Goal: Task Accomplishment & Management: Manage account settings

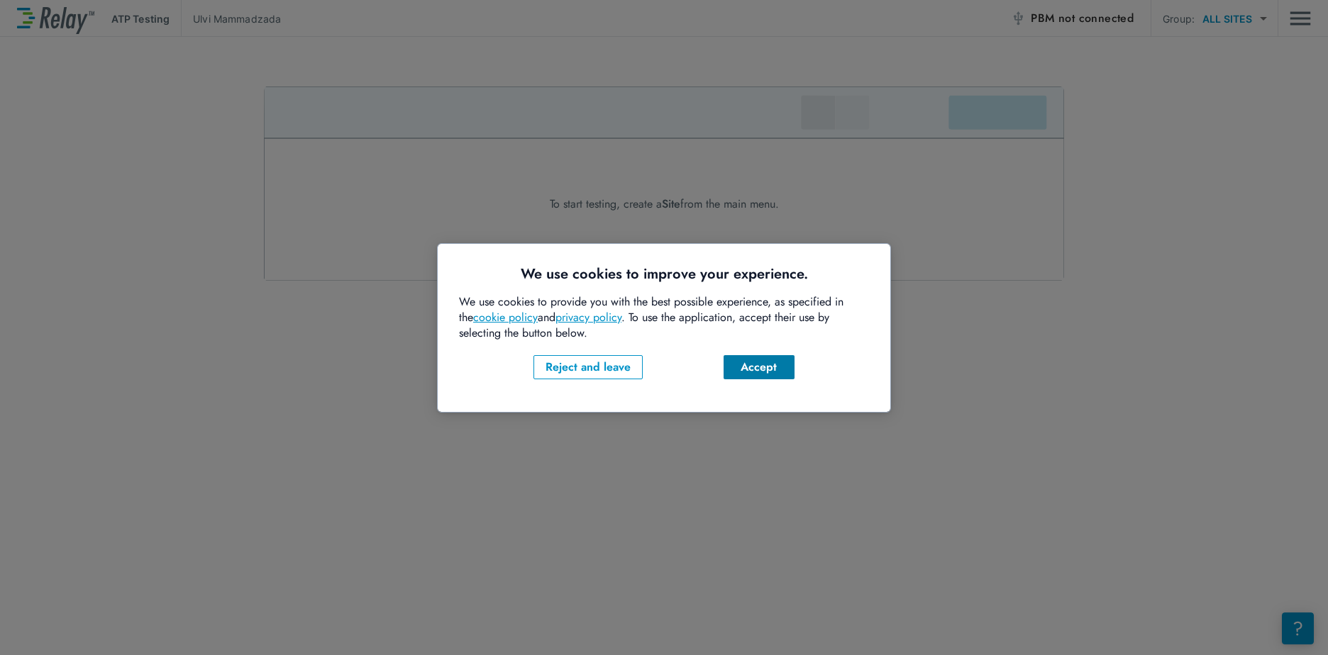
click at [742, 368] on div "Accept" at bounding box center [759, 367] width 48 height 17
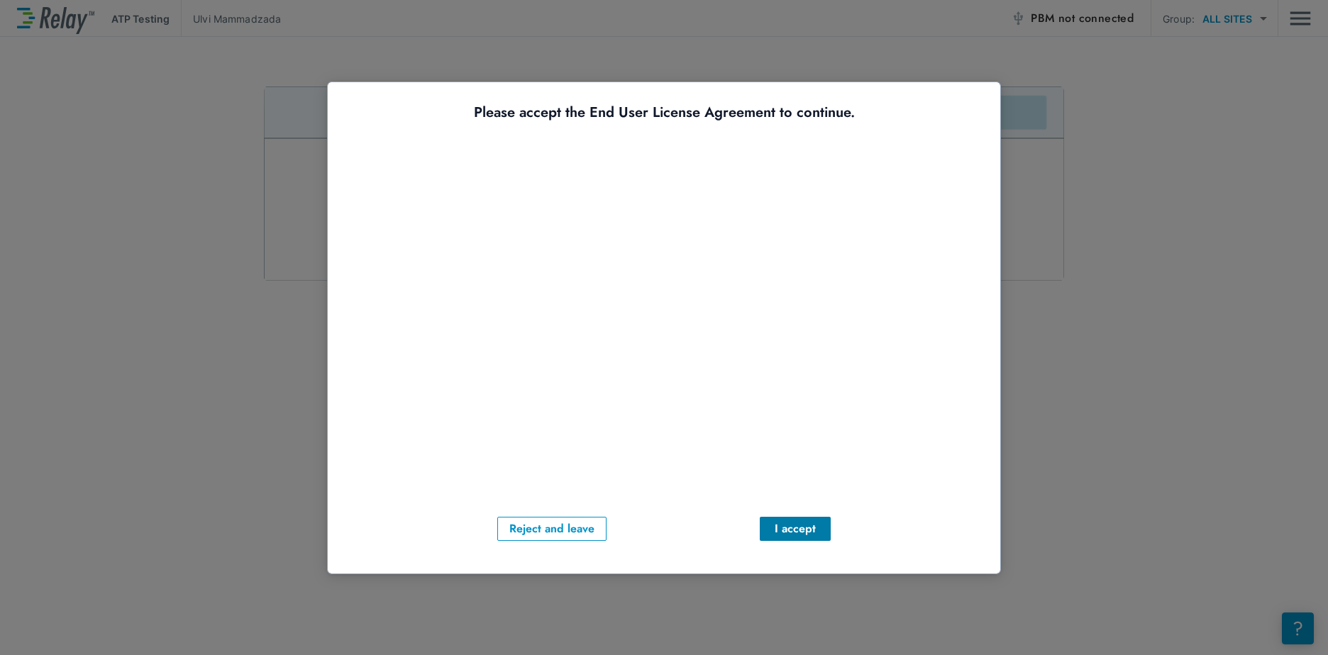
click at [789, 531] on div "I accept" at bounding box center [795, 529] width 48 height 17
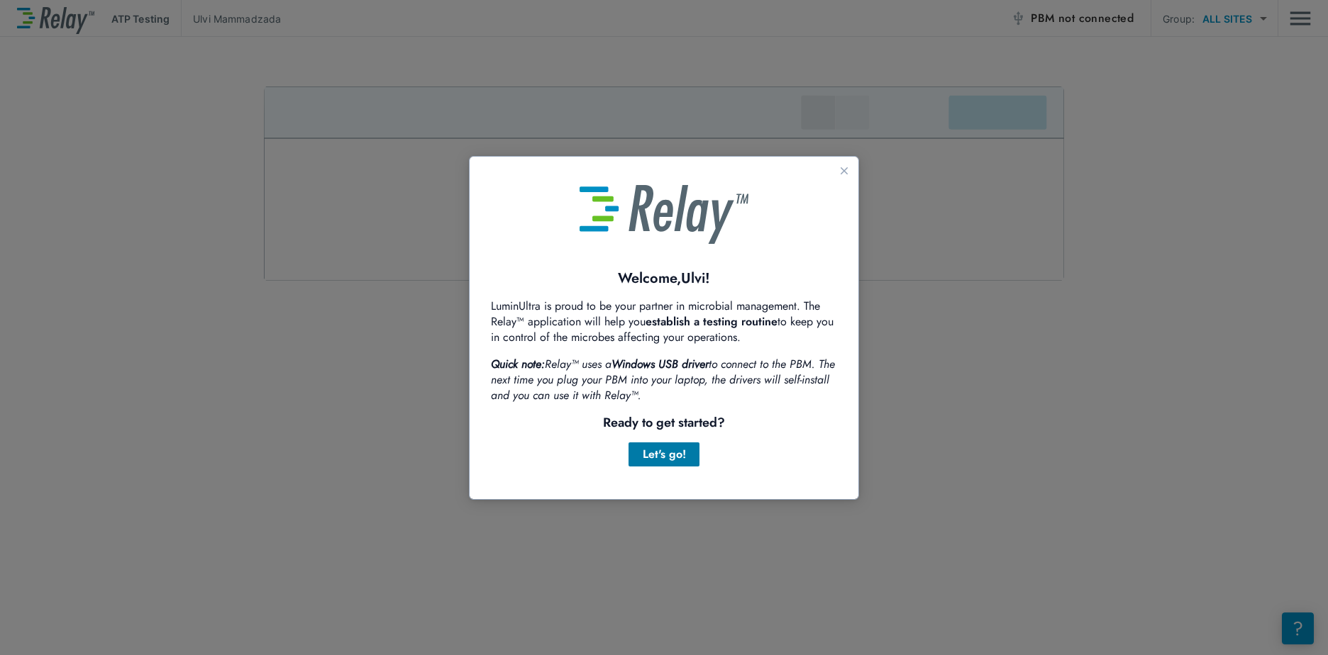
click at [665, 452] on div "Let's go!" at bounding box center [664, 454] width 48 height 17
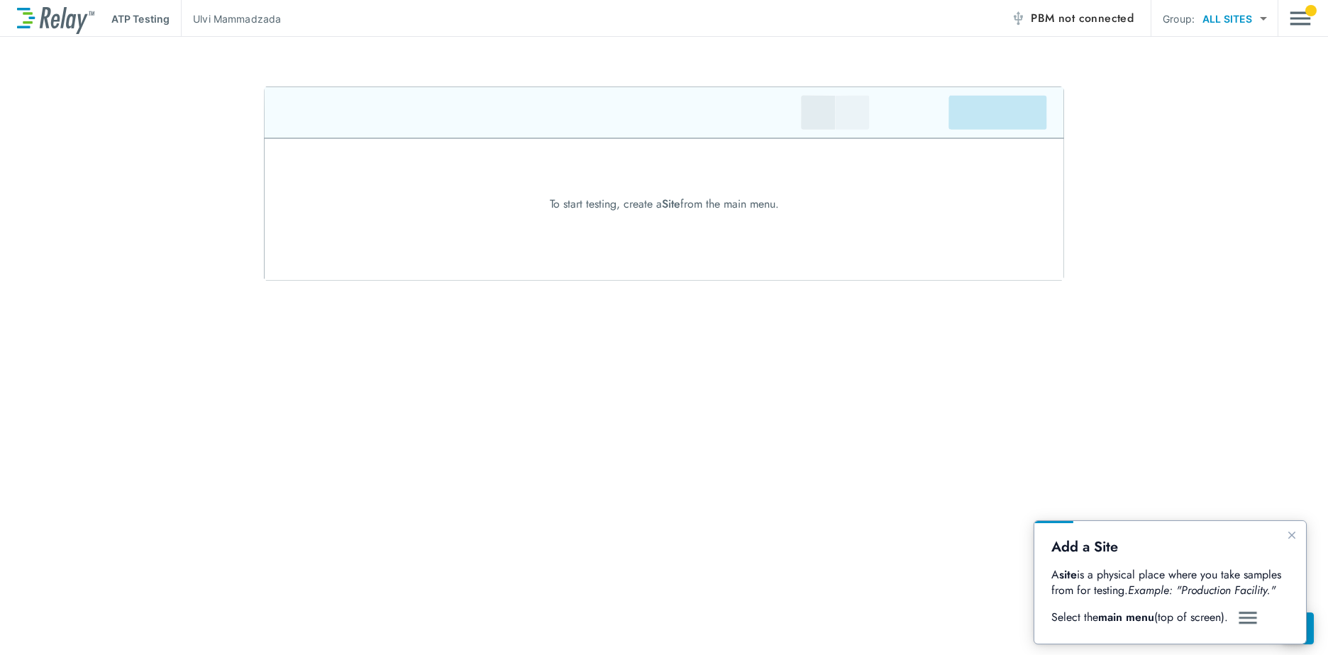
click at [1248, 616] on img "Guide" at bounding box center [1247, 618] width 21 height 17
click at [1173, 570] on p "A site is a physical place where you take samples from for testing. Example: "P…" at bounding box center [1170, 582] width 238 height 31
drag, startPoint x: 1234, startPoint y: 591, endPoint x: 1244, endPoint y: 580, distance: 15.0
click at [1236, 590] on icon "Example: "Production Facility."" at bounding box center [1202, 590] width 148 height 16
click at [1295, 532] on icon "Close guide" at bounding box center [1291, 535] width 11 height 11
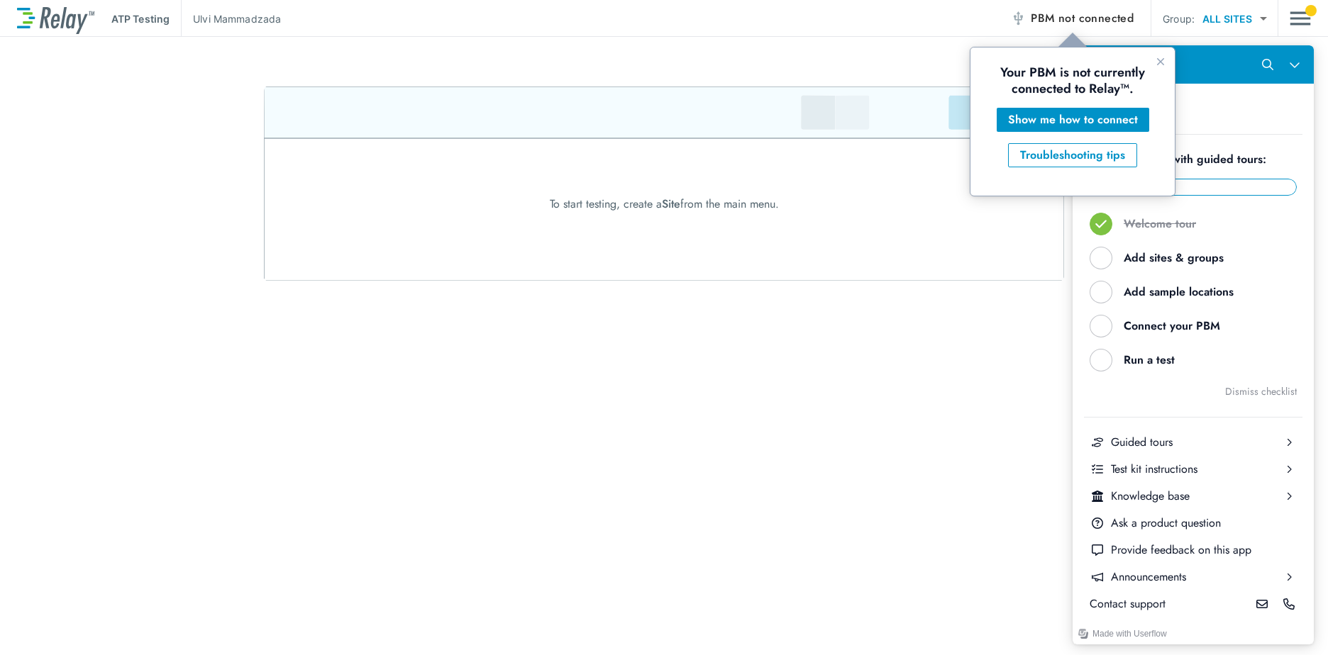
click at [977, 424] on div "ATP Testing Ulvi Mammadzada PBM not connected Group: ALL SITES ********* ​ To s…" at bounding box center [664, 327] width 1328 height 655
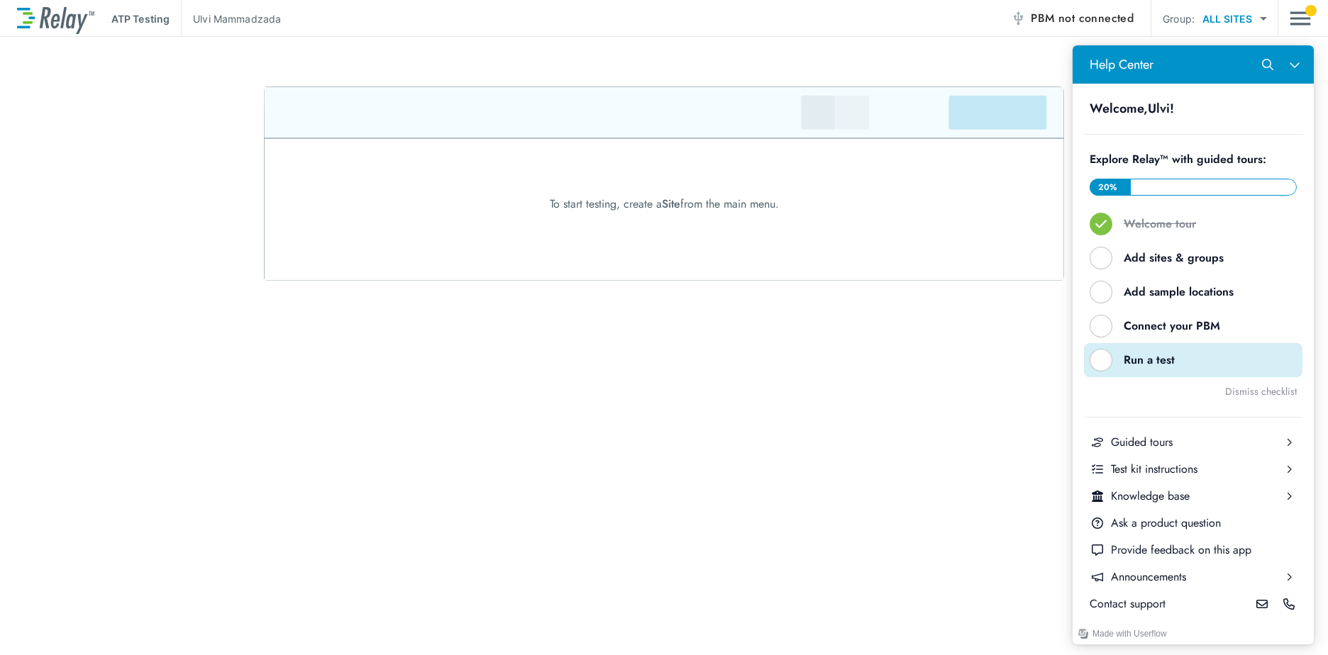
click at [1103, 358] on div "Help Center" at bounding box center [1101, 360] width 23 height 23
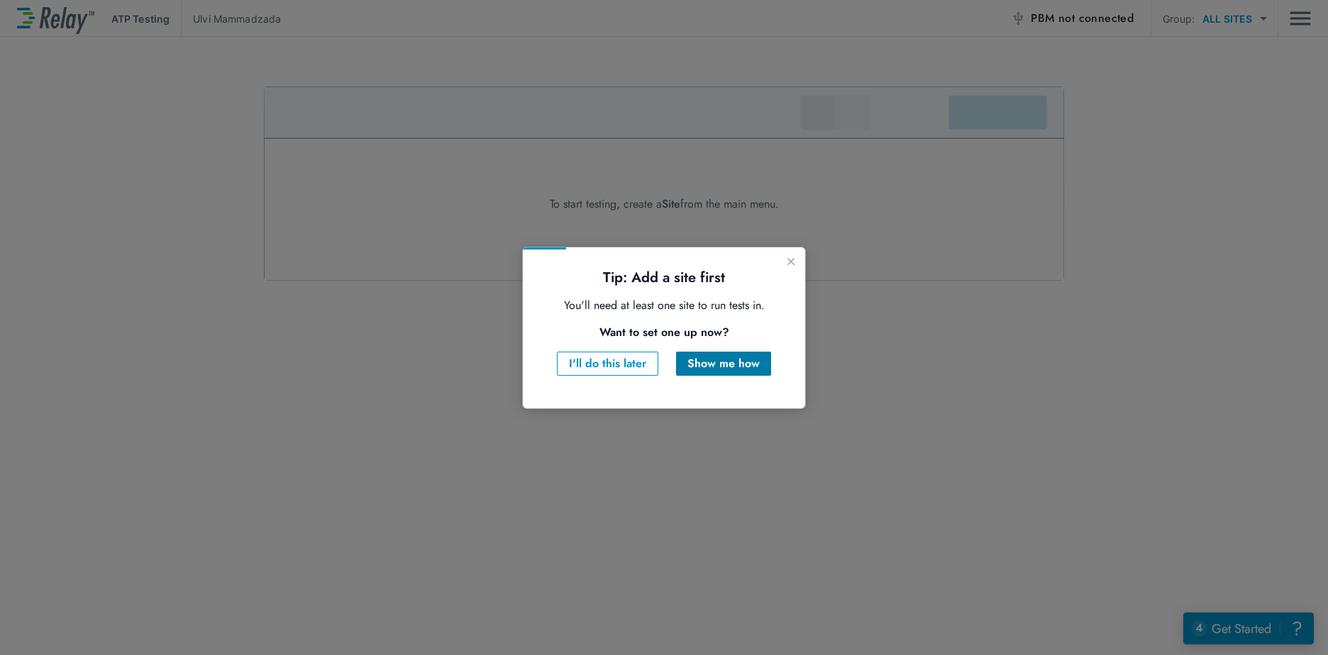
click at [733, 363] on div "Show me how" at bounding box center [723, 363] width 72 height 17
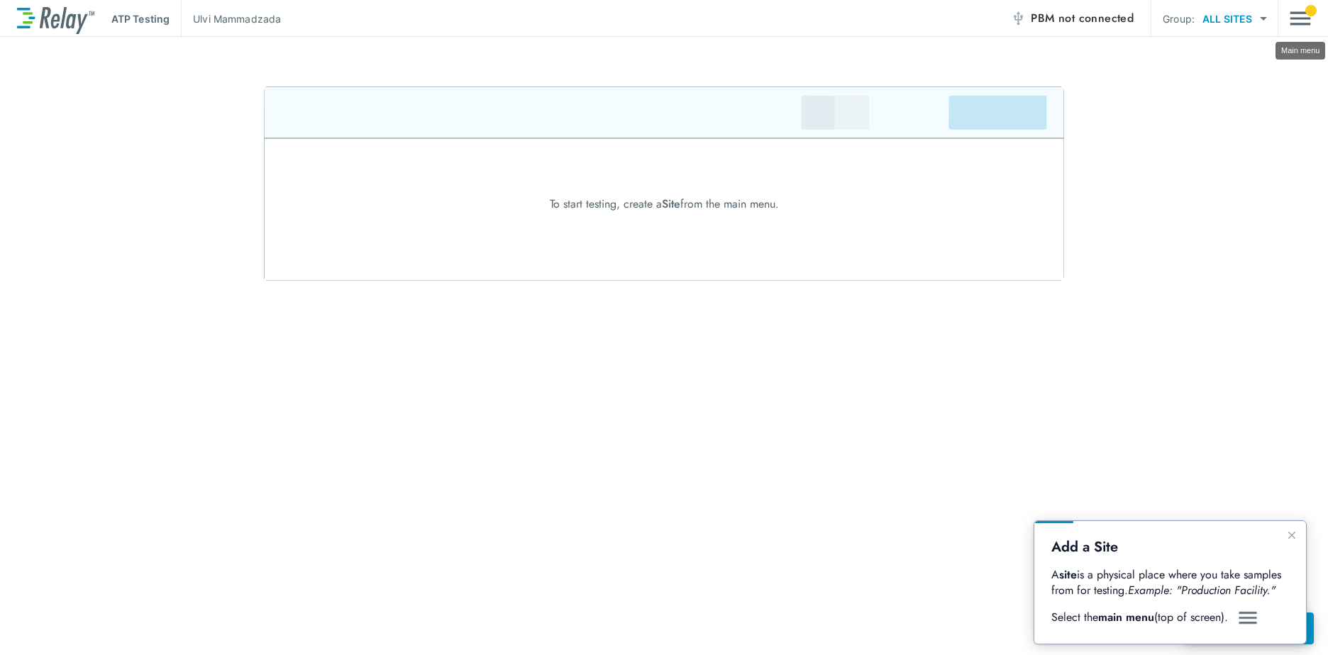
click at [1298, 13] on img "Main menu" at bounding box center [1300, 18] width 21 height 27
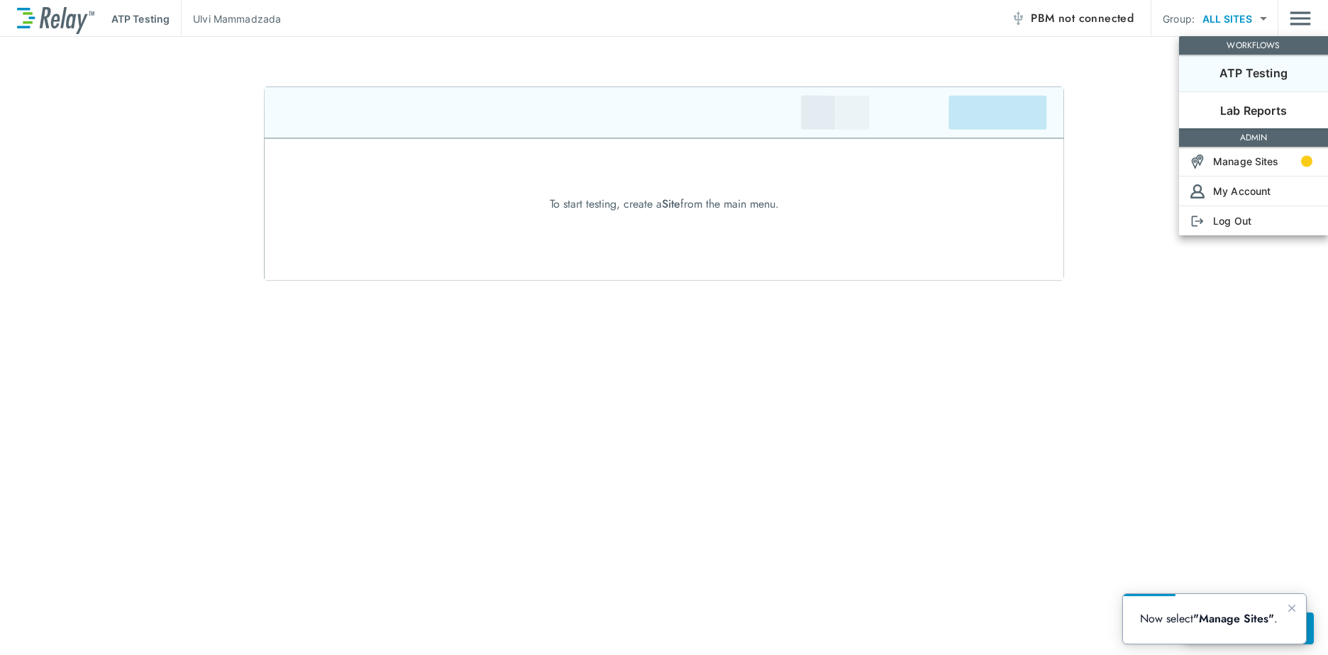
click at [1251, 64] on li "ATP Testing" at bounding box center [1253, 73] width 149 height 37
click at [1244, 74] on p "ATP Testing" at bounding box center [1253, 73] width 68 height 17
click at [1238, 109] on p "Lab Reports" at bounding box center [1253, 110] width 67 height 17
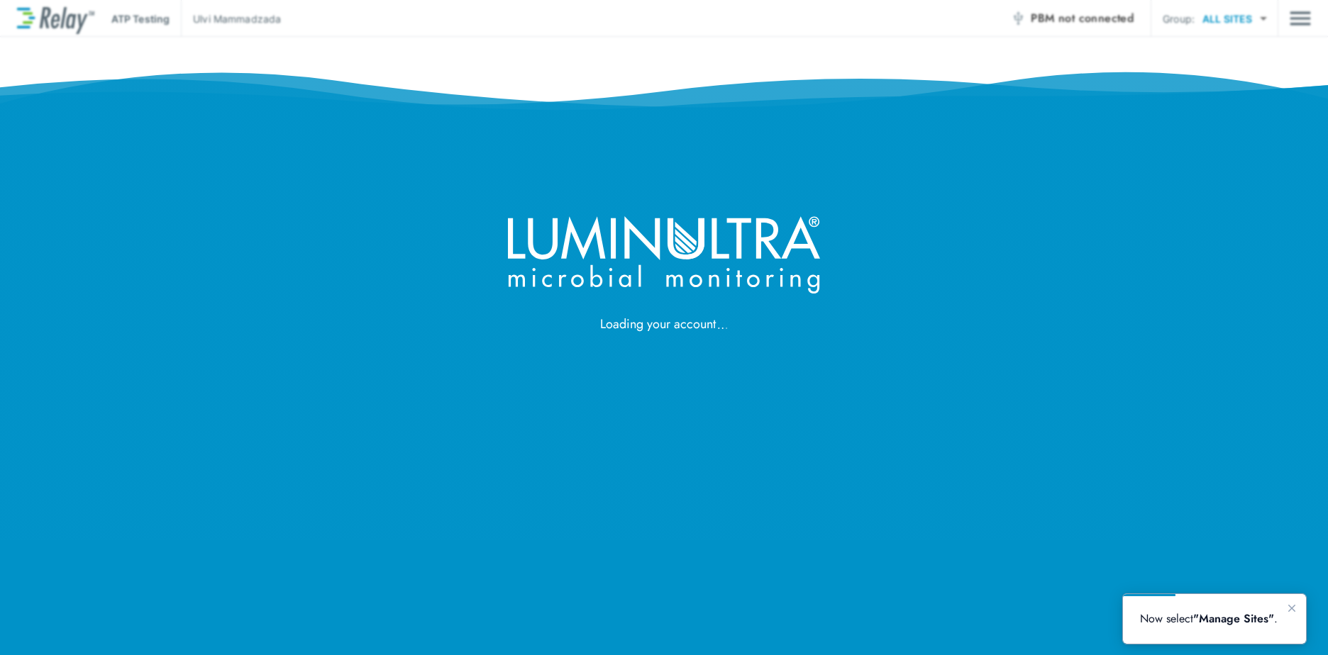
click at [1192, 618] on p "Now select "Manage Sites" ." at bounding box center [1214, 619] width 149 height 16
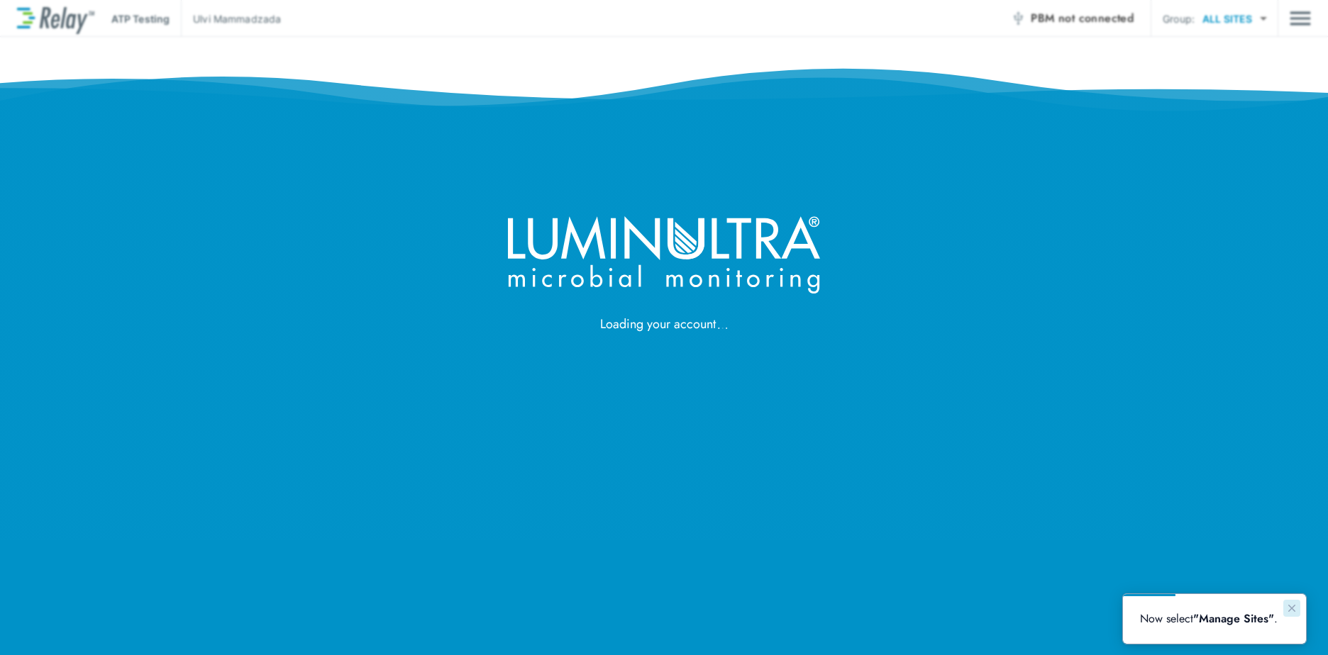
click at [1287, 607] on icon "Close guide" at bounding box center [1291, 608] width 11 height 11
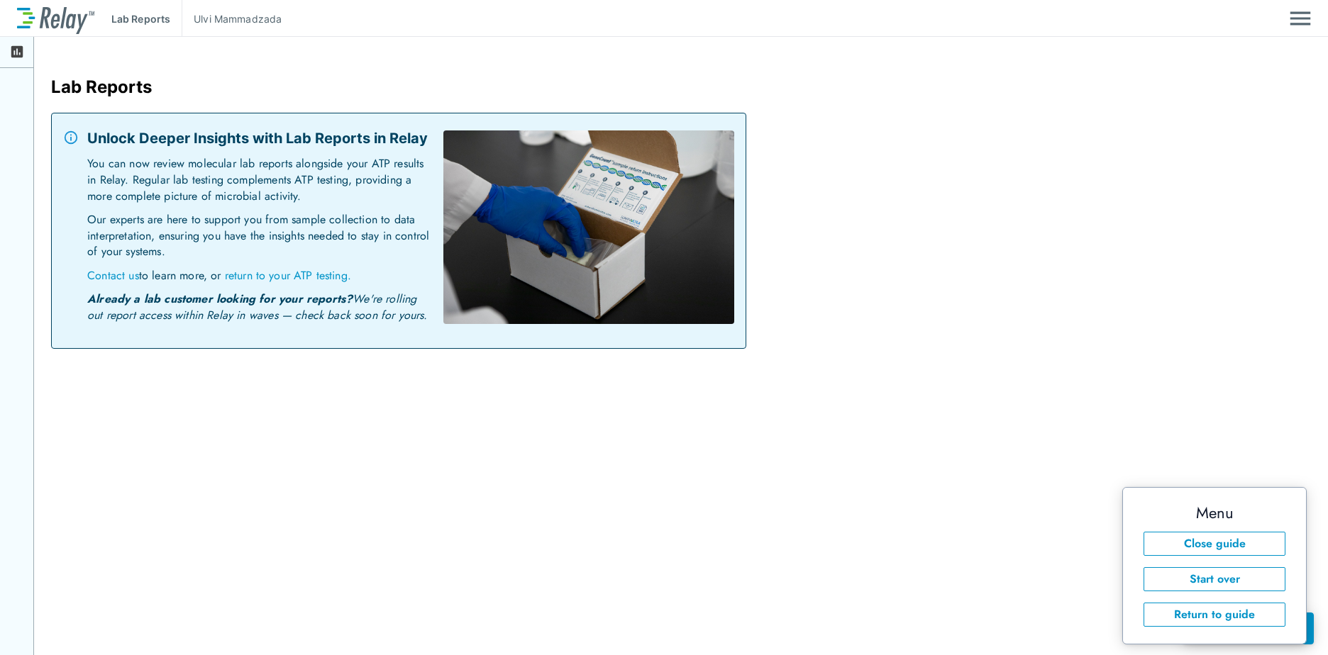
click at [1131, 396] on div "Lab Reports Ulvi Mammadzada Lab Reports Unlock Deeper Insights with Lab Reports…" at bounding box center [664, 327] width 1328 height 655
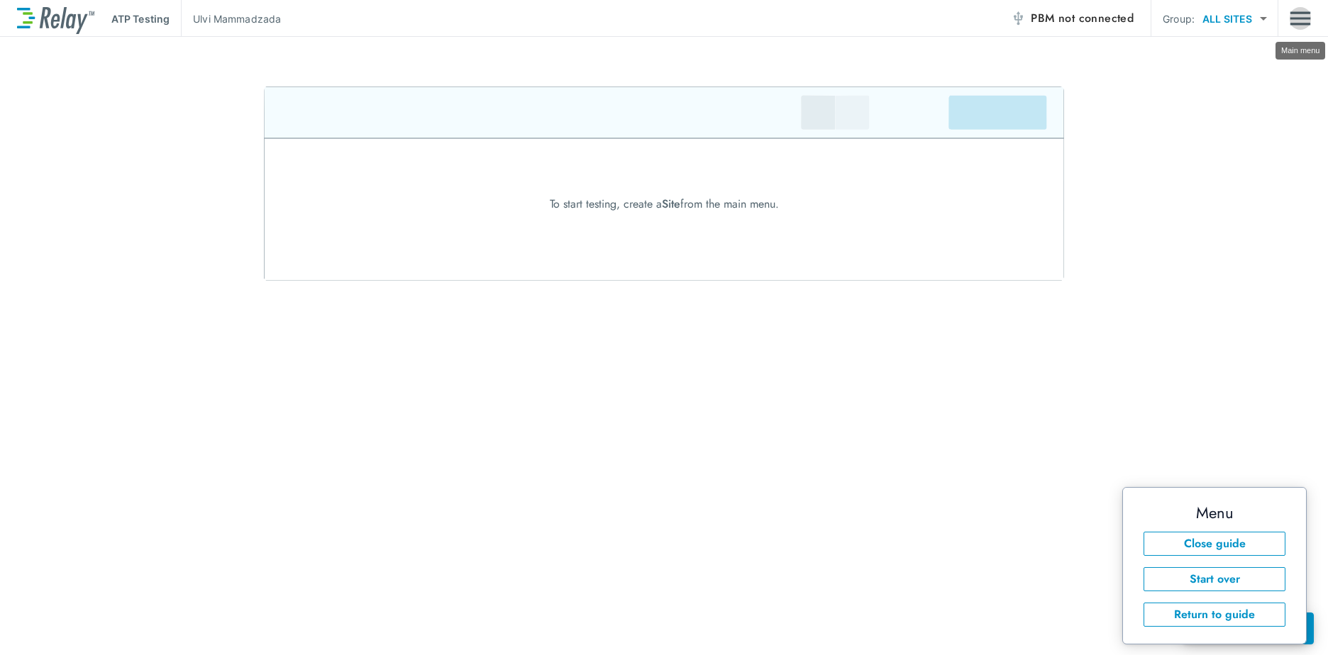
click at [1302, 23] on img "Main menu" at bounding box center [1300, 18] width 21 height 27
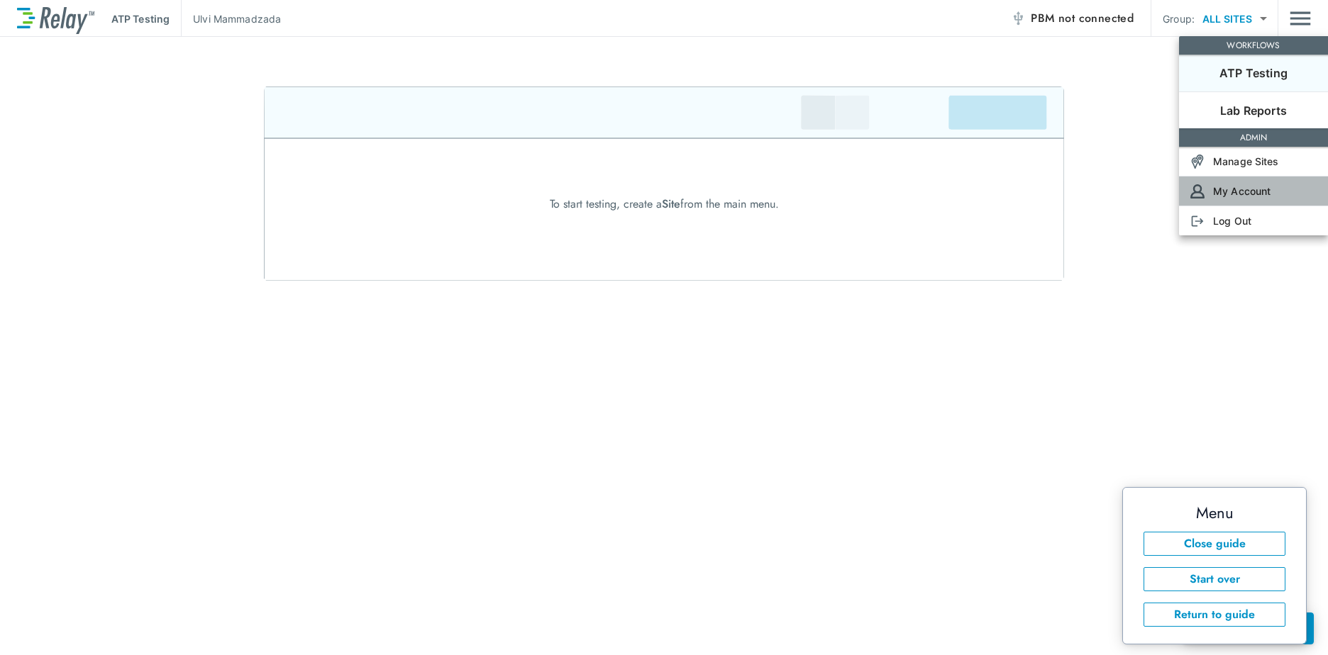
click at [1234, 189] on p "My Account" at bounding box center [1241, 191] width 57 height 15
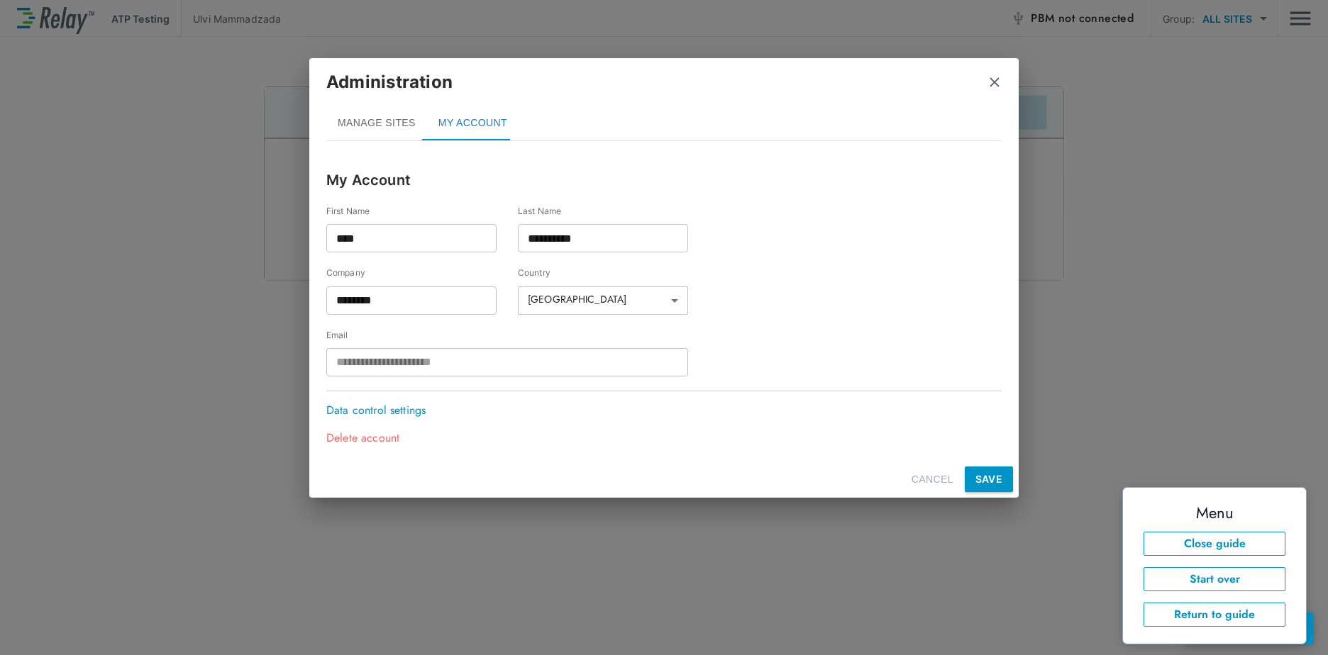
click at [614, 301] on body "**********" at bounding box center [664, 327] width 1328 height 655
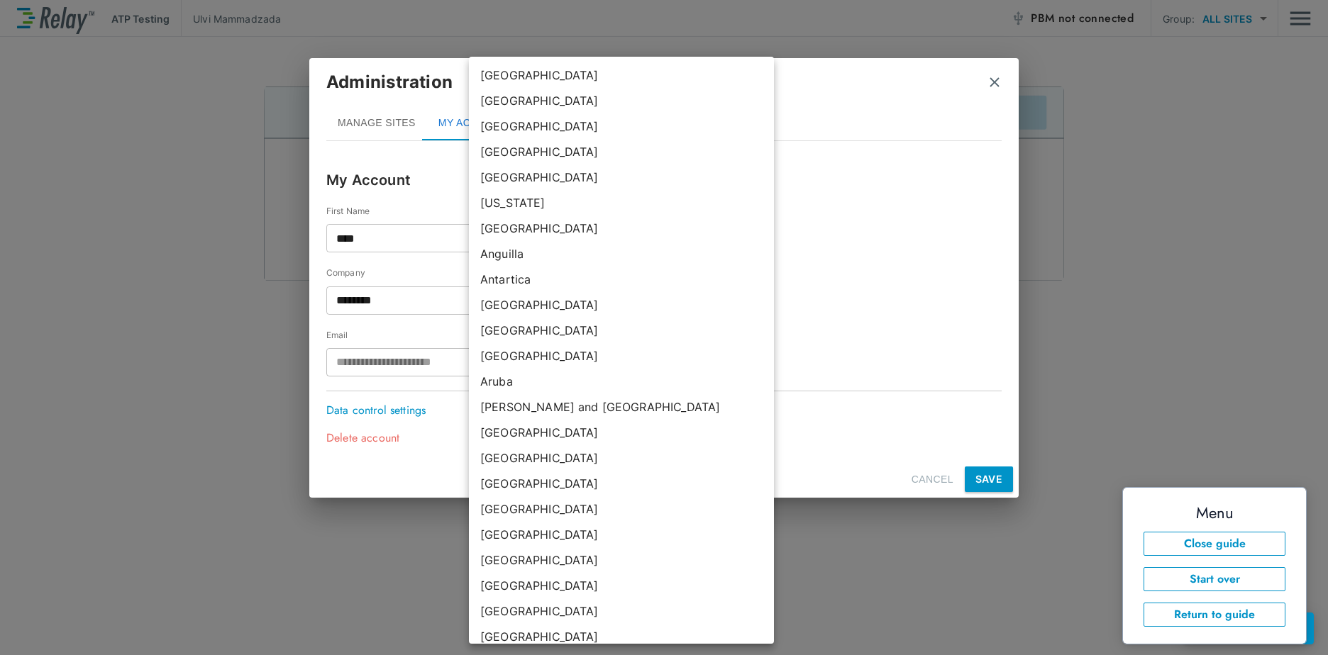
click at [890, 250] on div at bounding box center [664, 327] width 1328 height 655
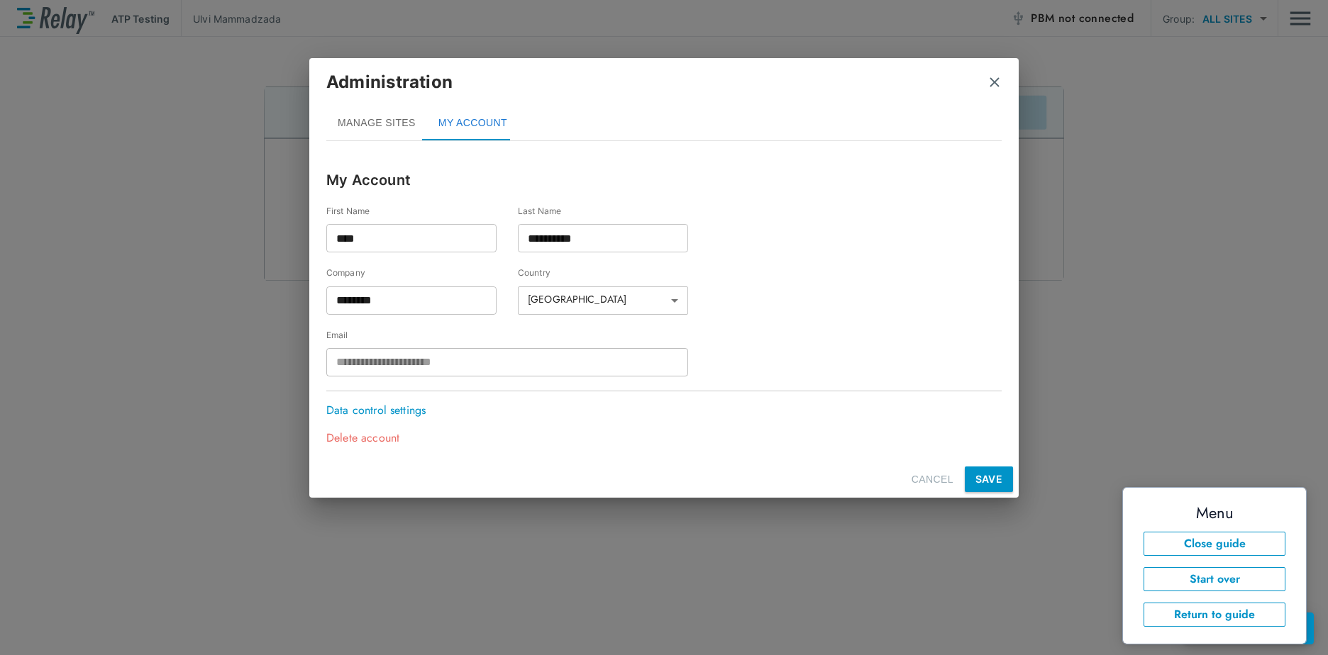
click at [390, 409] on p "Data control settings" at bounding box center [379, 410] width 106 height 17
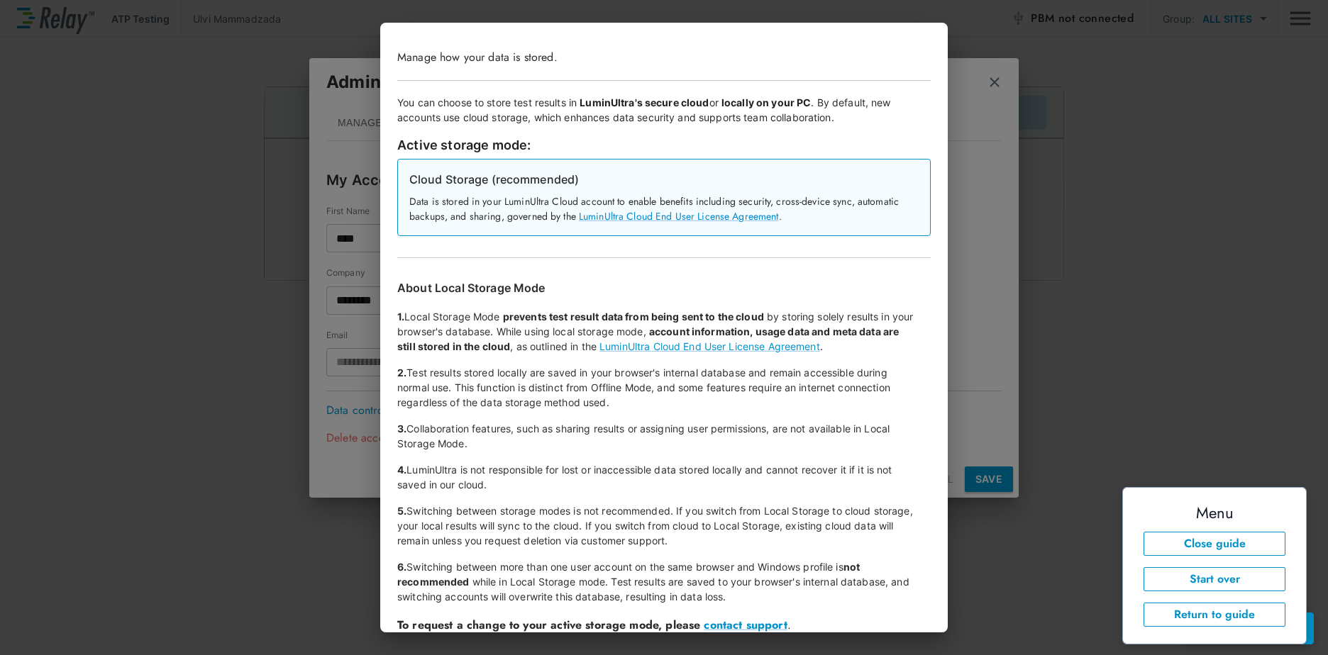
scroll to position [57, 0]
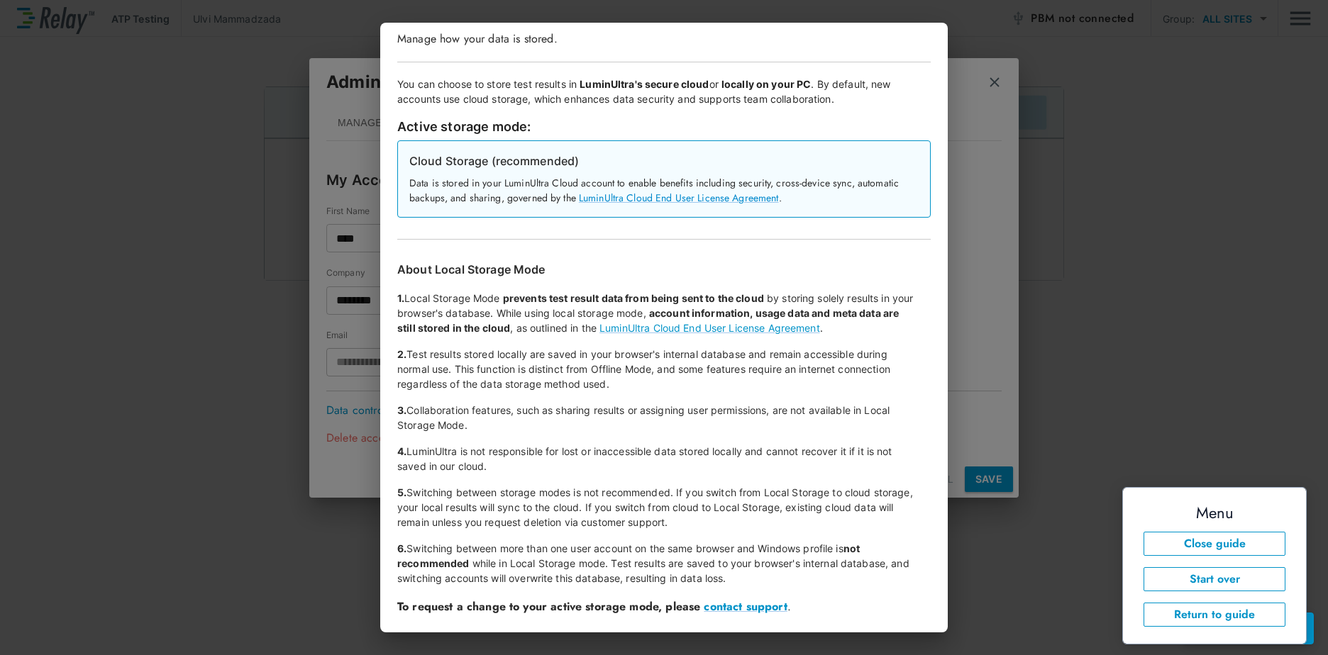
click at [997, 75] on div "Data Control Manage how your data is stored. You can choose to store test resul…" at bounding box center [664, 327] width 1328 height 655
click at [997, 82] on div "Data Control Manage how your data is stored. You can choose to store test resul…" at bounding box center [664, 327] width 1328 height 655
click at [1188, 288] on div "Data Control Manage how your data is stored. You can choose to store test resul…" at bounding box center [664, 327] width 1328 height 655
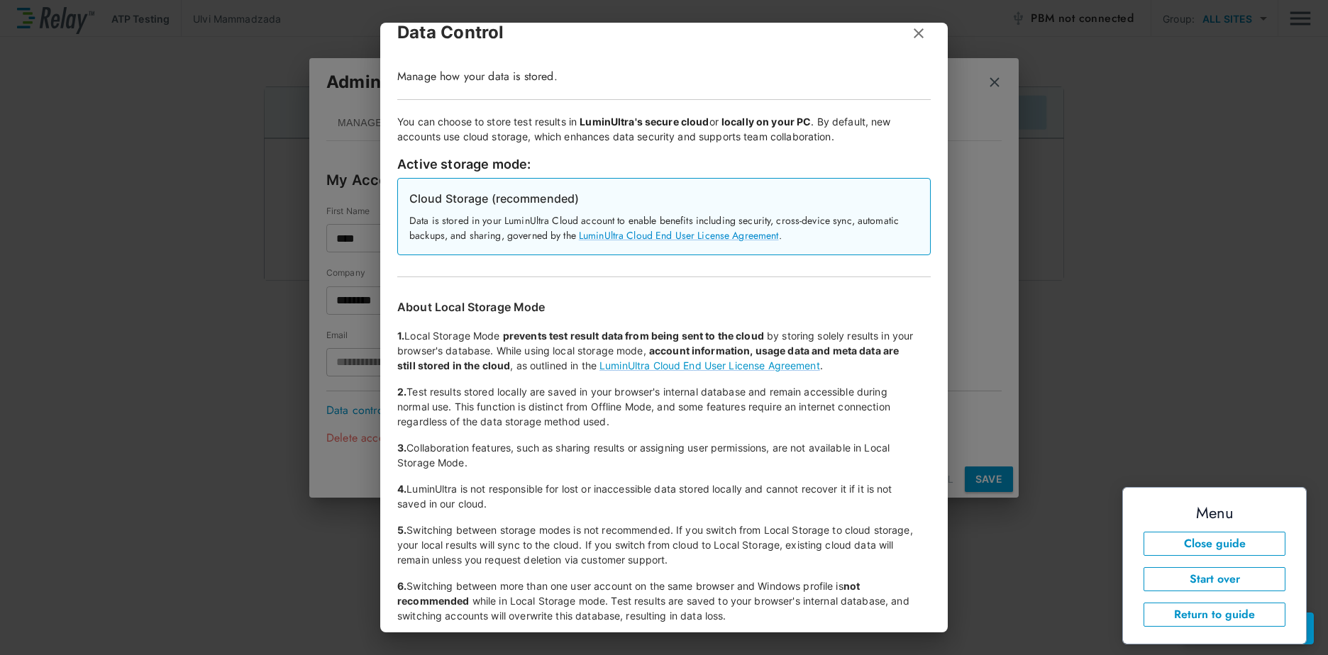
scroll to position [0, 0]
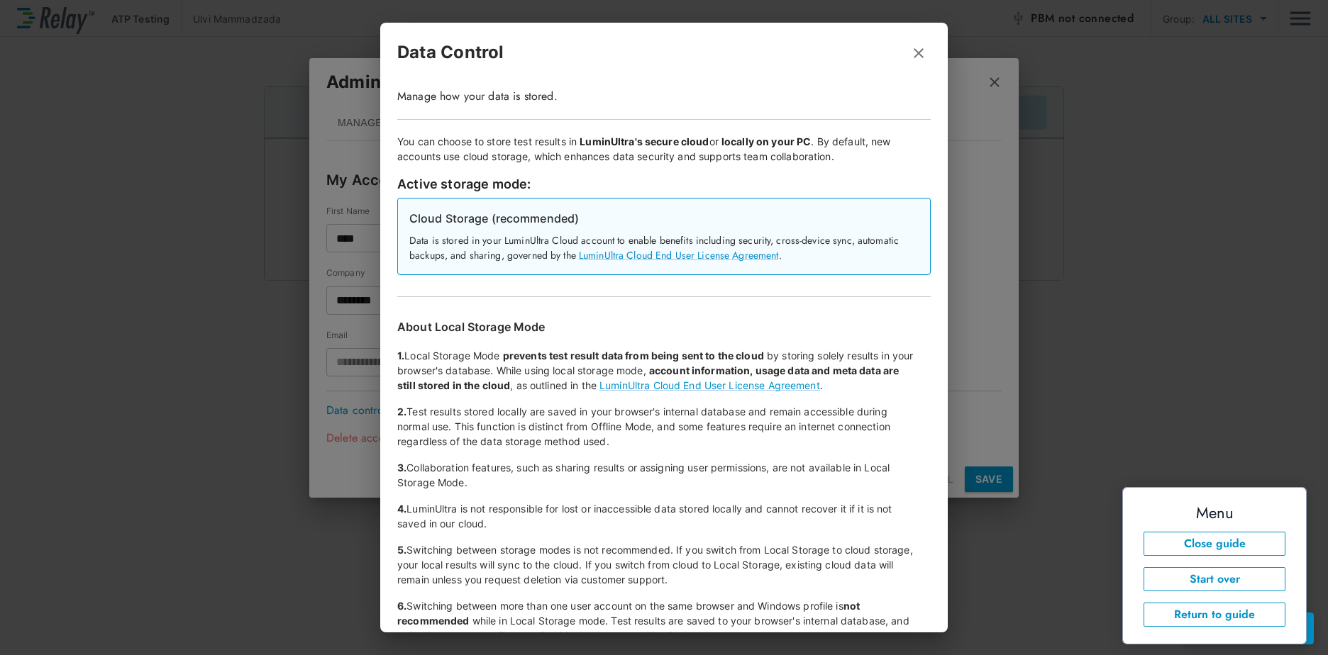
click at [914, 53] on icon "button" at bounding box center [919, 53] width 10 height 10
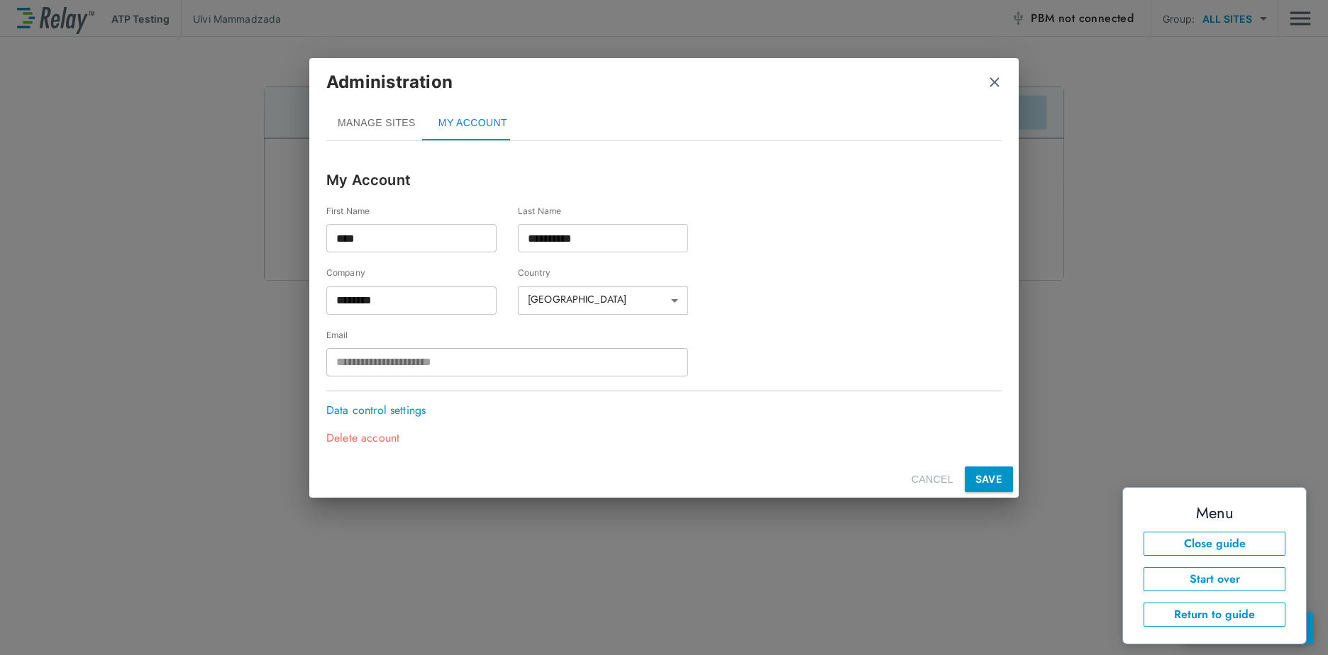
click at [989, 90] on div "Administration" at bounding box center [663, 88] width 675 height 37
click at [995, 79] on img "close" at bounding box center [994, 82] width 14 height 14
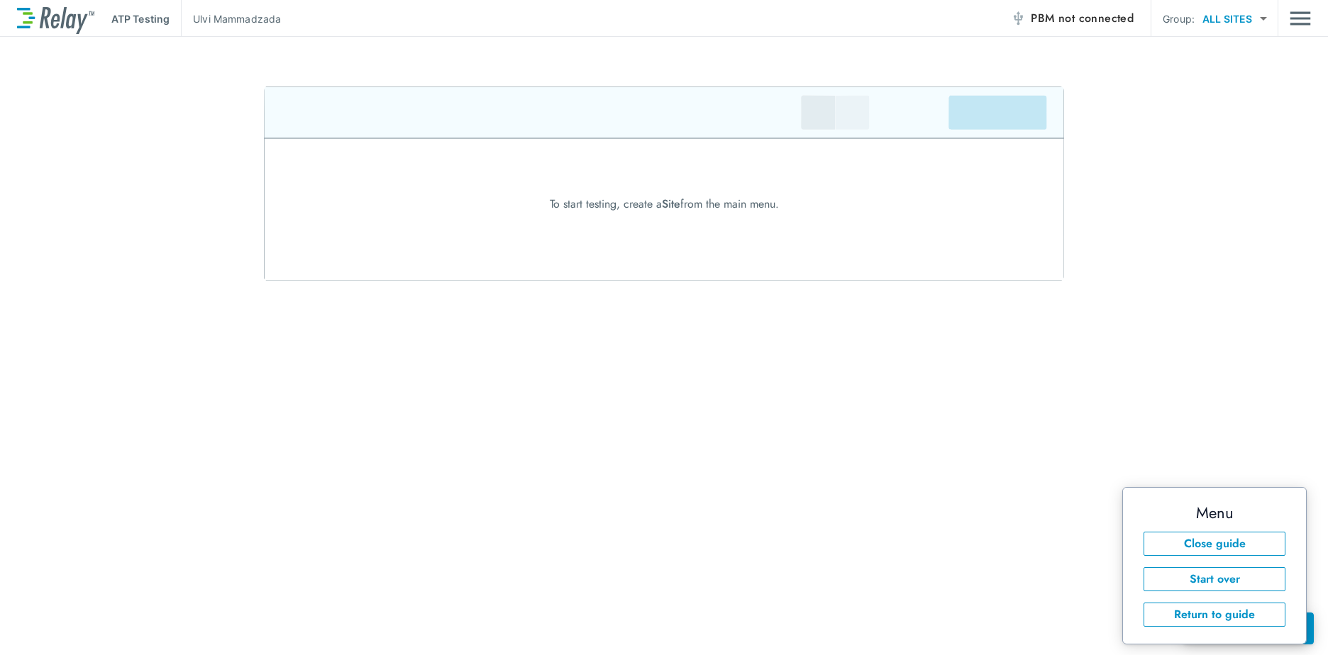
click at [35, 15] on img at bounding box center [55, 19] width 77 height 31
click at [1051, 12] on span "PBM not connected" at bounding box center [1082, 19] width 103 height 20
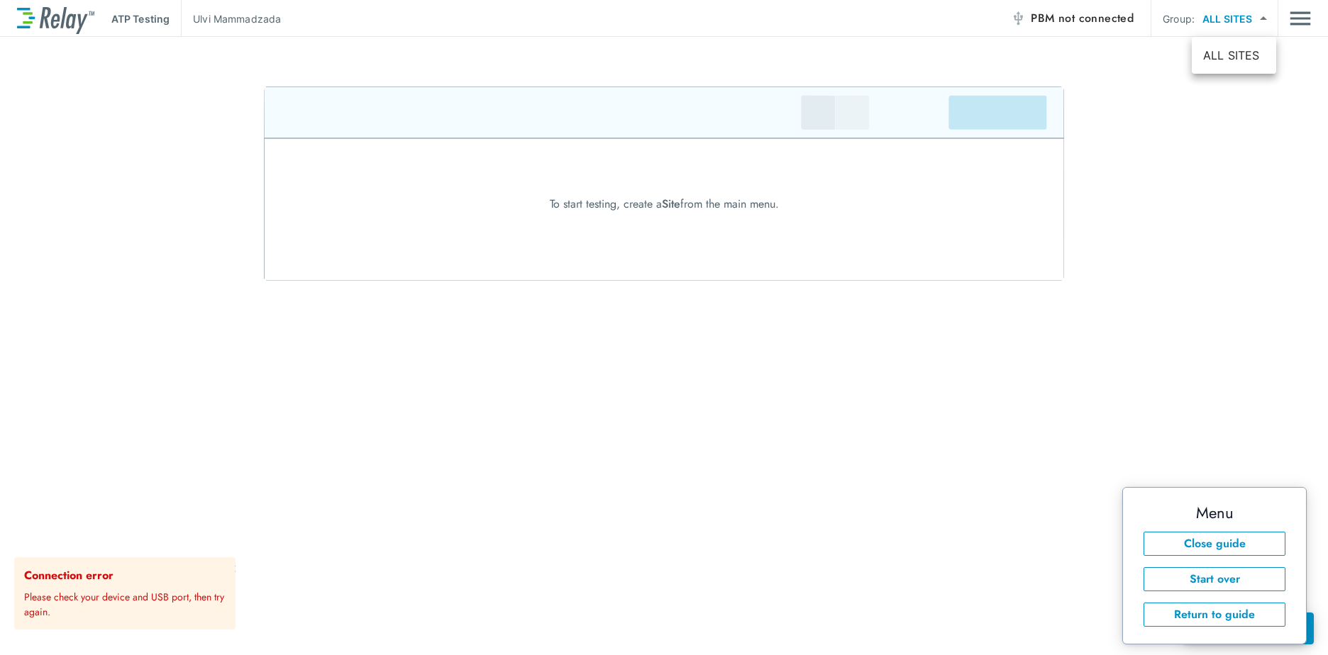
click at [1227, 18] on body "ATP Testing Ulvi Mammadzada PBM not connected Group: ALL SITES ********* ​ To s…" at bounding box center [664, 327] width 1328 height 655
click at [1224, 55] on li "ALL SITES" at bounding box center [1234, 56] width 84 height 26
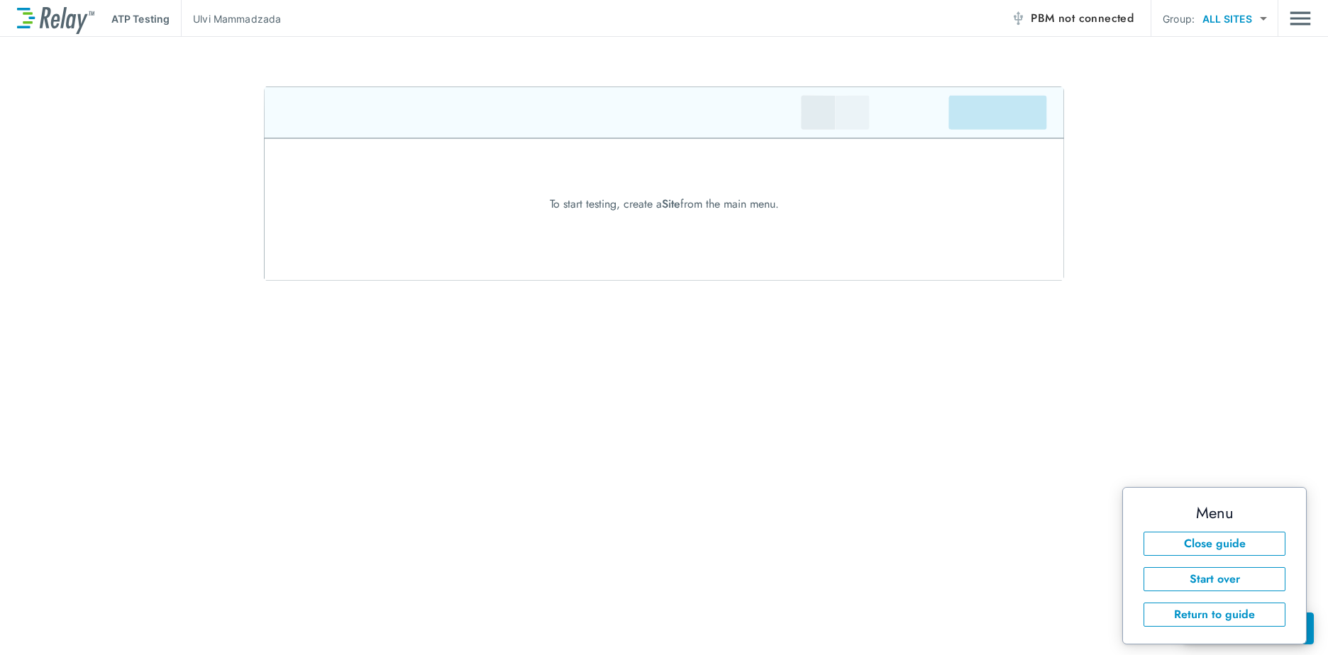
click at [1259, 18] on body "ATP Testing Ulvi Mammadzada PBM not connected Group: ALL SITES ********* ​ To s…" at bounding box center [664, 327] width 1328 height 655
click at [1254, 55] on li "ALL SITES" at bounding box center [1234, 56] width 84 height 26
click at [1265, 17] on body "ATP Testing Ulvi Mammadzada PBM not connected Group: ALL SITES ********* ​ To s…" at bounding box center [664, 327] width 1328 height 655
click at [1240, 152] on div at bounding box center [664, 327] width 1328 height 655
click at [1219, 541] on button "Close guide" at bounding box center [1214, 544] width 142 height 24
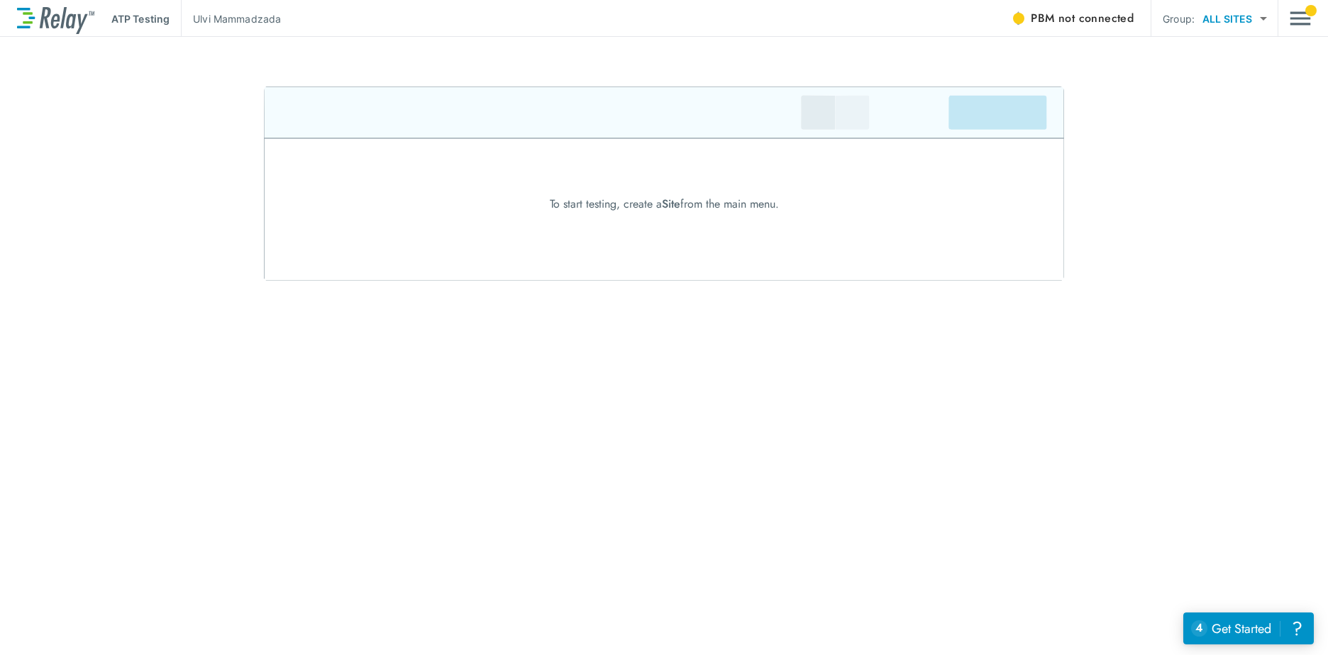
click at [1052, 13] on span "PBM not connected" at bounding box center [1082, 19] width 103 height 20
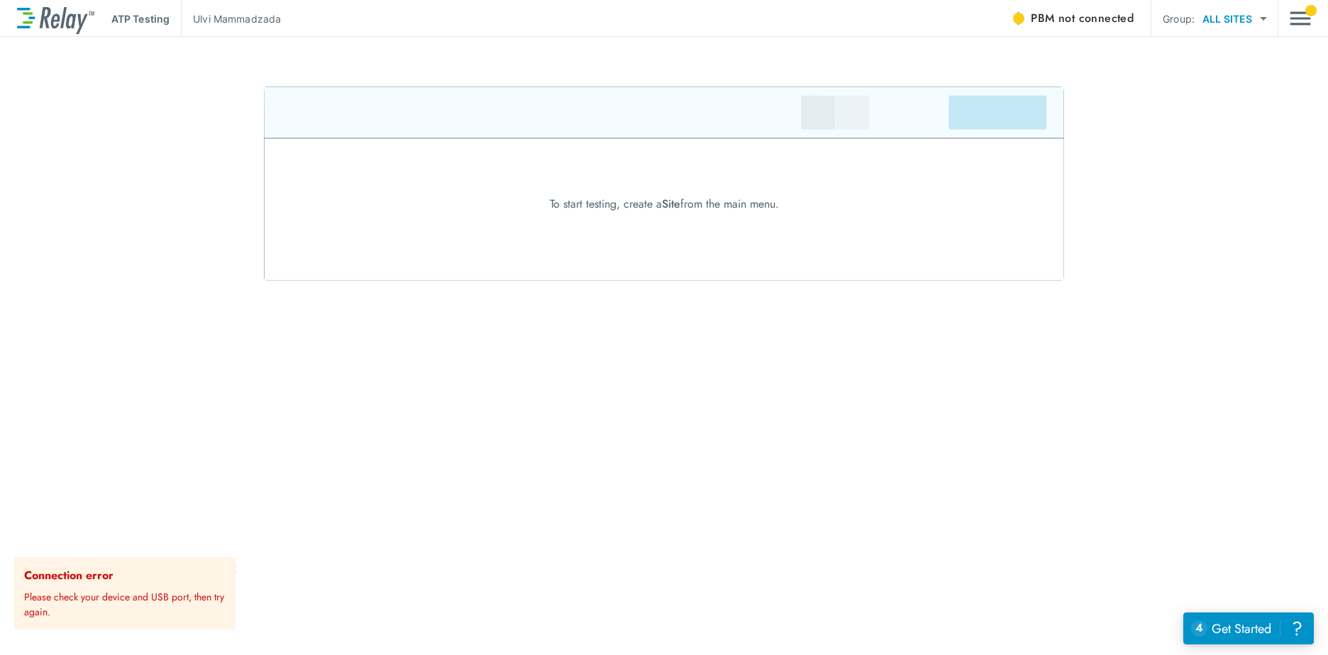
click at [1050, 16] on span "PBM not connected" at bounding box center [1082, 19] width 103 height 20
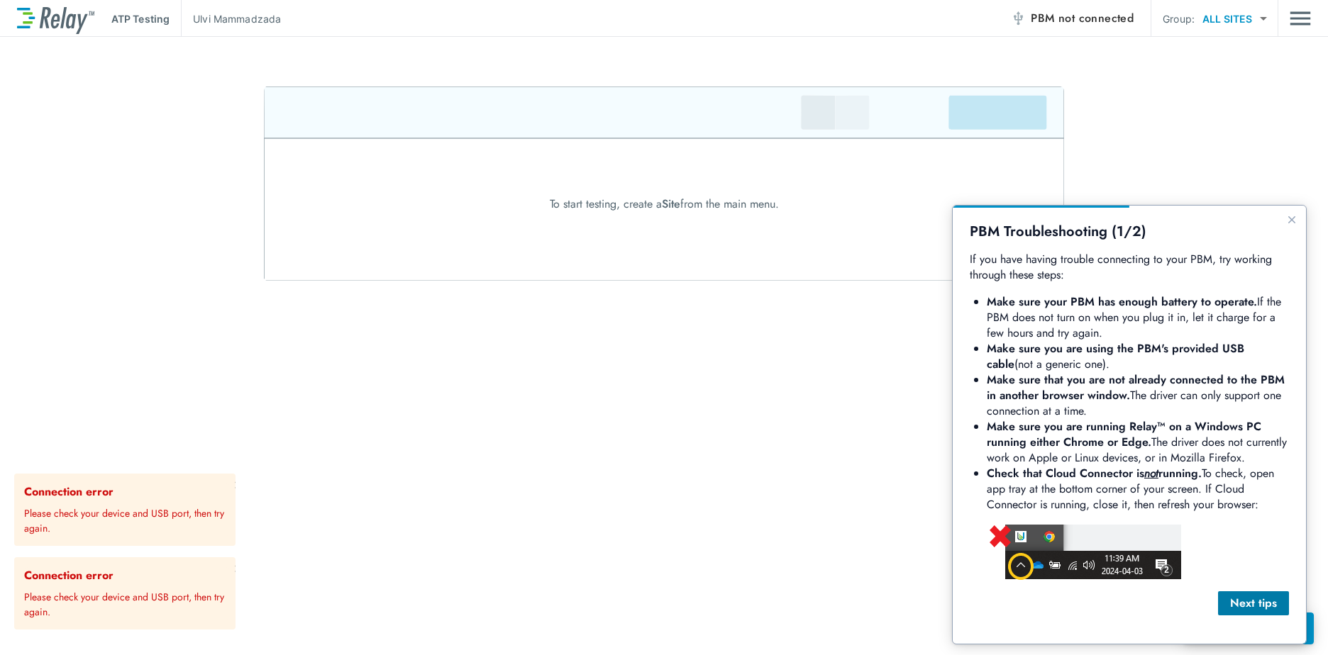
click at [1256, 602] on div "Next tips" at bounding box center [1253, 603] width 48 height 17
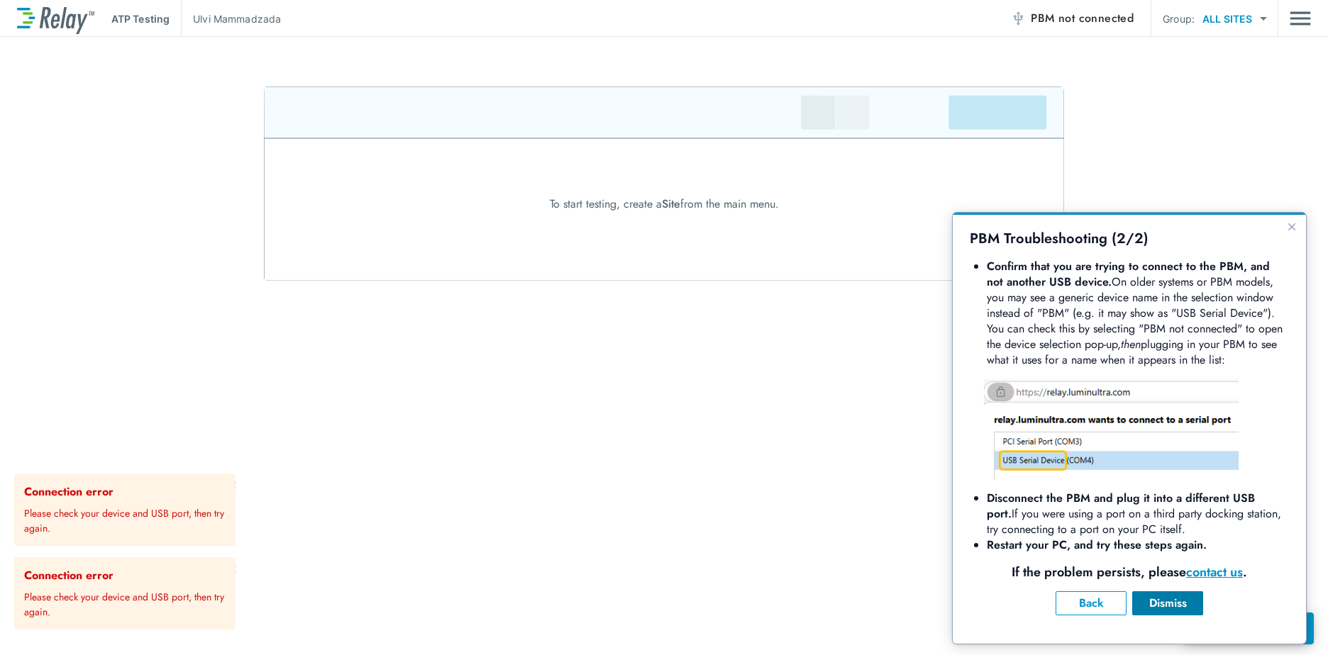
click at [1169, 604] on div "Dismiss" at bounding box center [1167, 603] width 48 height 17
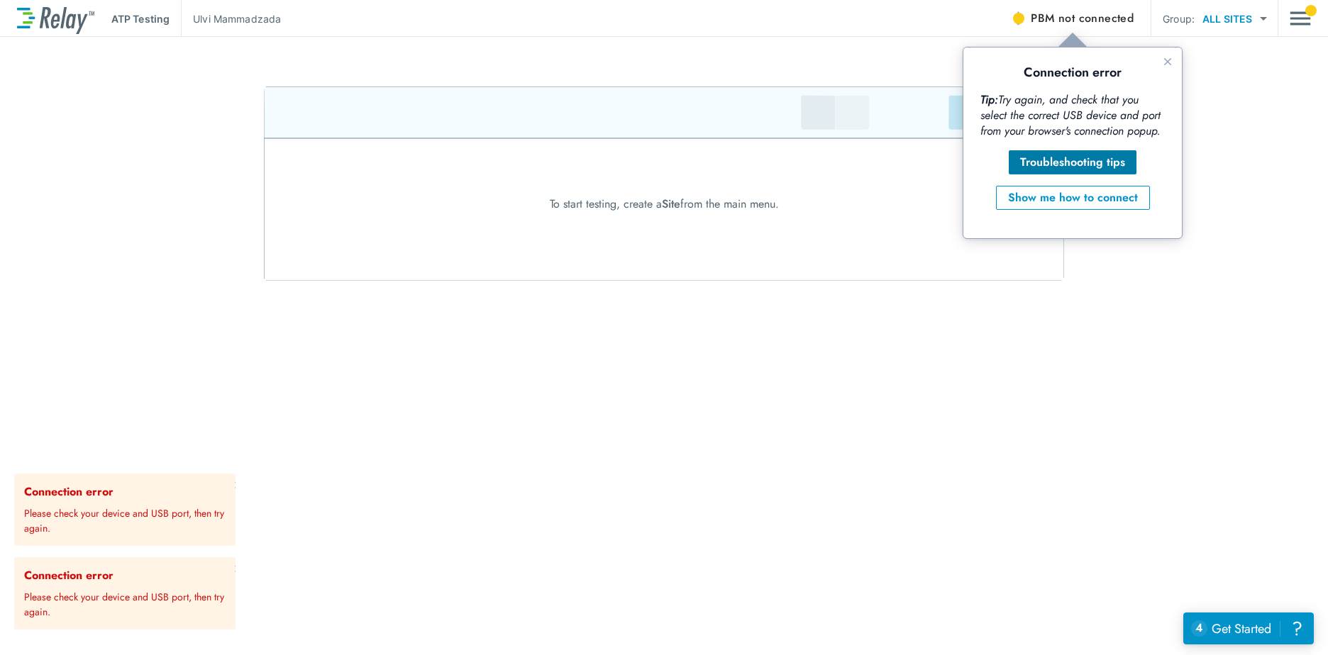
click at [1043, 160] on div "Troubleshooting tips" at bounding box center [1072, 162] width 105 height 17
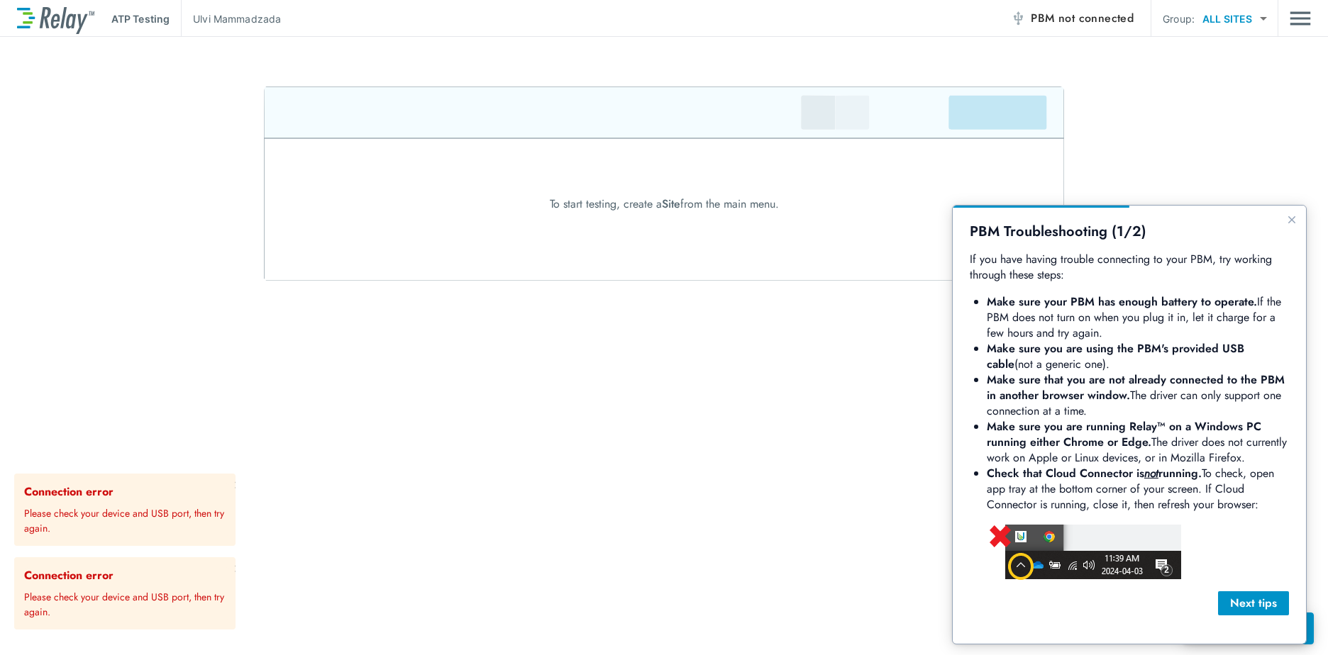
click at [1012, 538] on img "Guide" at bounding box center [1083, 552] width 198 height 56
click at [1248, 600] on div "Next tips" at bounding box center [1253, 603] width 48 height 17
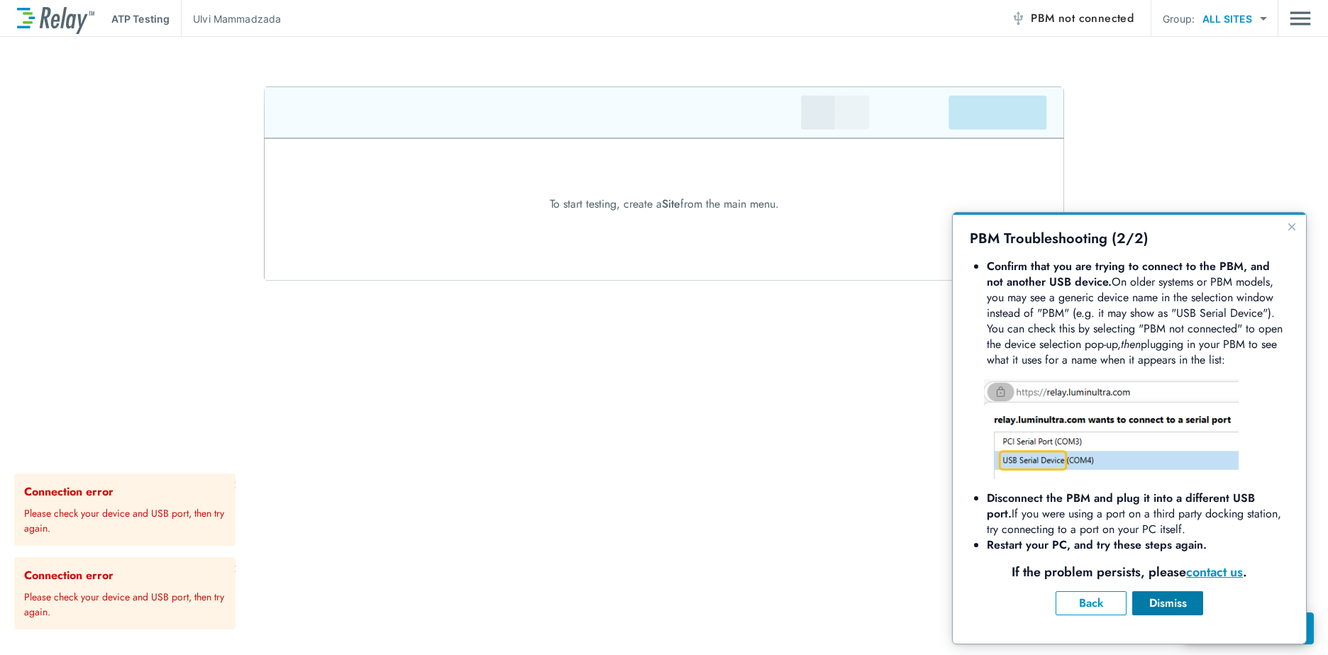
click at [1154, 603] on div "Dismiss" at bounding box center [1167, 603] width 48 height 17
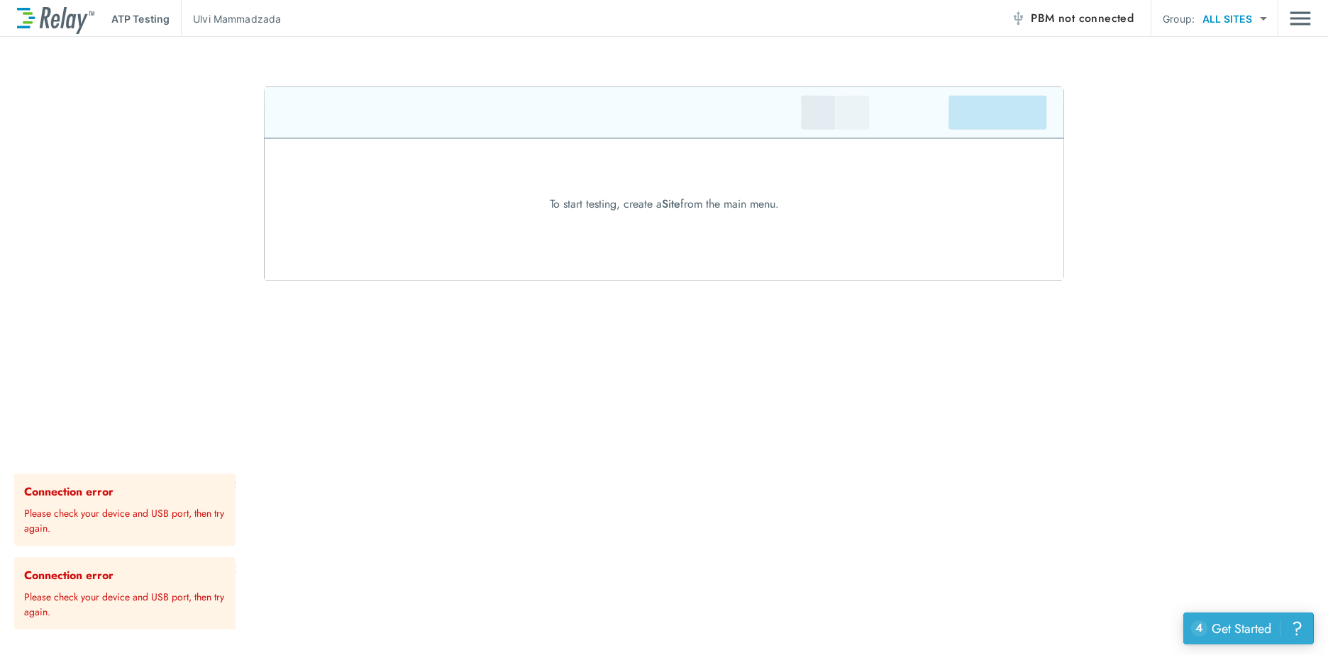
click at [1226, 624] on div "Get Started" at bounding box center [1242, 629] width 60 height 18
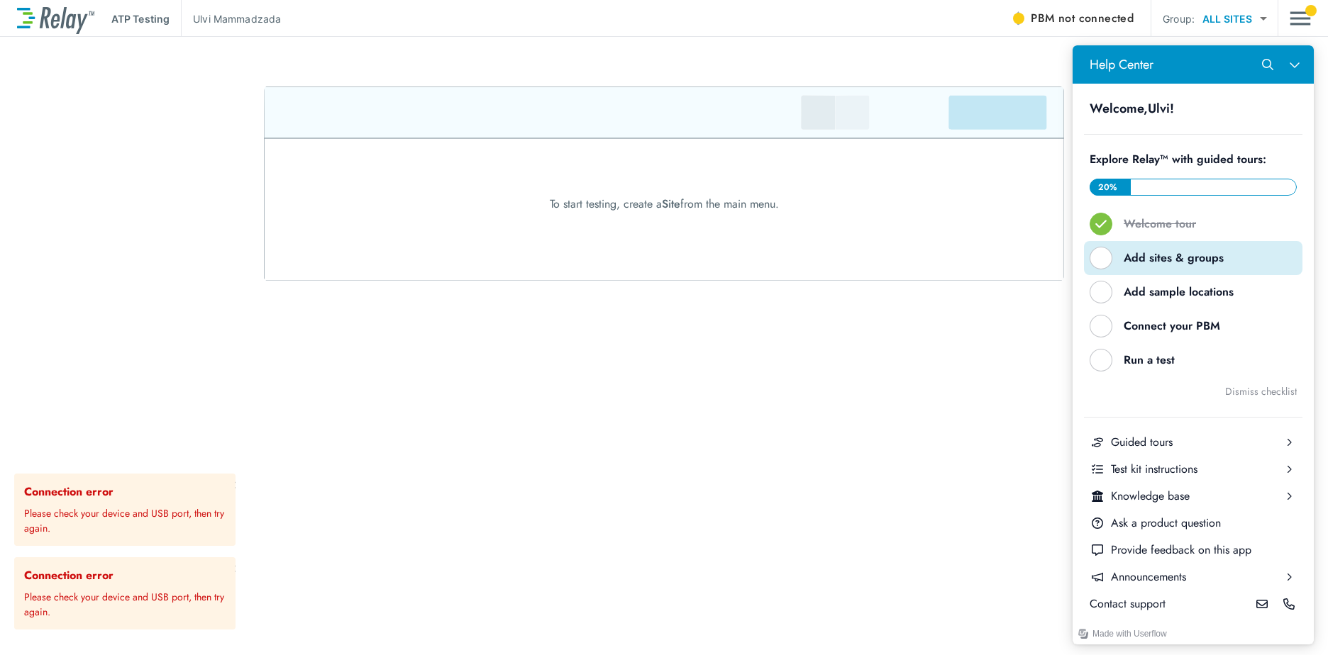
click at [1100, 255] on div "Help Center" at bounding box center [1101, 258] width 23 height 23
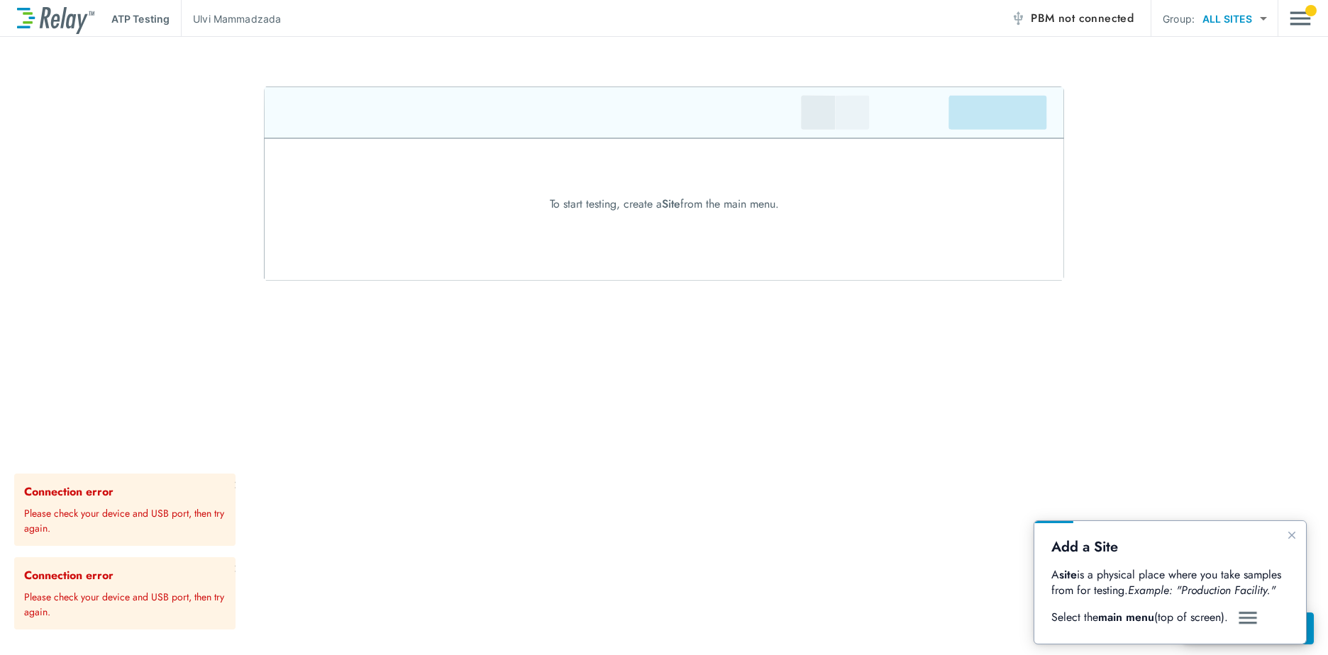
click at [1140, 581] on p "A site is a physical place where you take samples from for testing. Example: "P…" at bounding box center [1170, 582] width 238 height 31
click at [1302, 12] on img "Main menu" at bounding box center [1300, 18] width 21 height 27
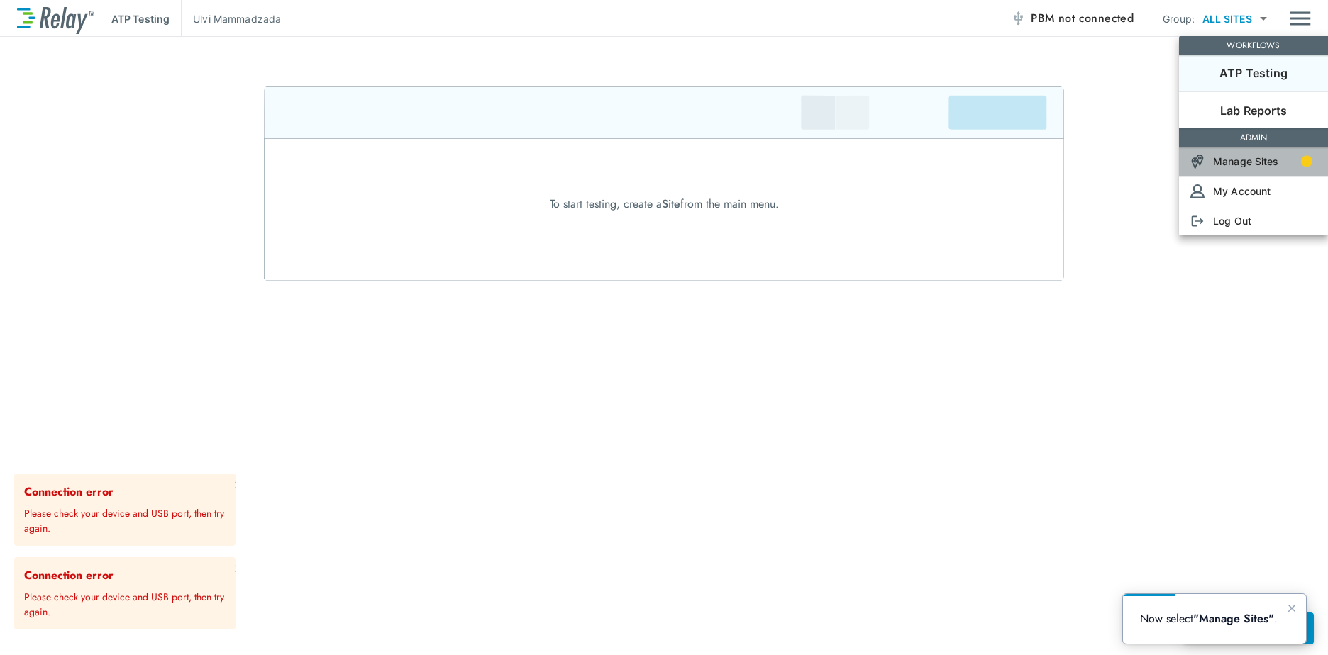
click at [1249, 160] on p "Manage Sites" at bounding box center [1246, 161] width 66 height 15
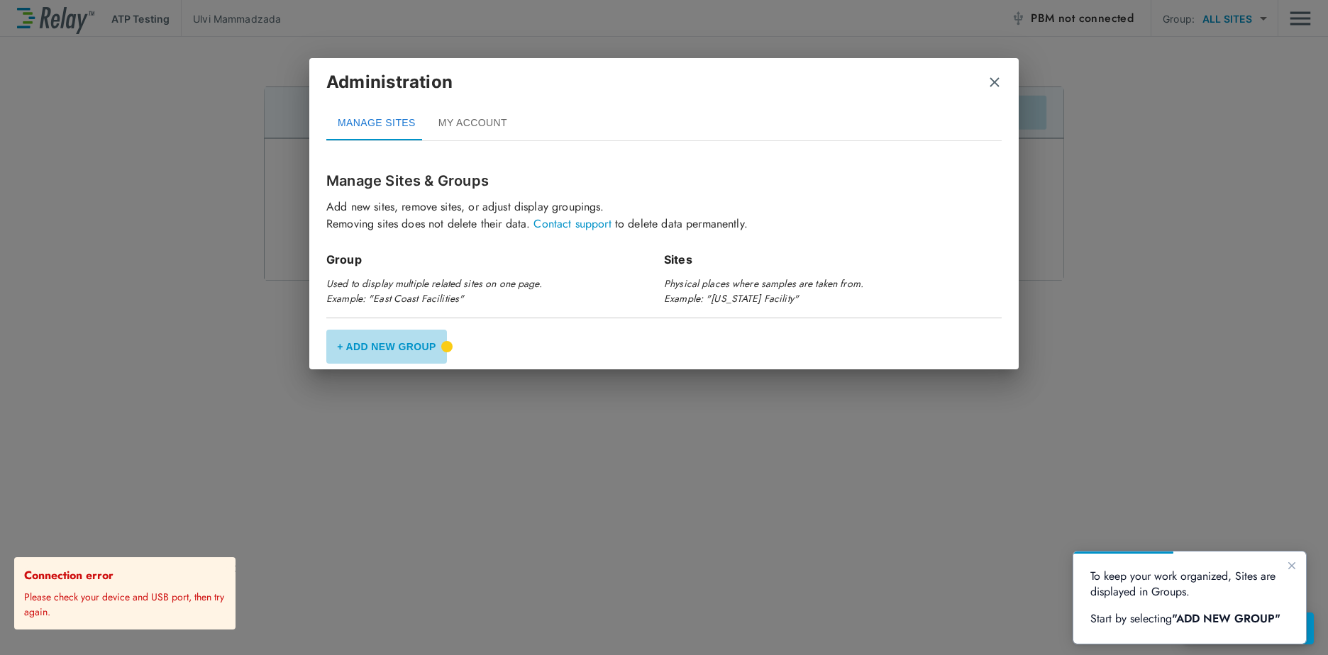
click at [409, 344] on button "+ Add New Group" at bounding box center [386, 347] width 121 height 34
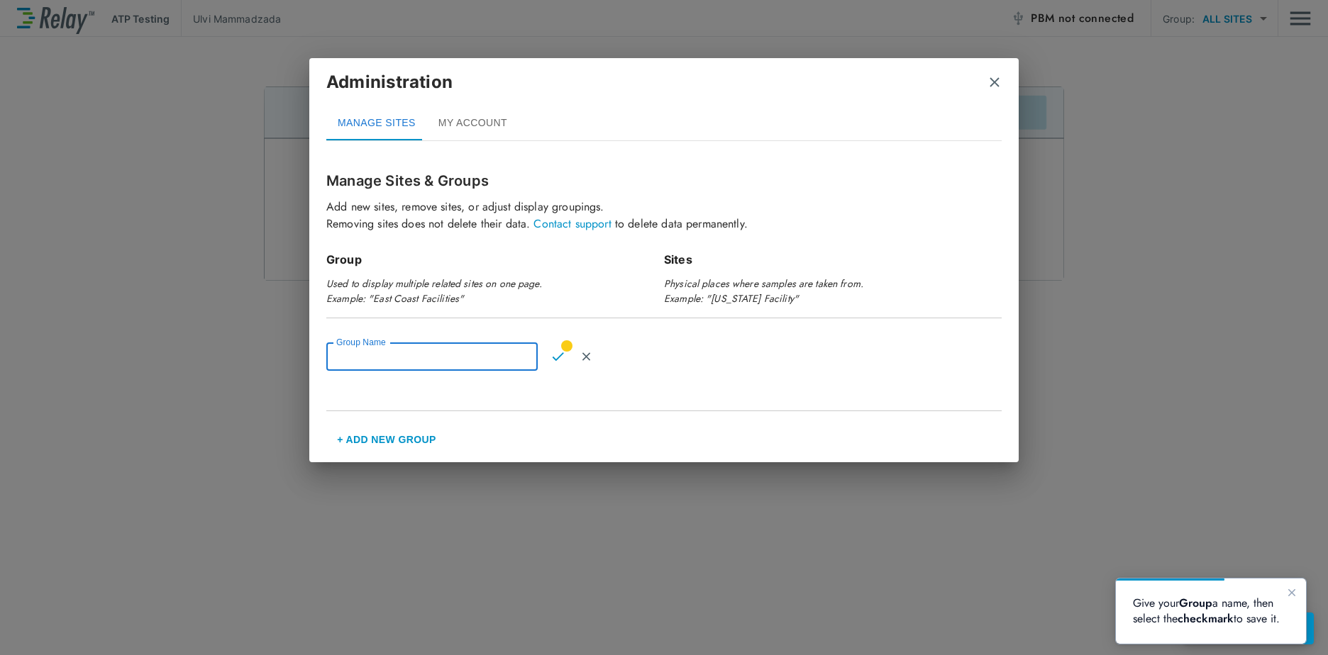
click at [392, 357] on input "Group Name" at bounding box center [431, 357] width 211 height 28
type input "**********"
click at [563, 357] on img "Confirm" at bounding box center [558, 356] width 12 height 13
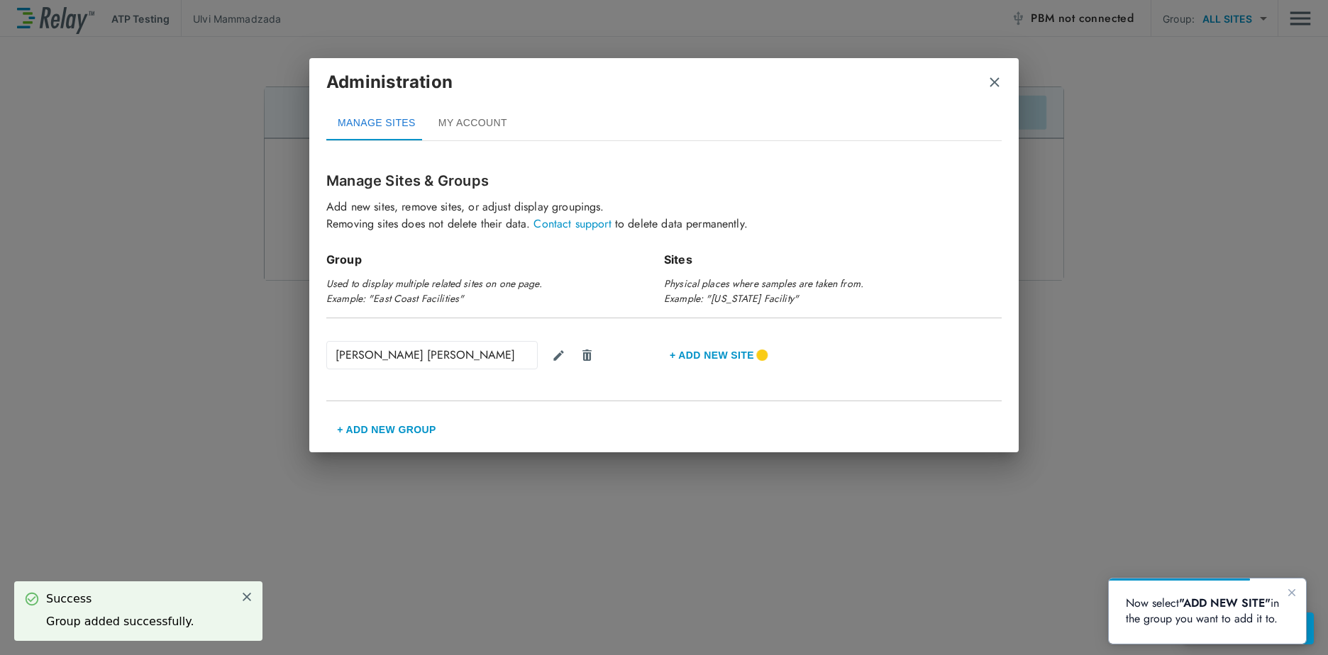
click at [714, 357] on button "+ Add new Site" at bounding box center [712, 355] width 96 height 34
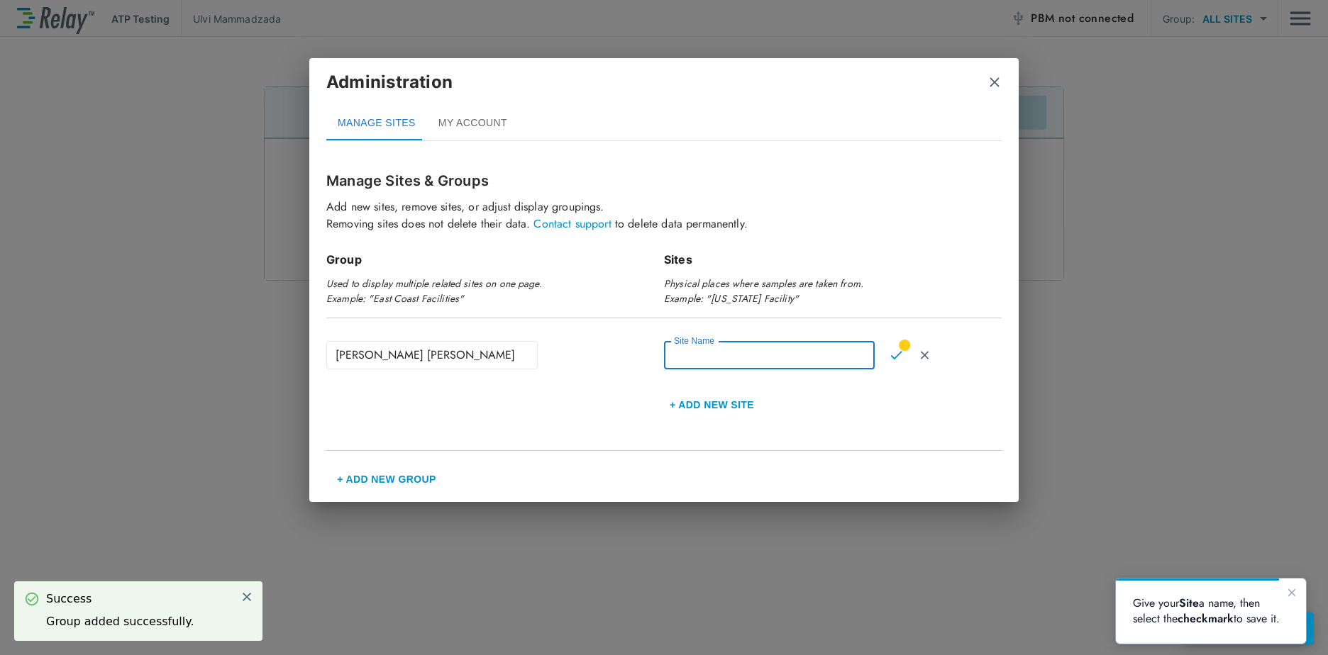
click at [730, 353] on input "Site Name" at bounding box center [769, 355] width 211 height 28
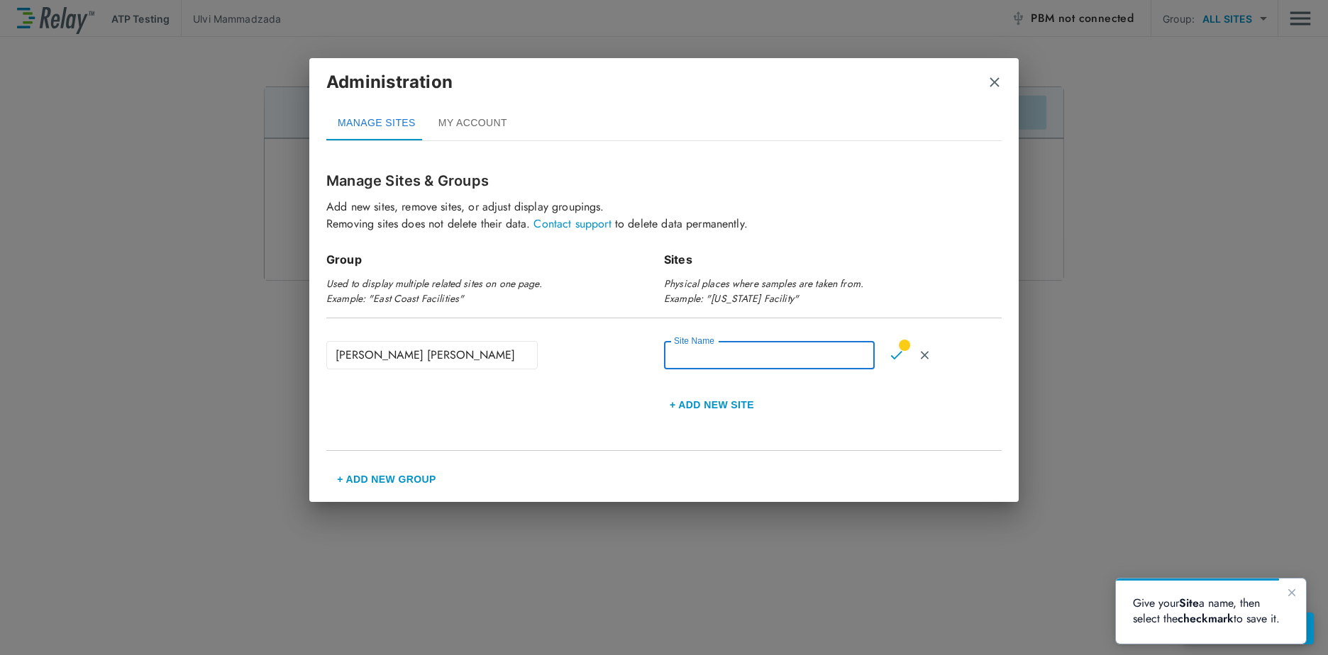
click at [476, 121] on button "MY ACCOUNT" at bounding box center [473, 123] width 92 height 34
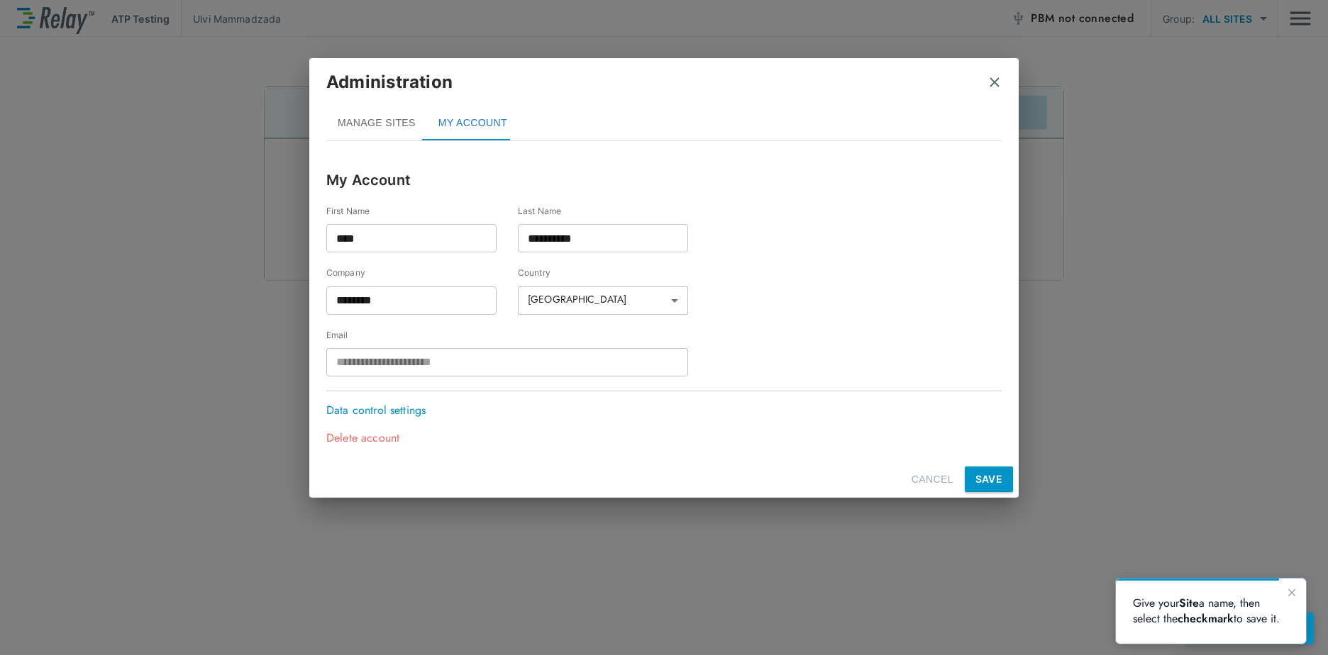
click at [998, 70] on div "Administration" at bounding box center [663, 88] width 675 height 37
click at [982, 473] on button "SAVE" at bounding box center [989, 480] width 48 height 26
click at [374, 121] on button "MANAGE SITES" at bounding box center [376, 123] width 101 height 34
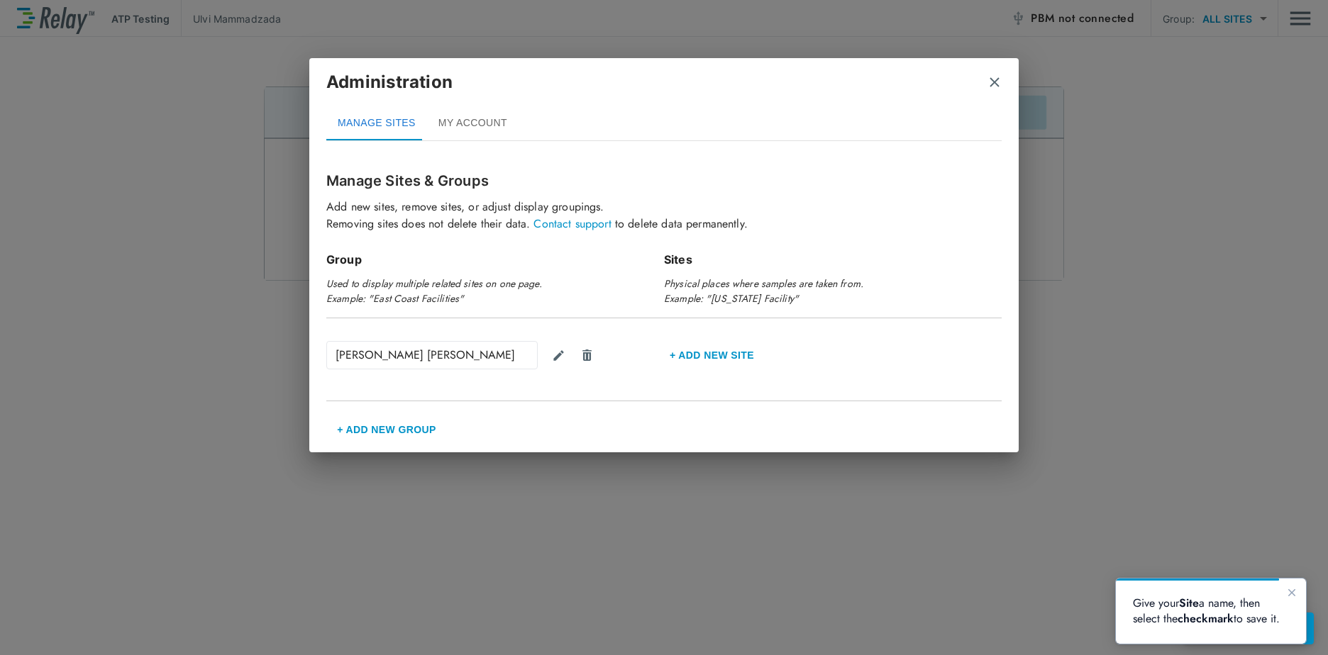
click at [380, 433] on button "+ Add New Group" at bounding box center [386, 430] width 121 height 34
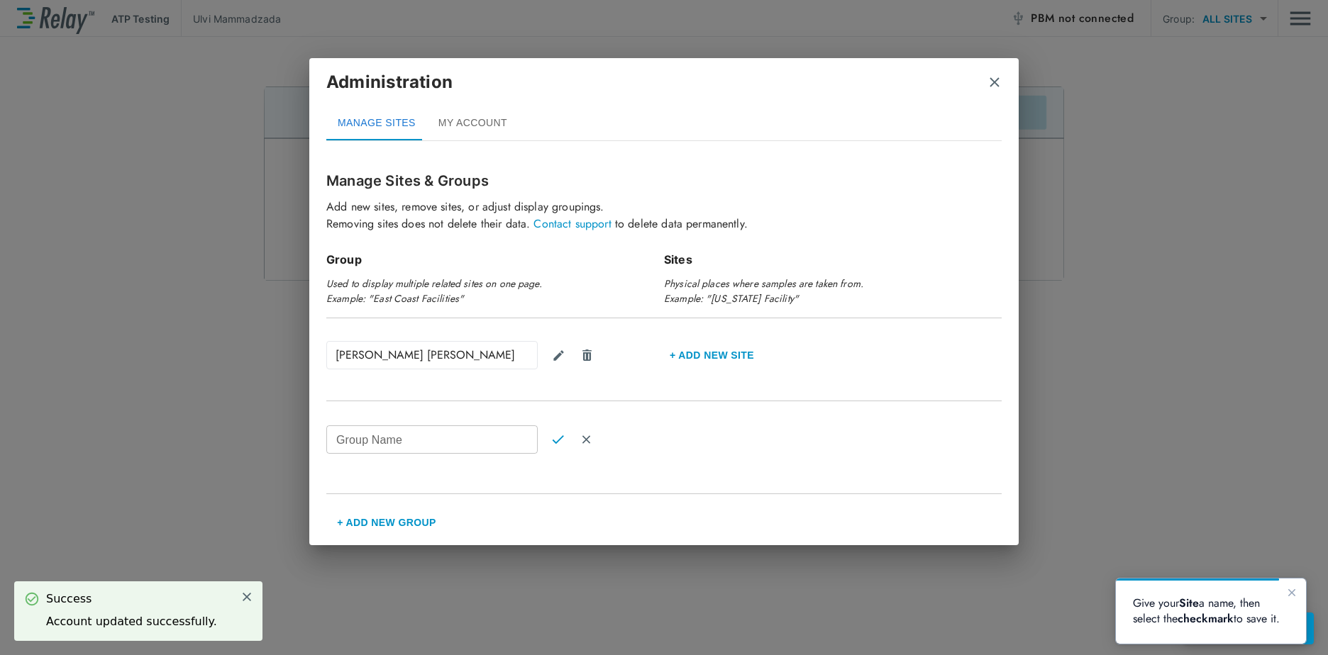
click at [990, 83] on img "close" at bounding box center [994, 82] width 14 height 14
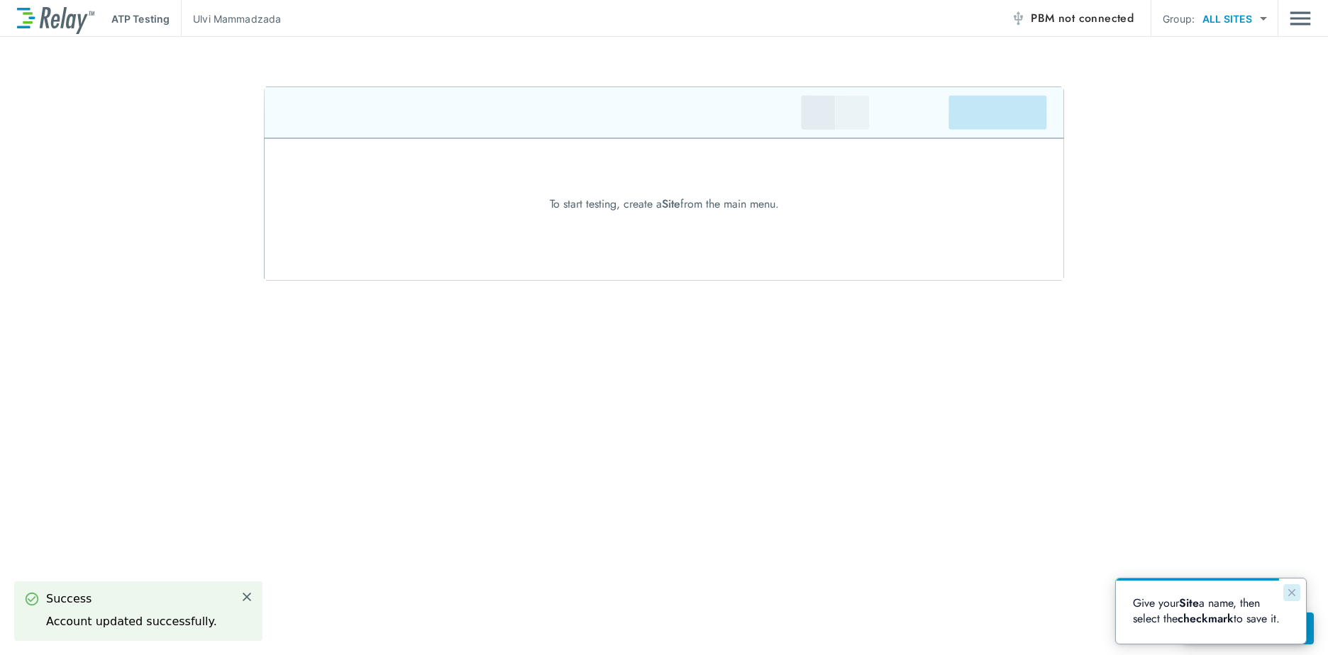
click at [1291, 594] on icon "Close guide" at bounding box center [1291, 592] width 7 height 7
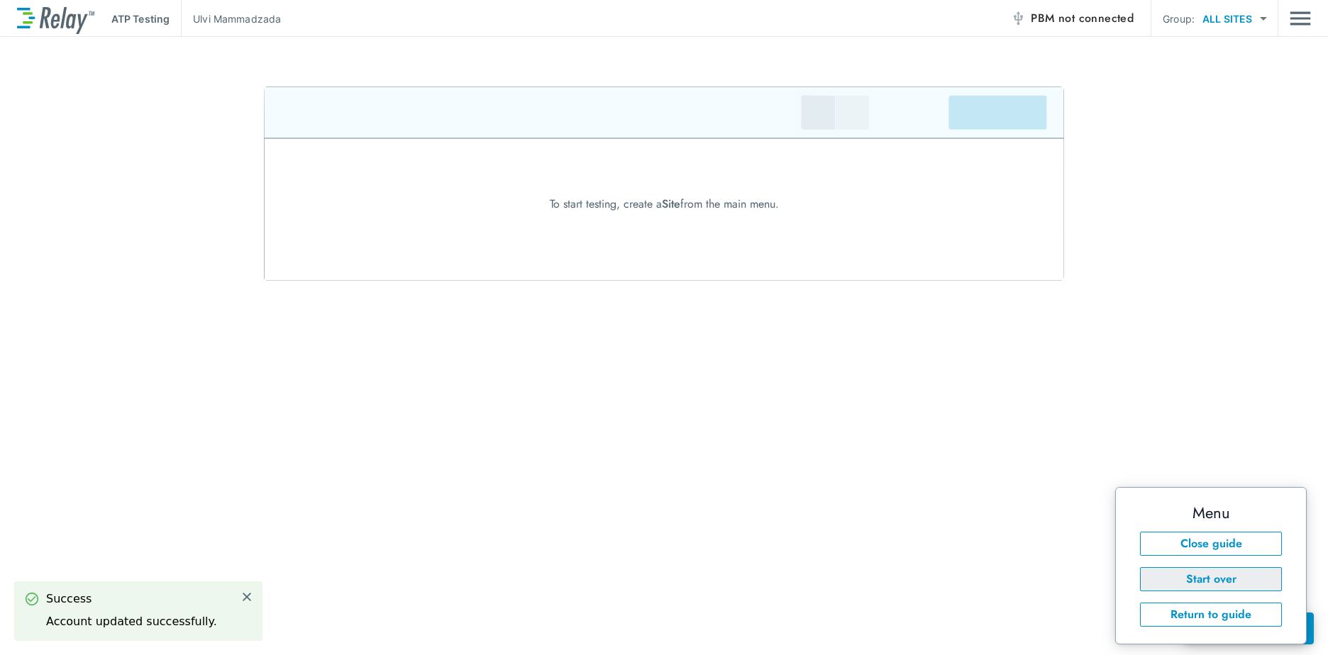
click at [1199, 580] on button "Start over" at bounding box center [1211, 579] width 142 height 24
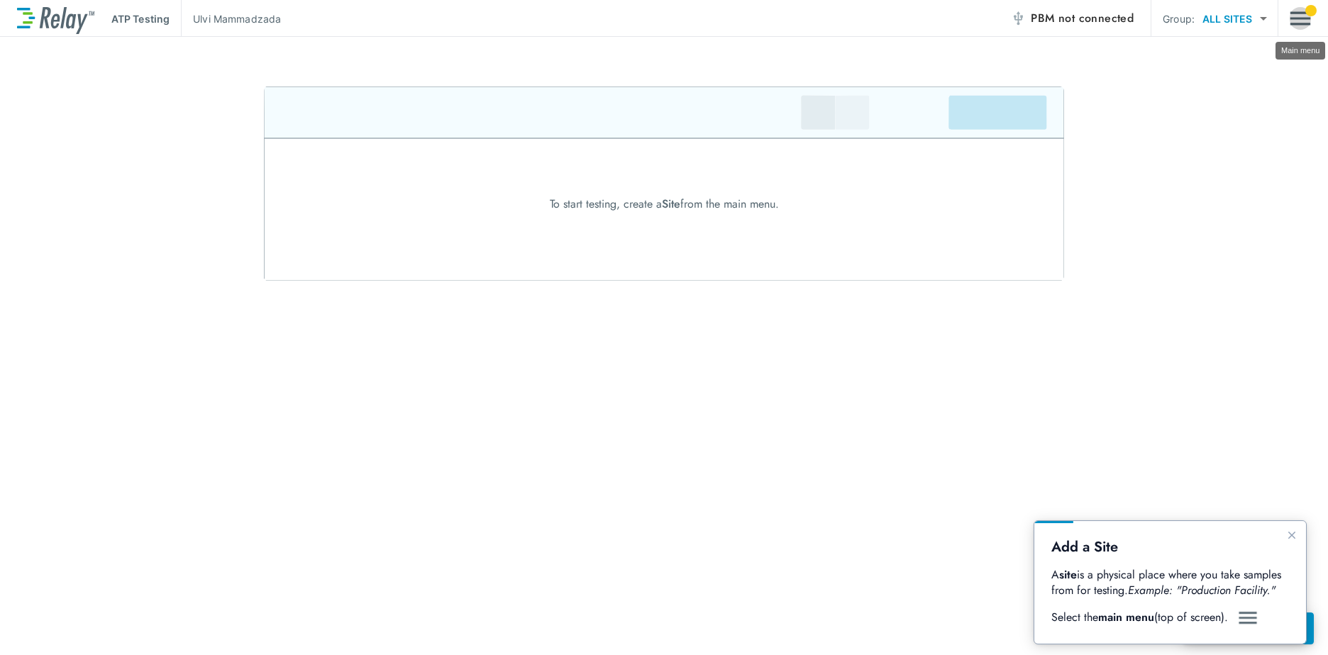
click at [1299, 25] on img "Main menu" at bounding box center [1300, 18] width 21 height 27
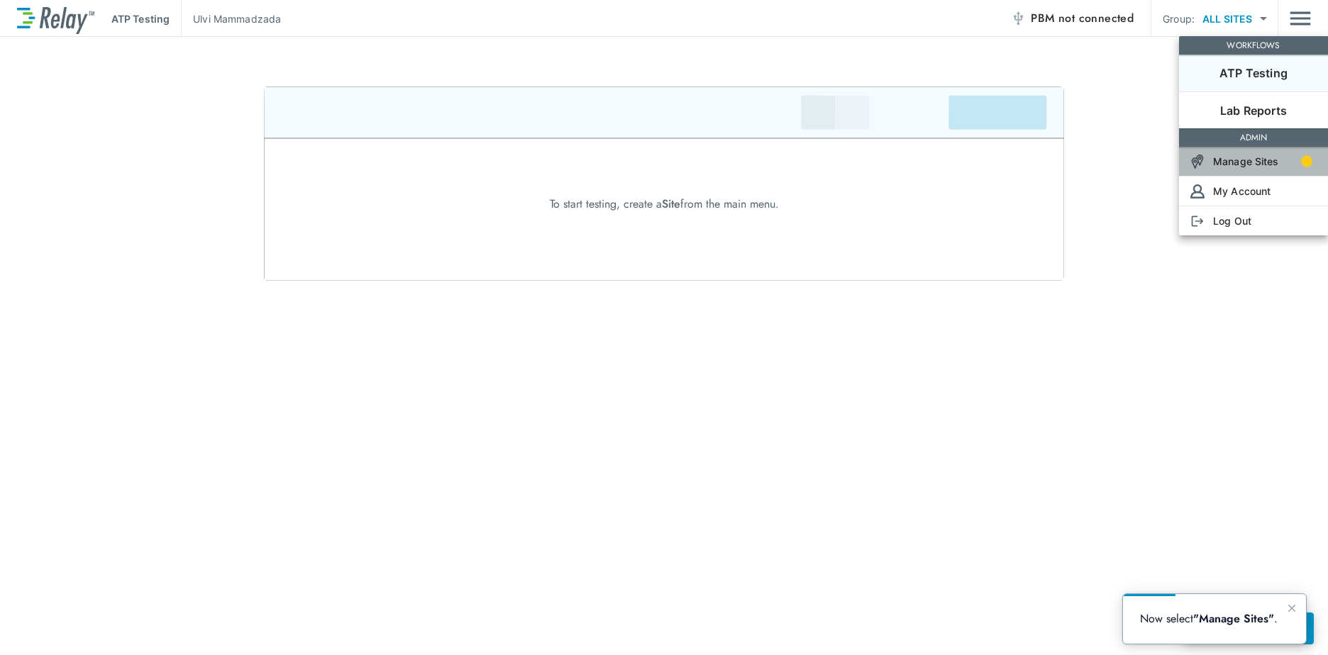
click at [1231, 160] on p "Manage Sites" at bounding box center [1246, 161] width 66 height 15
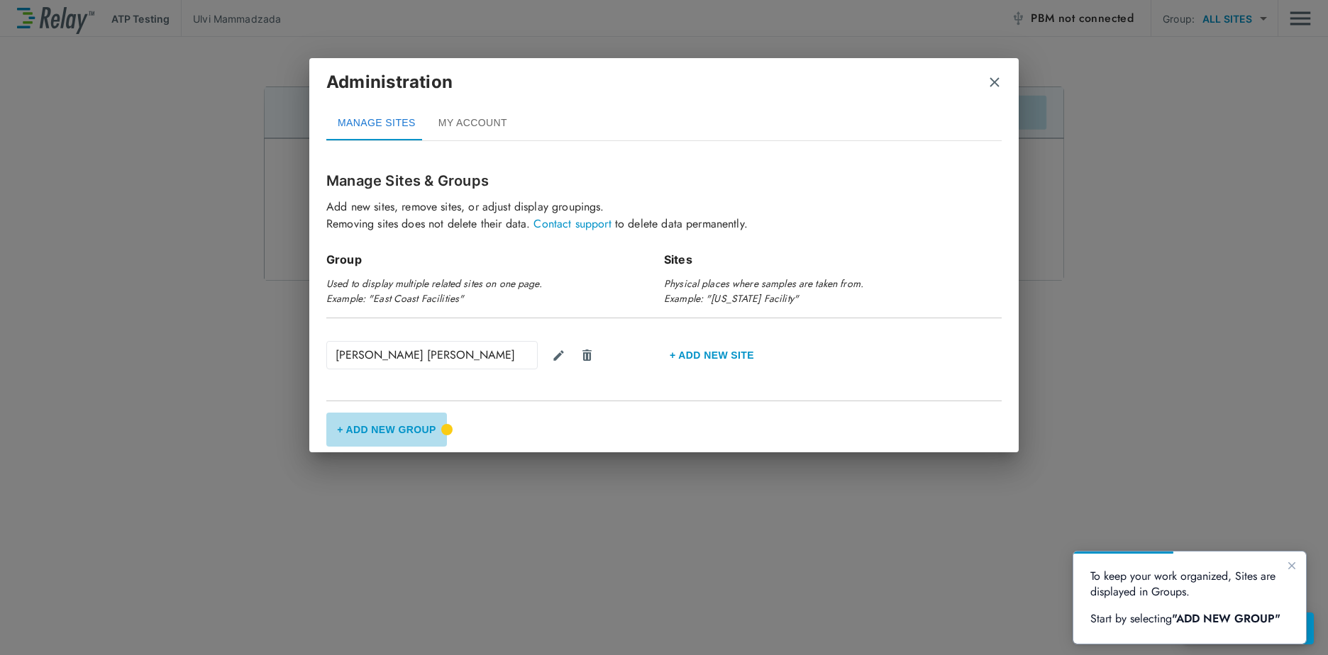
click at [443, 434] on button "+ Add New Group" at bounding box center [386, 430] width 121 height 34
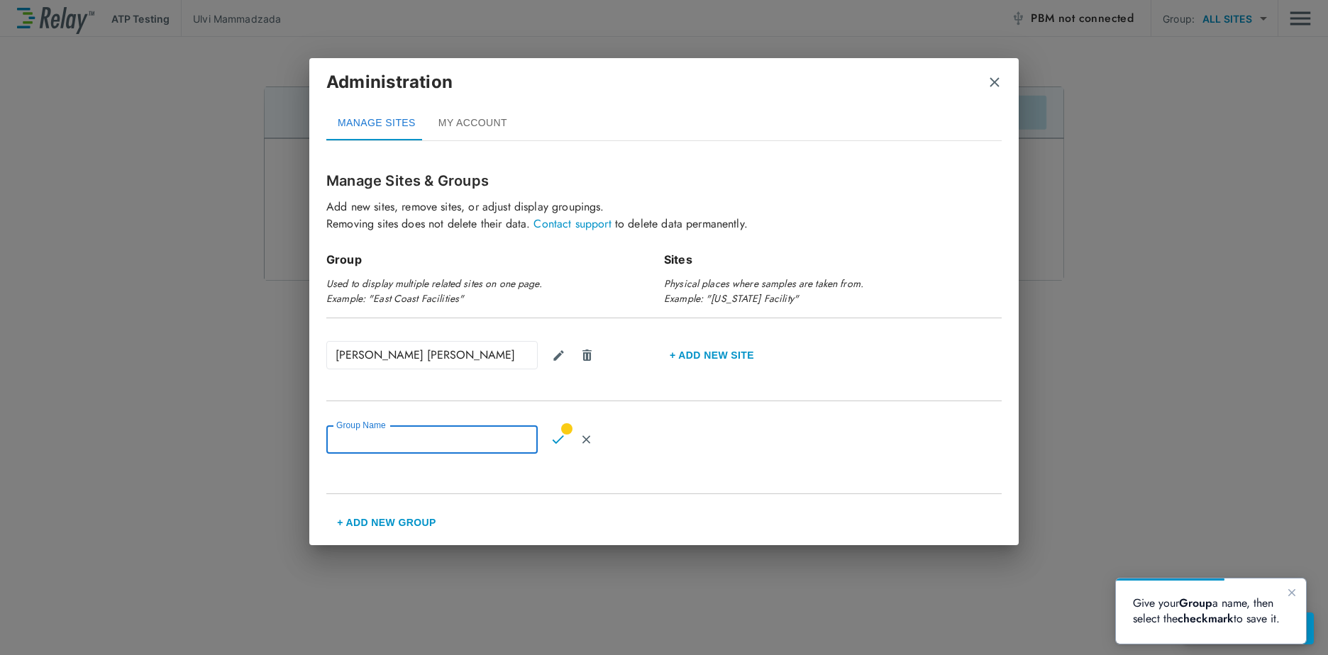
click at [420, 445] on input "Group Name" at bounding box center [431, 440] width 211 height 28
click at [588, 443] on img "Cancel" at bounding box center [586, 439] width 12 height 13
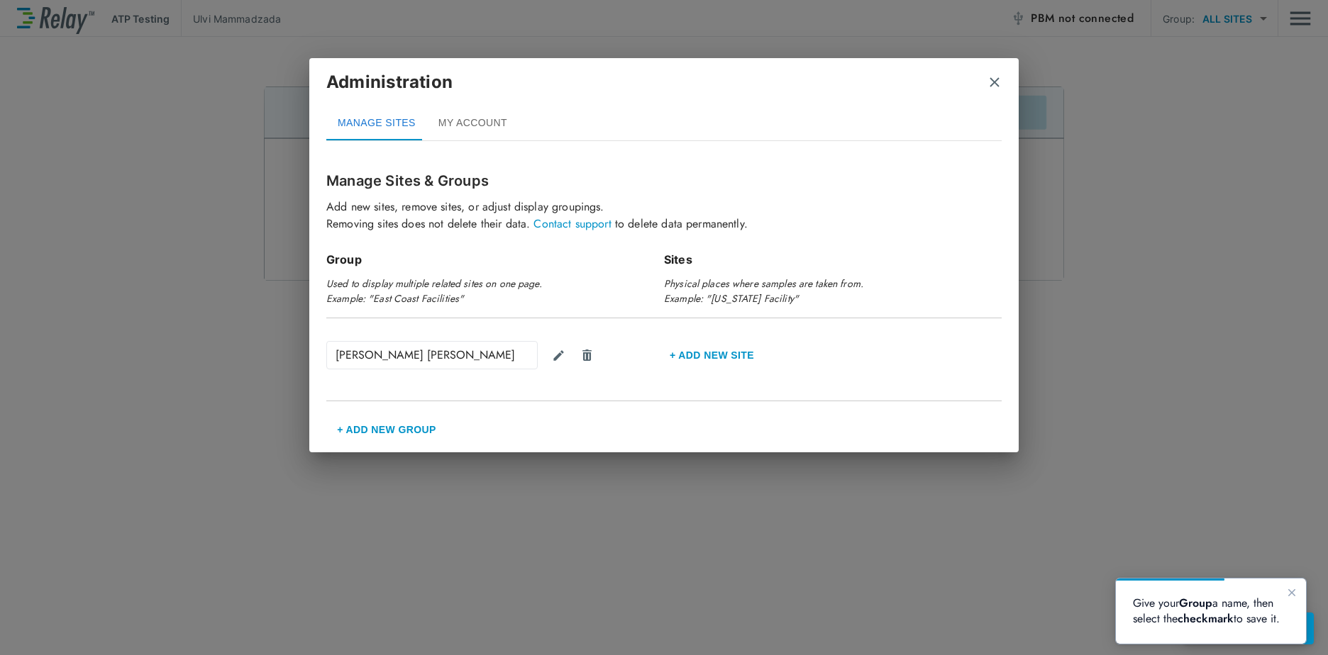
click at [996, 84] on img "close" at bounding box center [994, 82] width 14 height 14
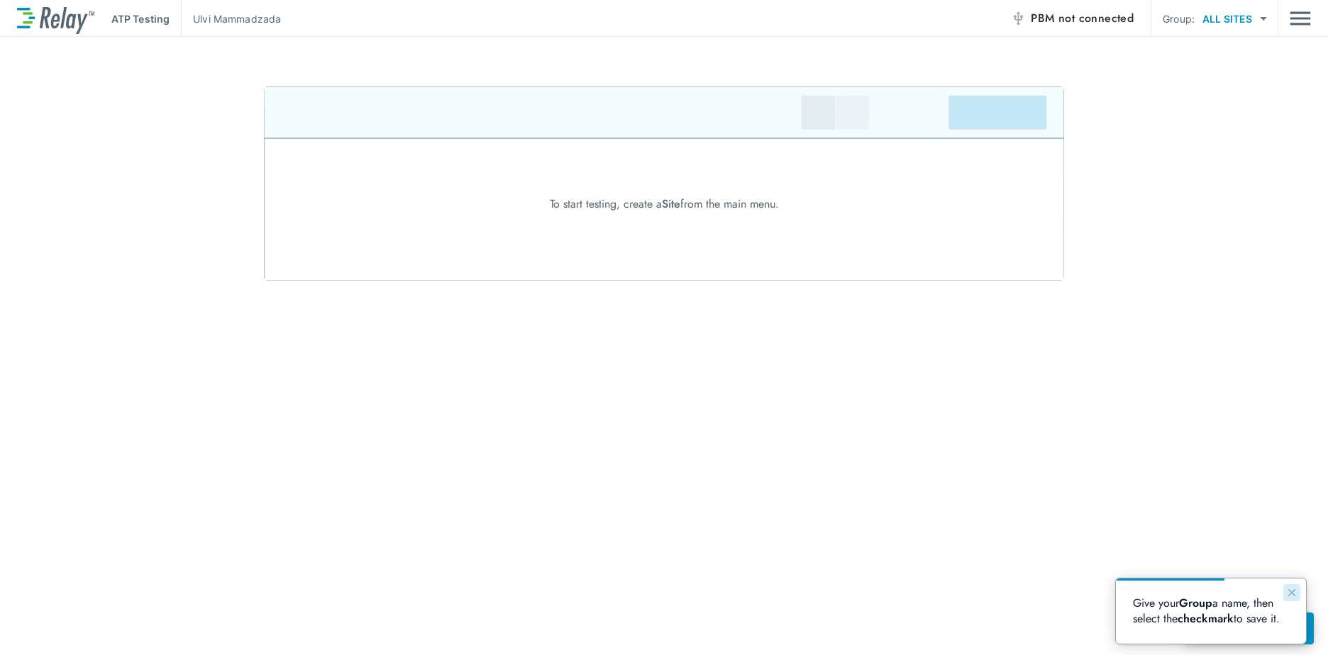
click at [1291, 597] on icon "Close guide" at bounding box center [1291, 592] width 11 height 11
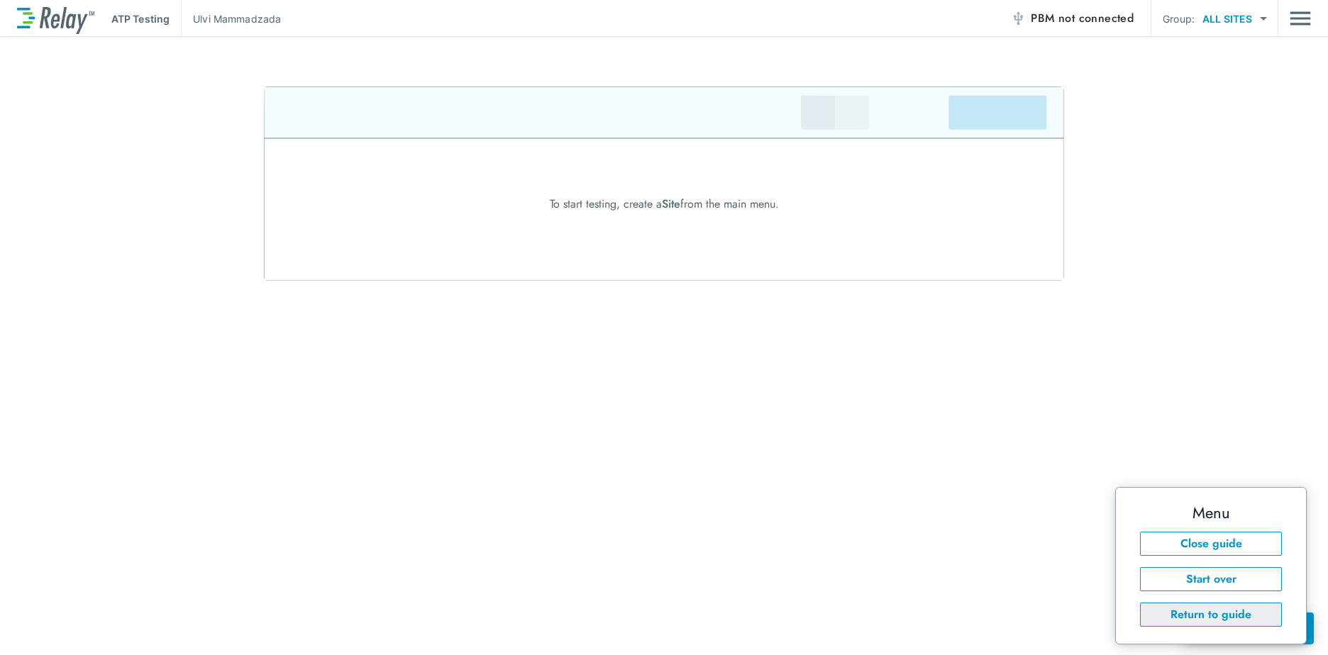
click at [1185, 616] on button "Return to guide" at bounding box center [1211, 615] width 142 height 24
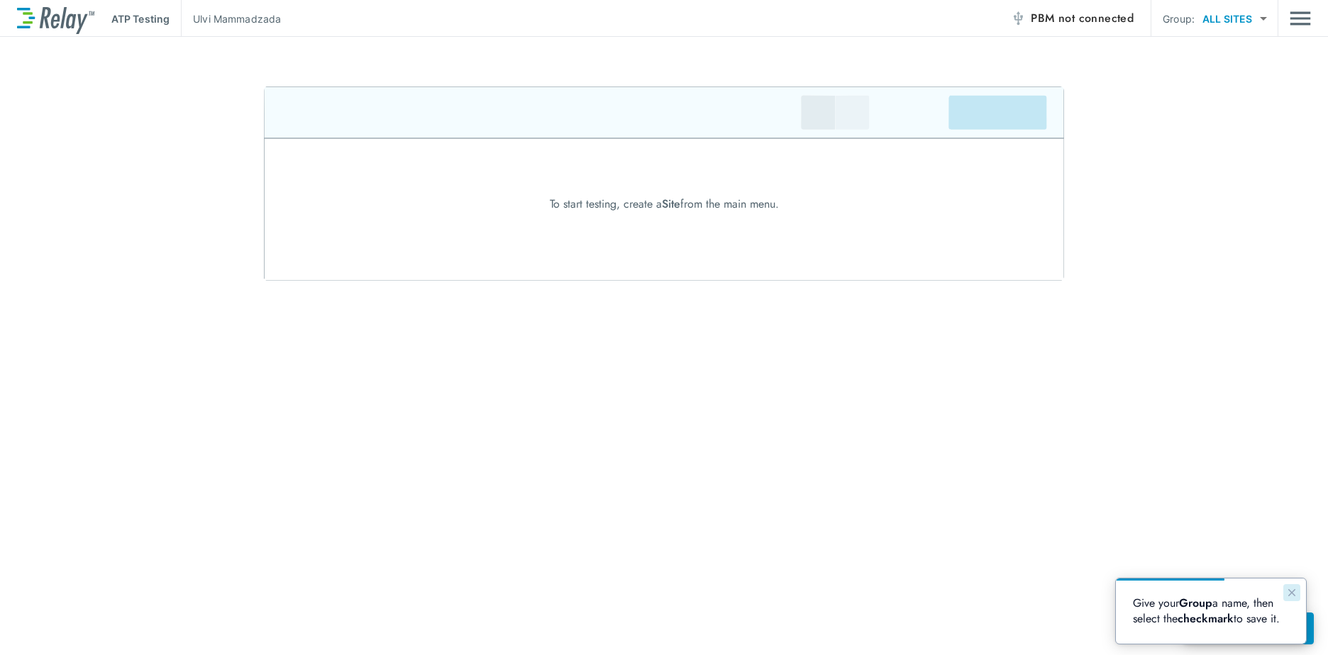
click at [1293, 592] on icon "Close guide" at bounding box center [1291, 592] width 7 height 7
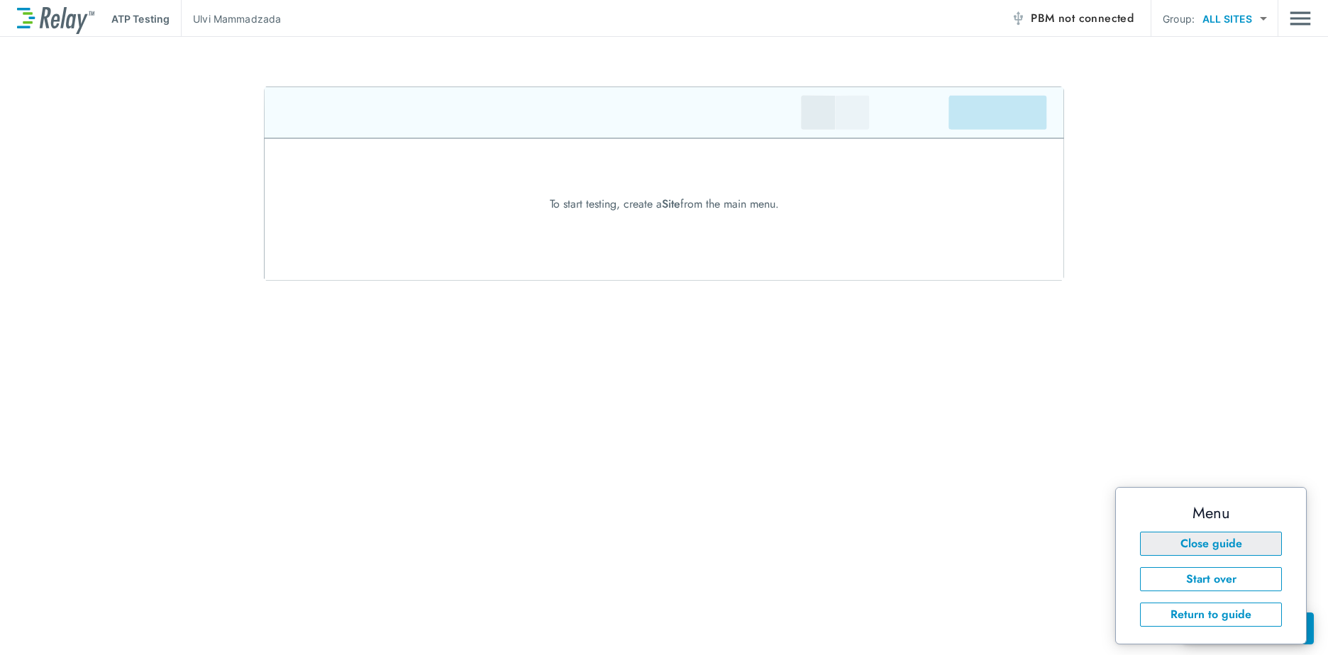
click at [1214, 548] on button "Close guide" at bounding box center [1211, 544] width 142 height 24
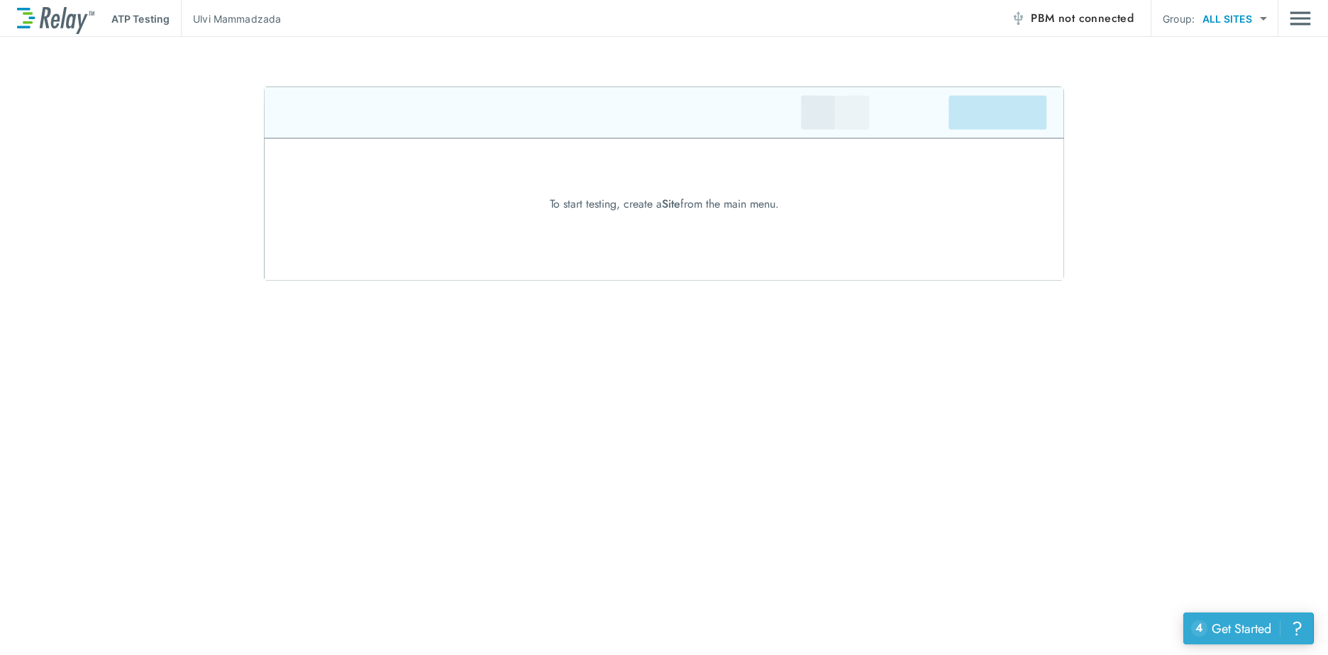
click at [1223, 622] on div "Get Started" at bounding box center [1242, 629] width 60 height 18
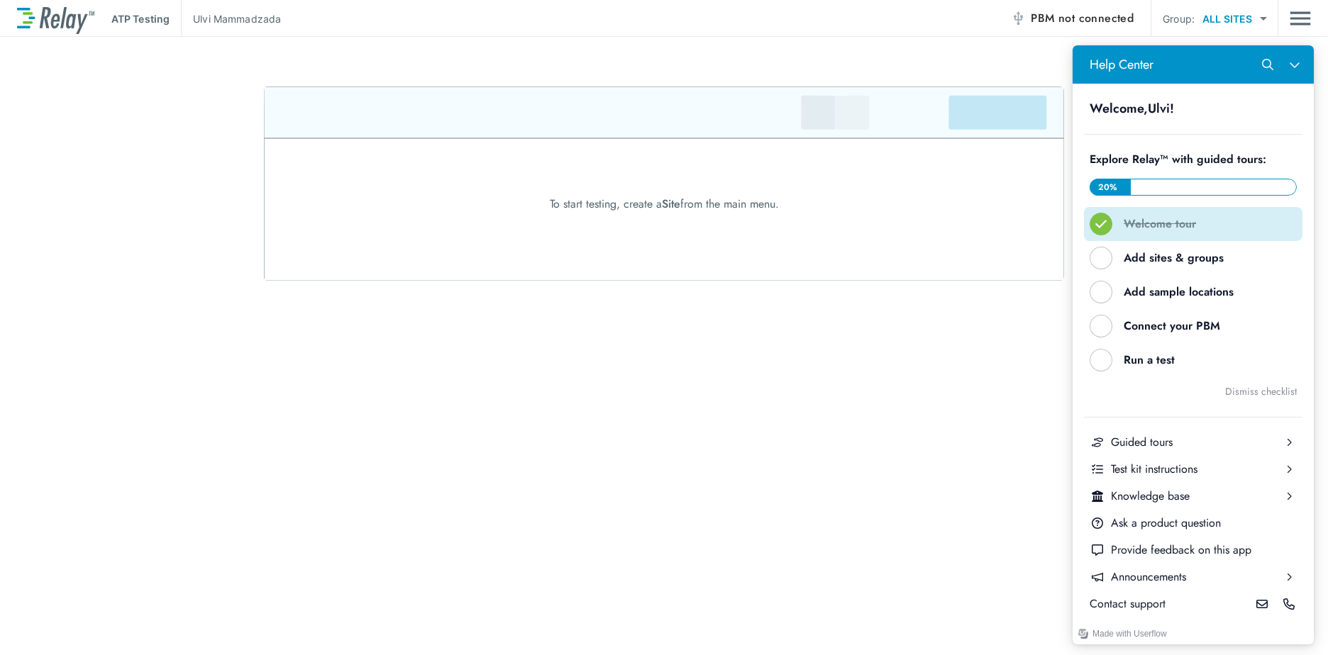
click at [1123, 216] on button "Welcome tour" at bounding box center [1193, 224] width 218 height 34
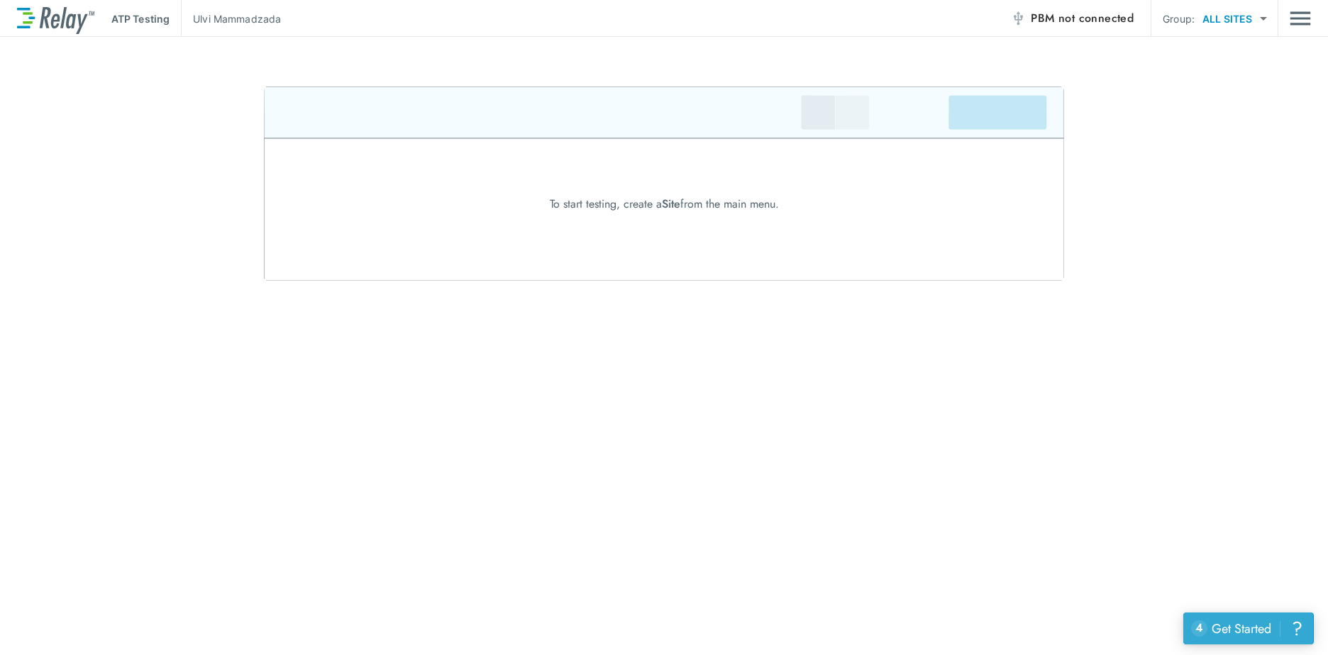
click at [1254, 624] on div "Get Started" at bounding box center [1242, 629] width 60 height 18
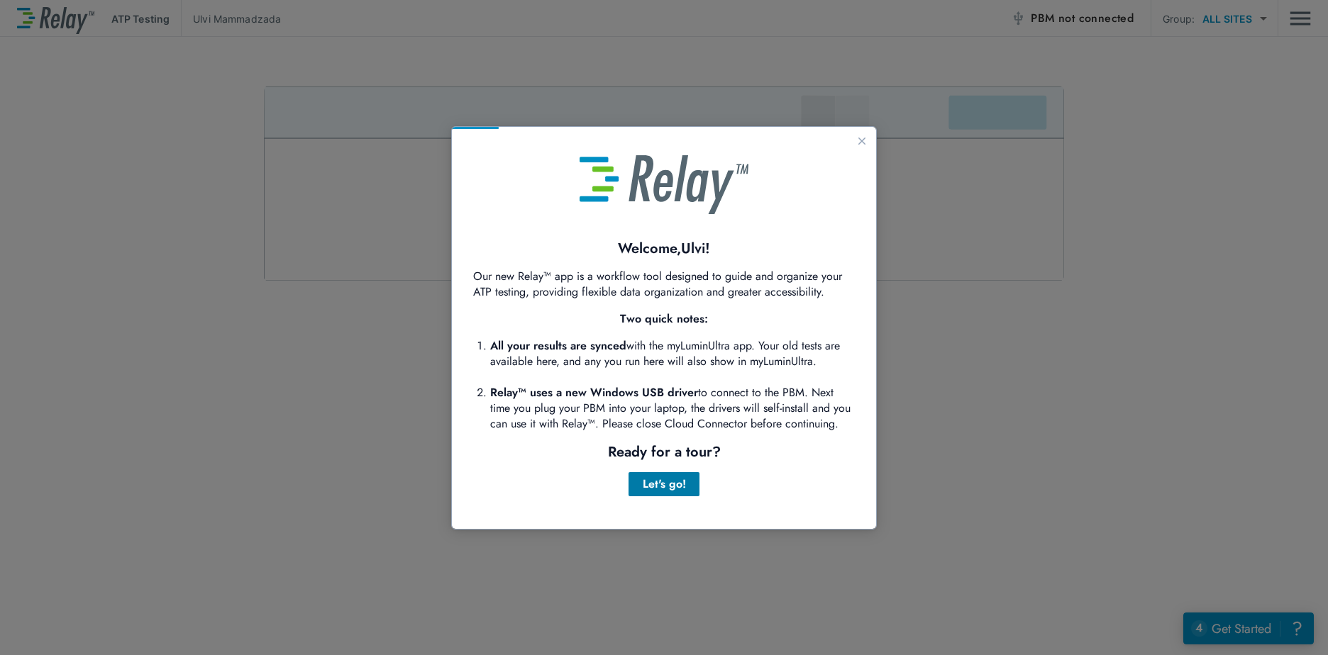
click at [671, 487] on div "Let's go!" at bounding box center [664, 484] width 48 height 17
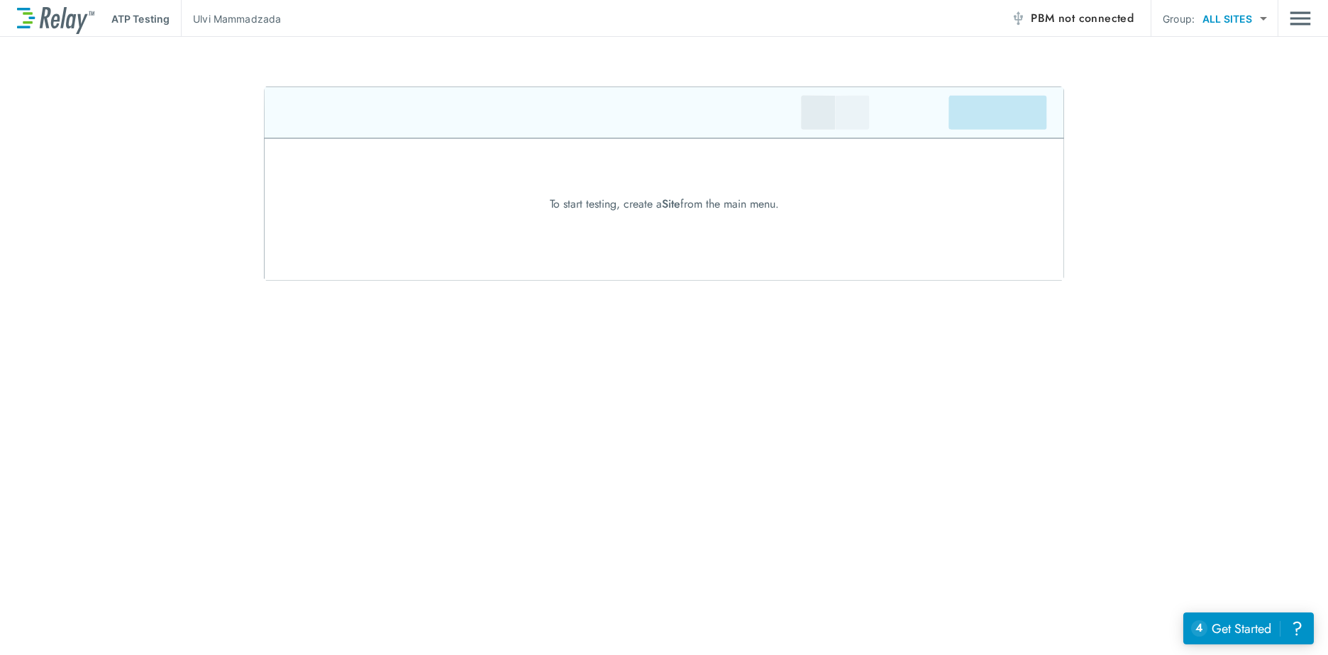
click at [1069, 11] on span "not connected" at bounding box center [1095, 18] width 75 height 16
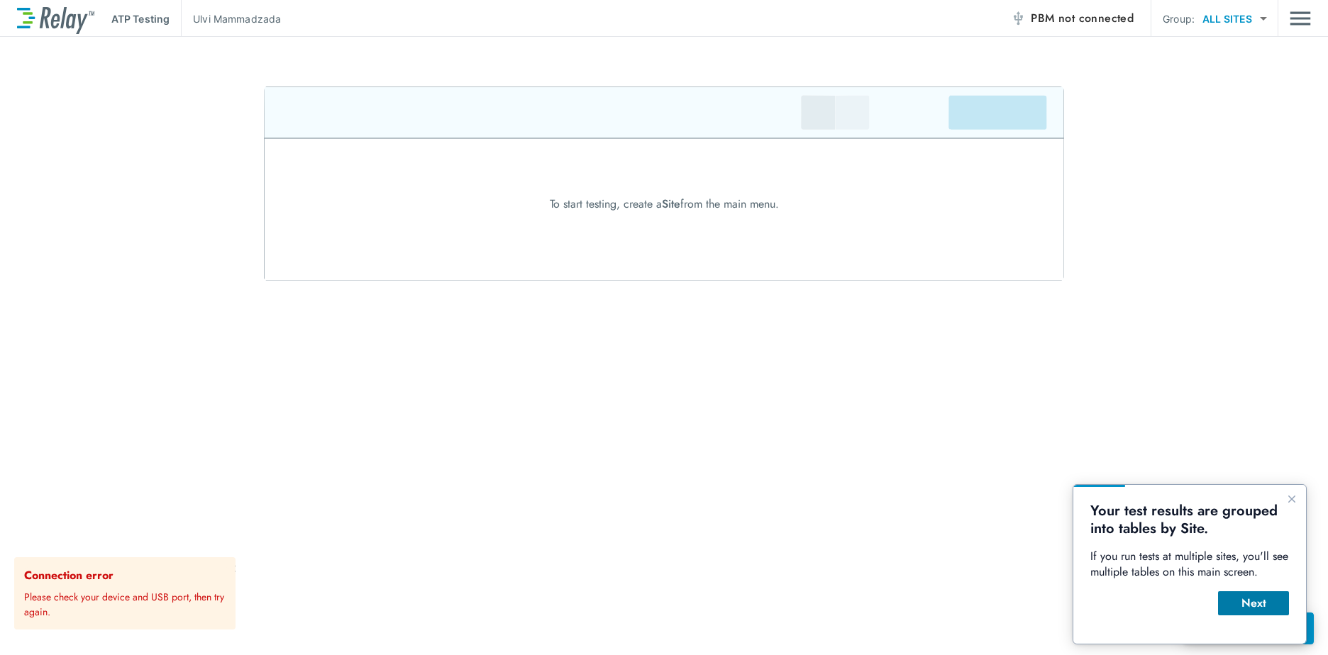
click at [1234, 604] on div "Next" at bounding box center [1253, 603] width 48 height 17
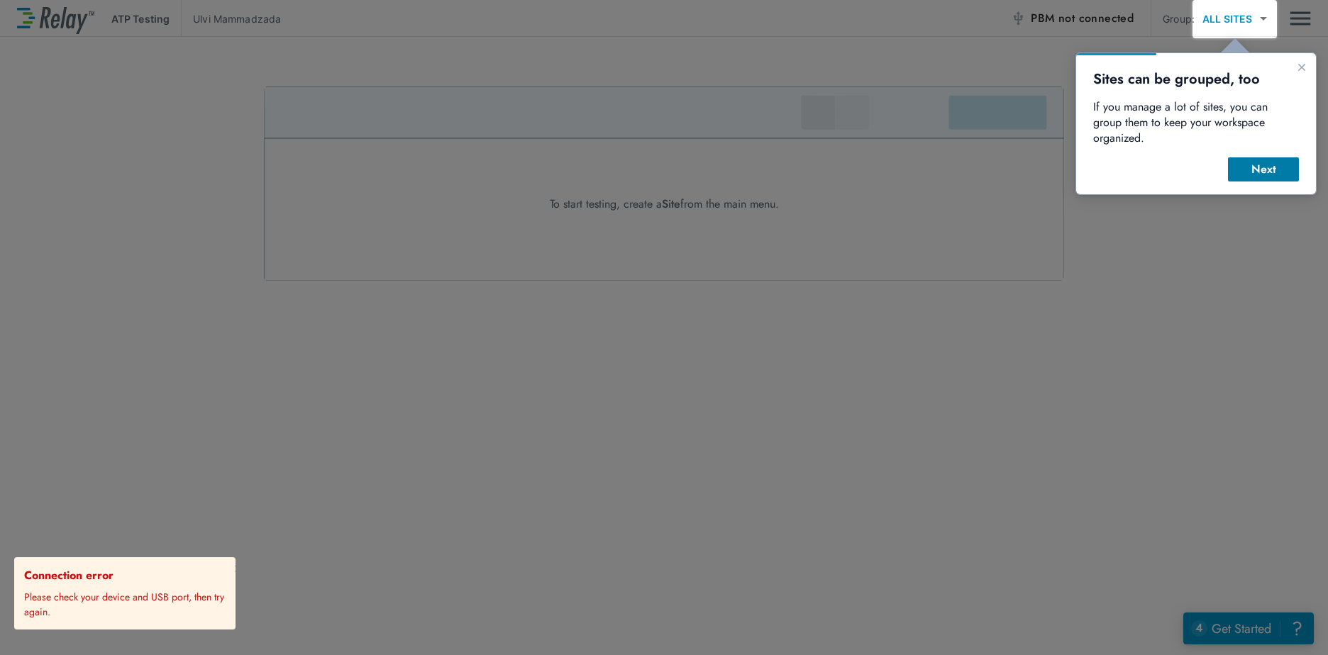
click at [1268, 161] on div "Next" at bounding box center [1263, 169] width 48 height 17
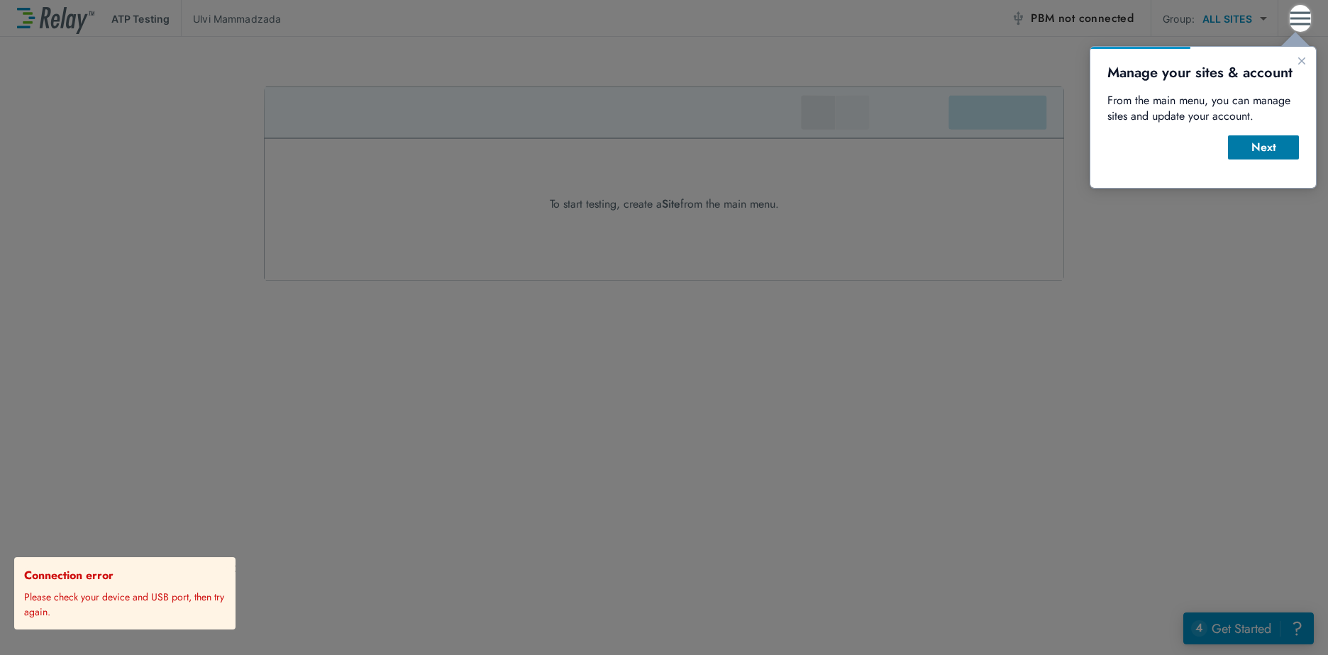
click at [1268, 156] on button "Next" at bounding box center [1263, 147] width 71 height 24
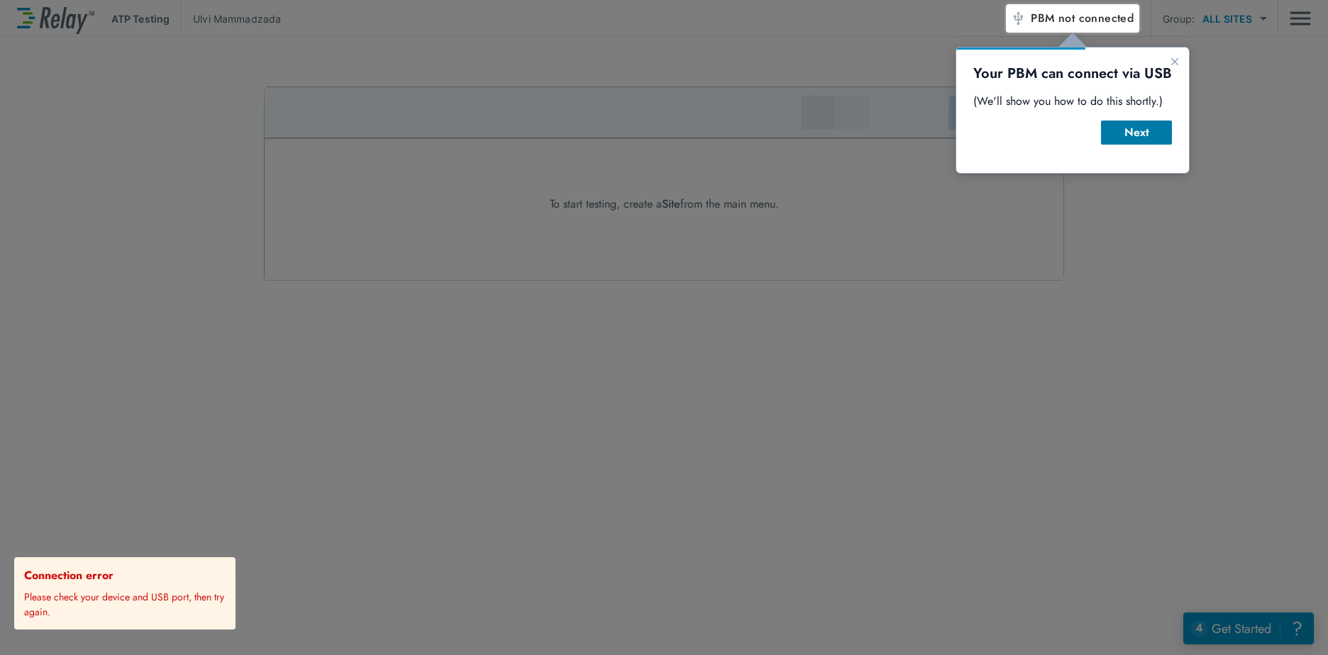
click at [1155, 133] on div "Next" at bounding box center [1136, 132] width 48 height 17
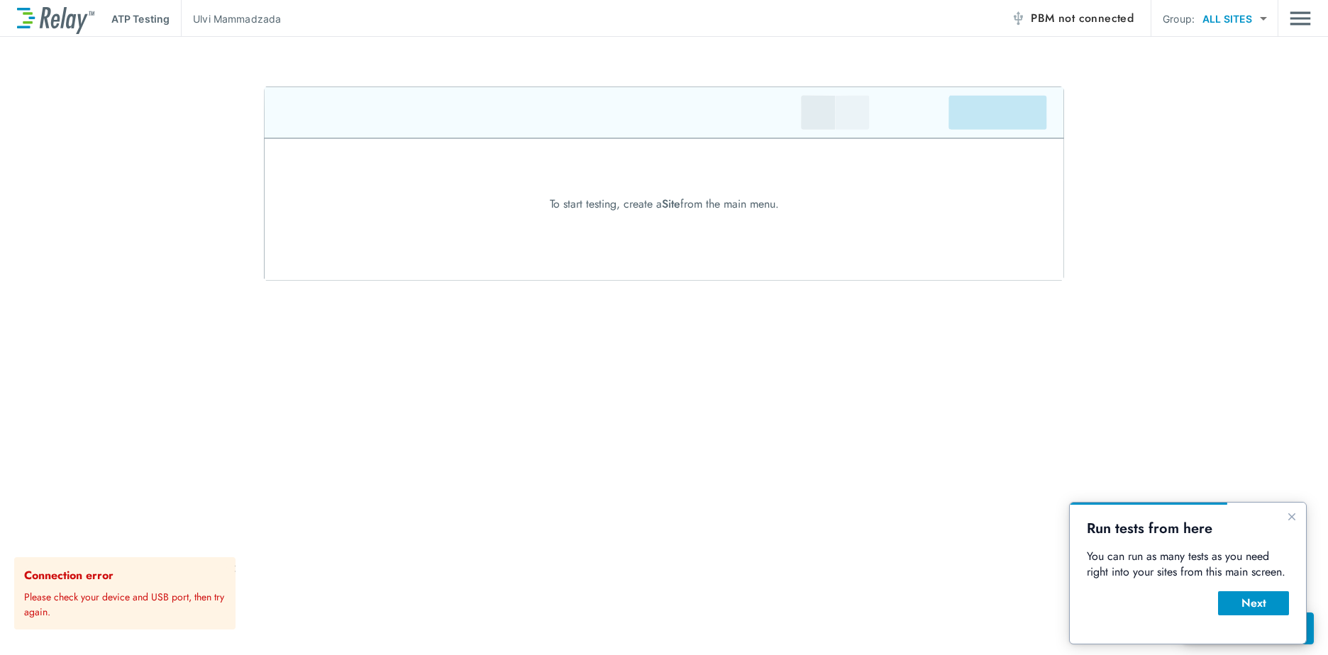
click at [134, 20] on p "ATP Testing" at bounding box center [140, 18] width 58 height 15
click at [235, 18] on p "[PERSON_NAME]" at bounding box center [237, 18] width 88 height 15
click at [1259, 600] on div "Next" at bounding box center [1253, 603] width 48 height 17
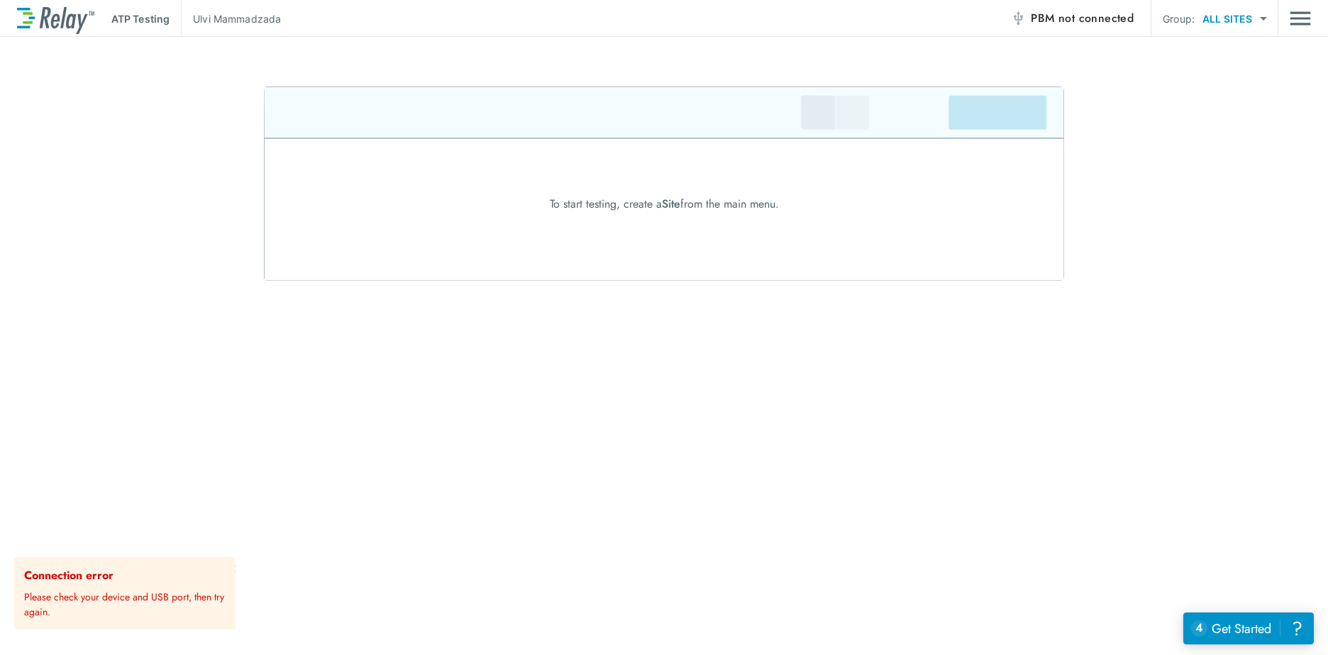
click at [1123, 286] on div "ATP Testing Ulvi Mammadzada PBM not connected Group: ALL SITES ********* ​ To s…" at bounding box center [664, 327] width 1328 height 655
click at [23, 18] on img at bounding box center [55, 19] width 77 height 31
click at [92, 19] on img at bounding box center [55, 19] width 77 height 31
click at [148, 21] on p "ATP Testing" at bounding box center [140, 18] width 58 height 15
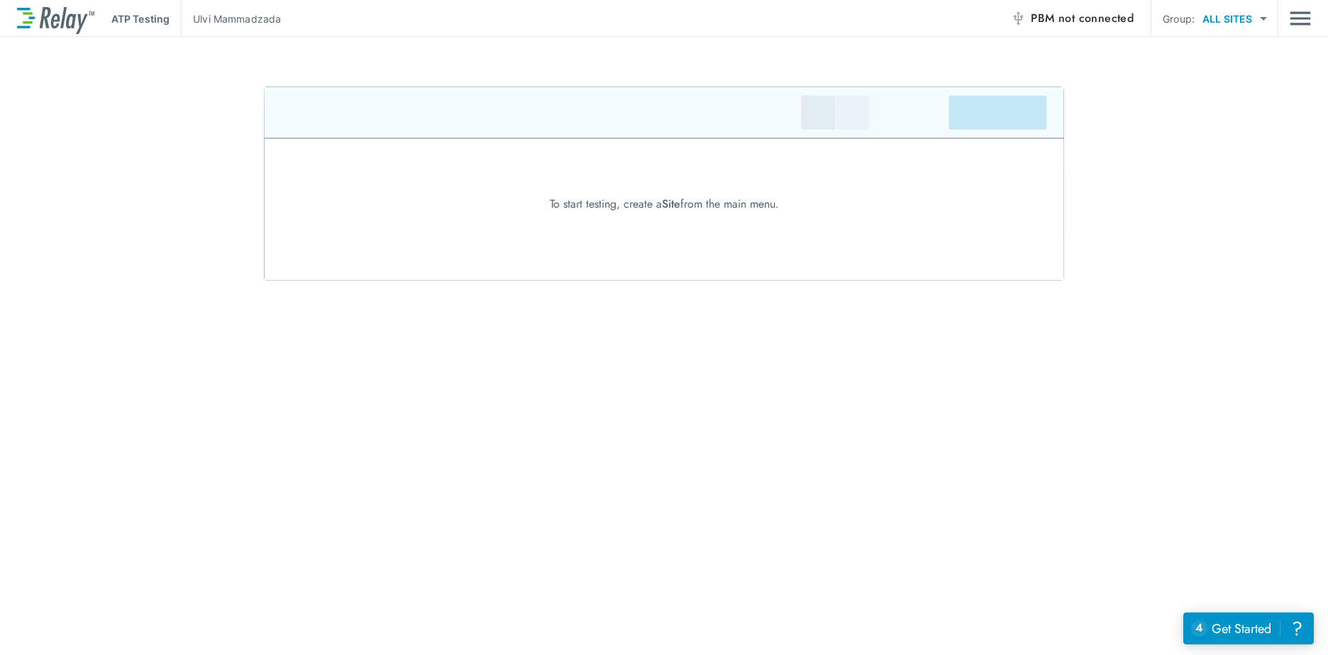
click at [238, 21] on p "[PERSON_NAME]" at bounding box center [237, 18] width 88 height 15
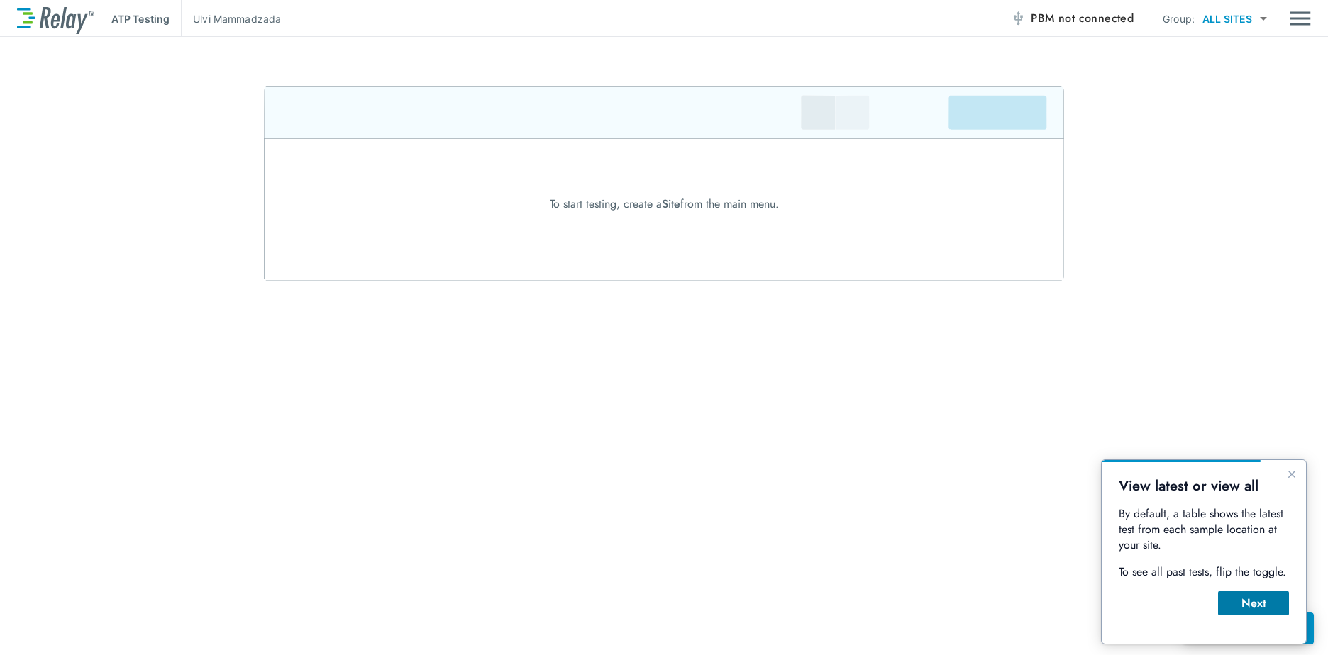
click at [1247, 601] on div "Next" at bounding box center [1253, 603] width 48 height 17
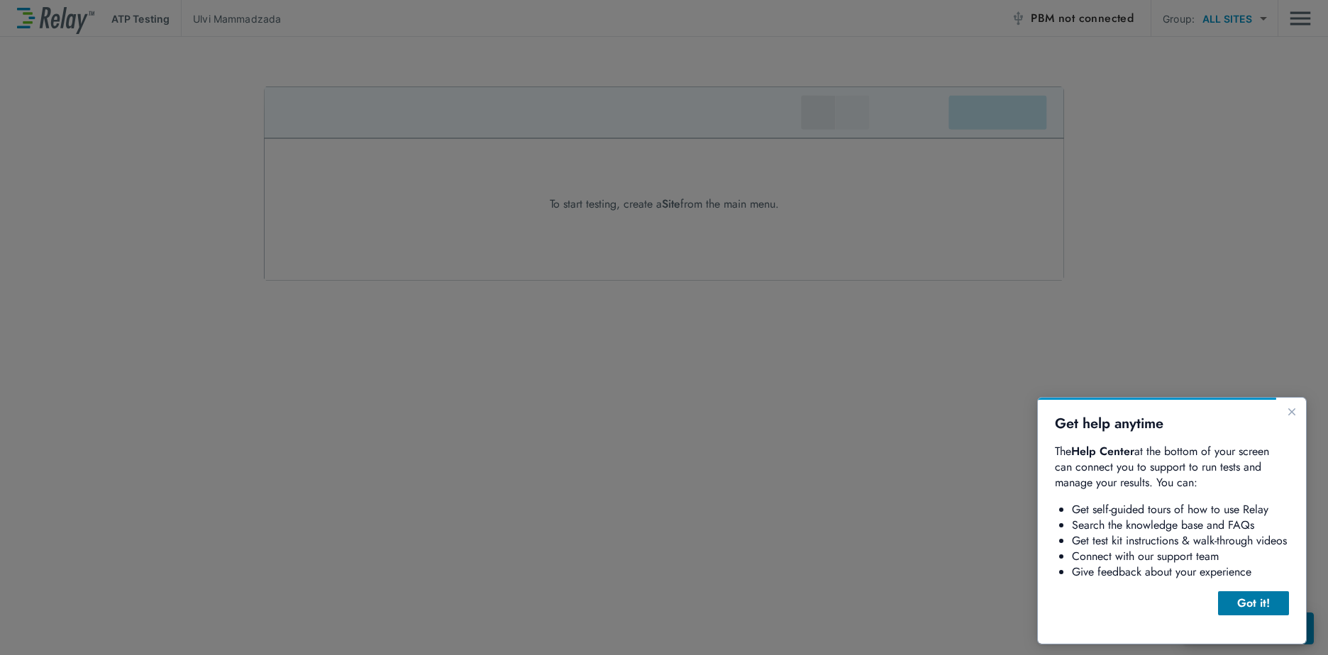
click at [1254, 604] on div "Got it!" at bounding box center [1253, 603] width 48 height 17
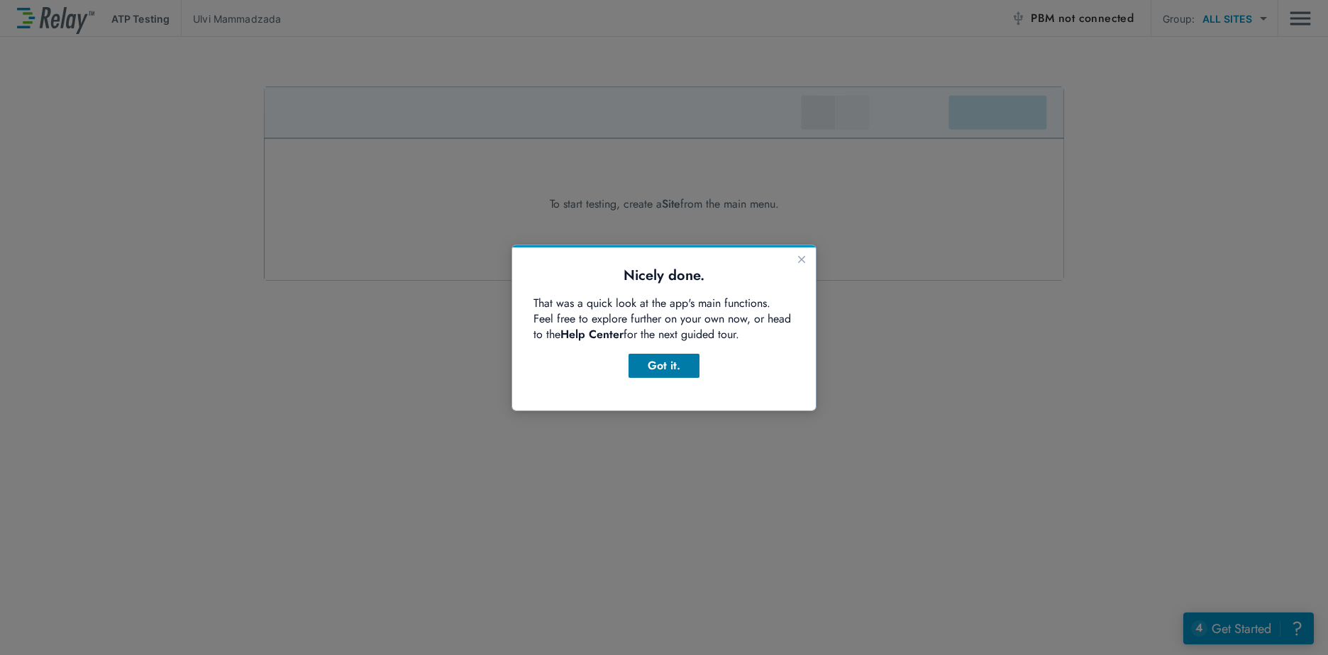
click at [669, 359] on div "Got it." at bounding box center [664, 366] width 48 height 17
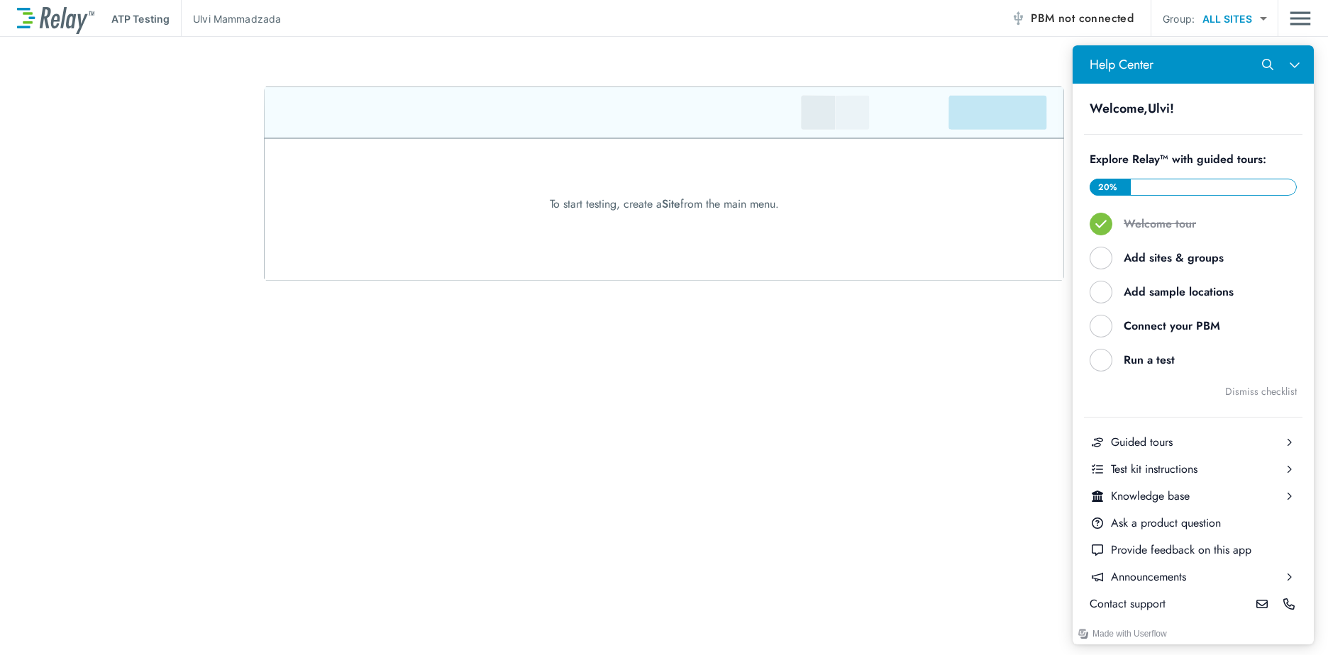
click at [1170, 157] on b "Explore Relay™ with guided tours:" at bounding box center [1178, 159] width 177 height 16
click at [1140, 291] on div "Add sample locations" at bounding box center [1199, 292] width 150 height 16
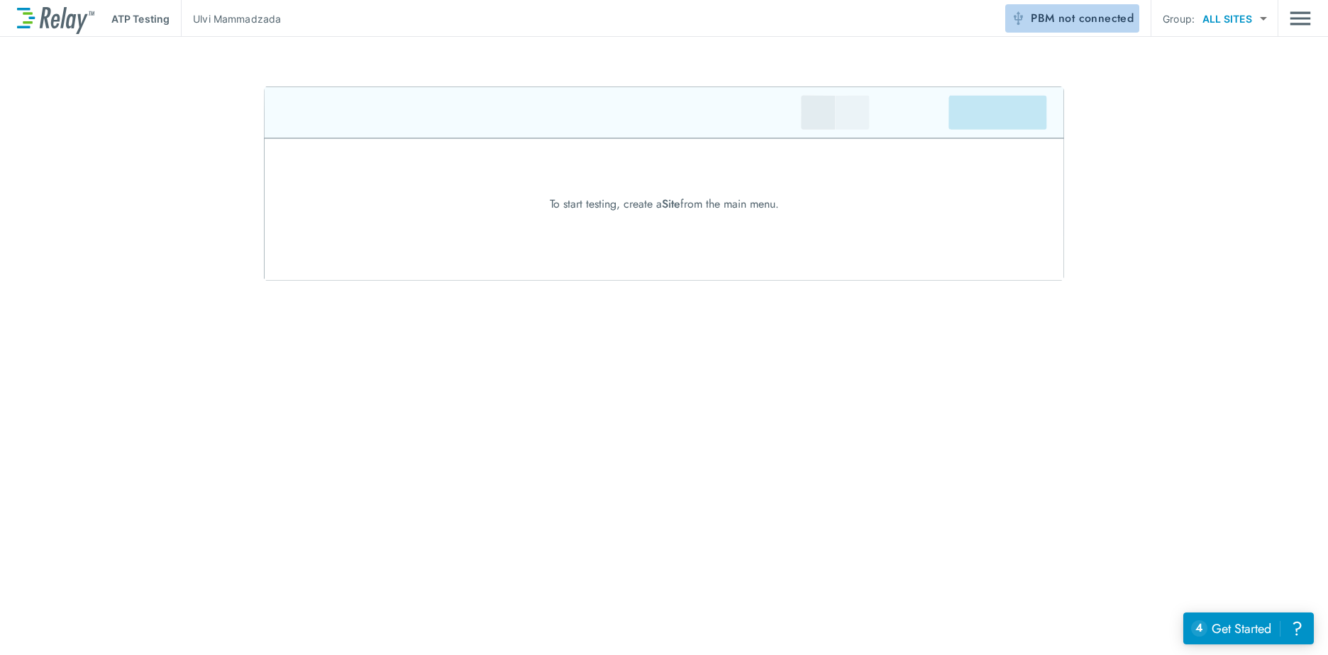
click at [1084, 15] on span "not connected" at bounding box center [1095, 18] width 75 height 16
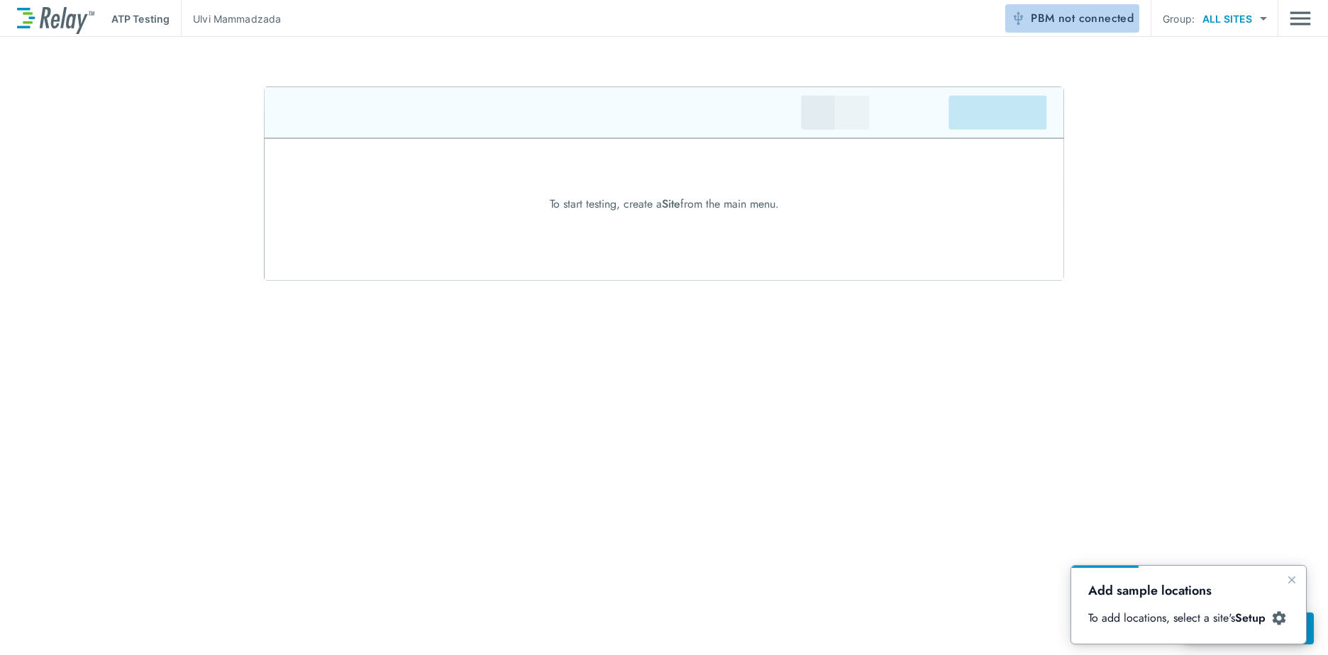
click at [1097, 16] on span "not connected" at bounding box center [1095, 18] width 75 height 16
click at [1082, 23] on span "not connected" at bounding box center [1095, 18] width 75 height 16
click at [1297, 580] on icon "Close guide" at bounding box center [1291, 580] width 11 height 11
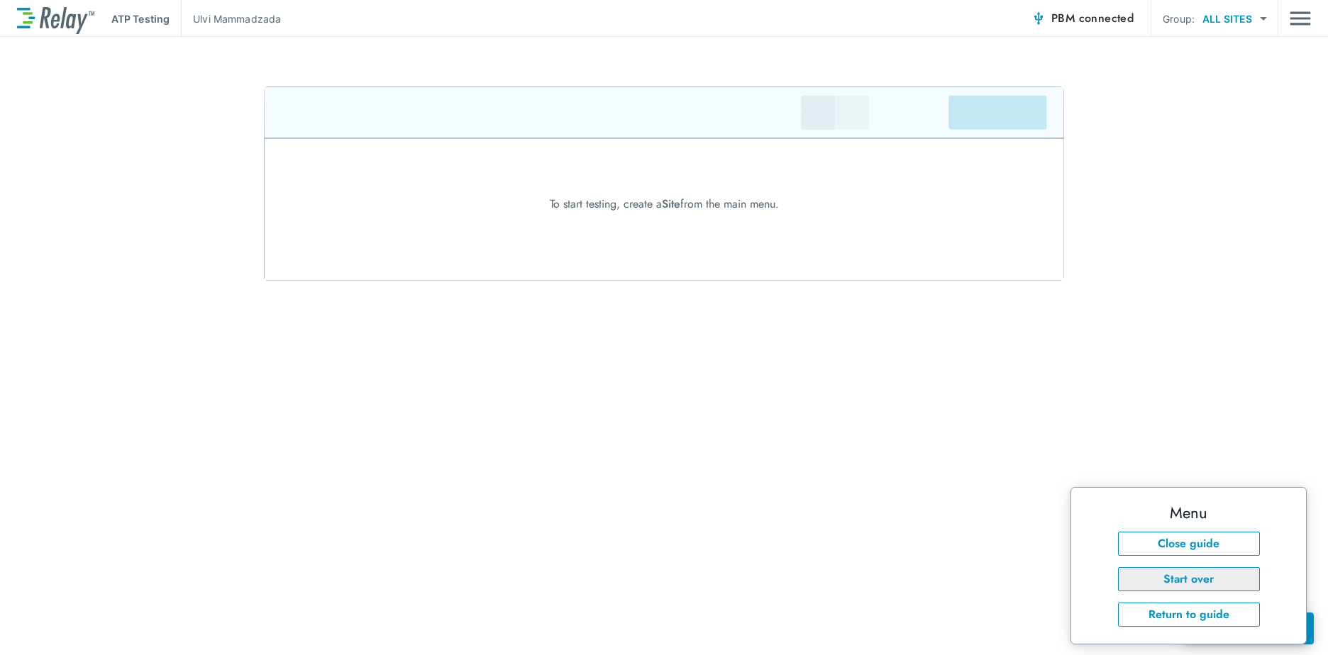
click at [1181, 583] on button "Start over" at bounding box center [1189, 579] width 142 height 24
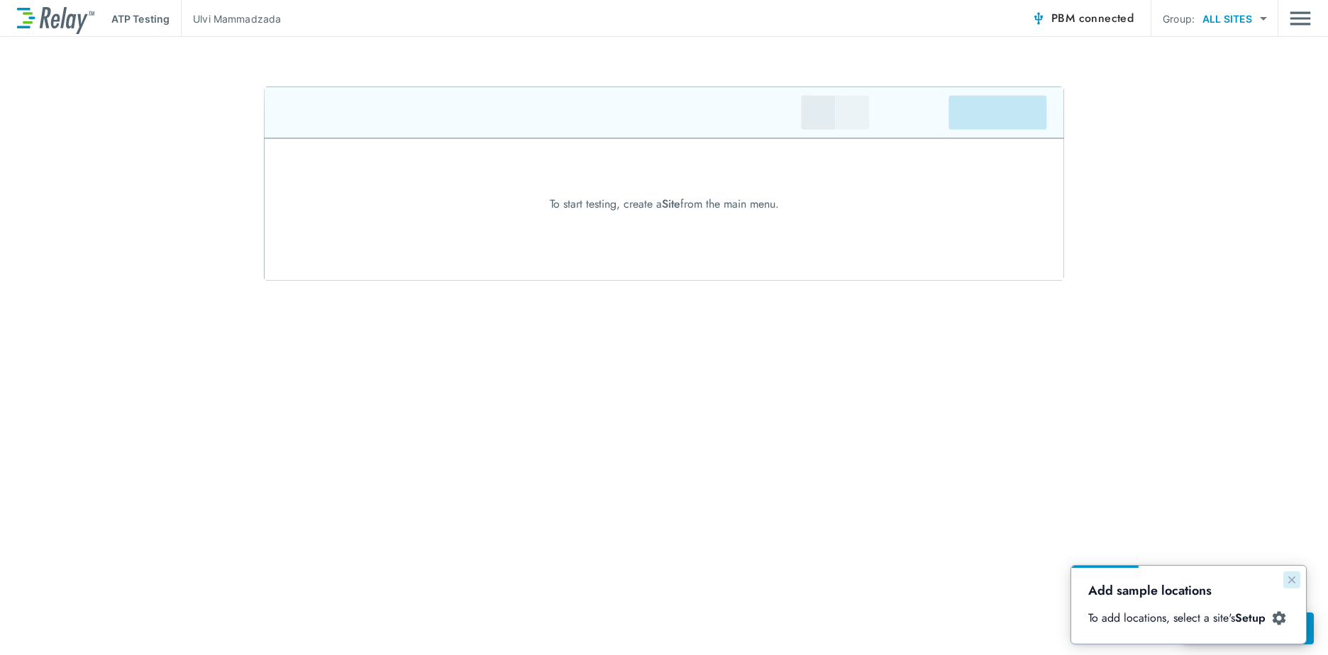
click at [1295, 577] on icon "Close guide" at bounding box center [1291, 580] width 11 height 11
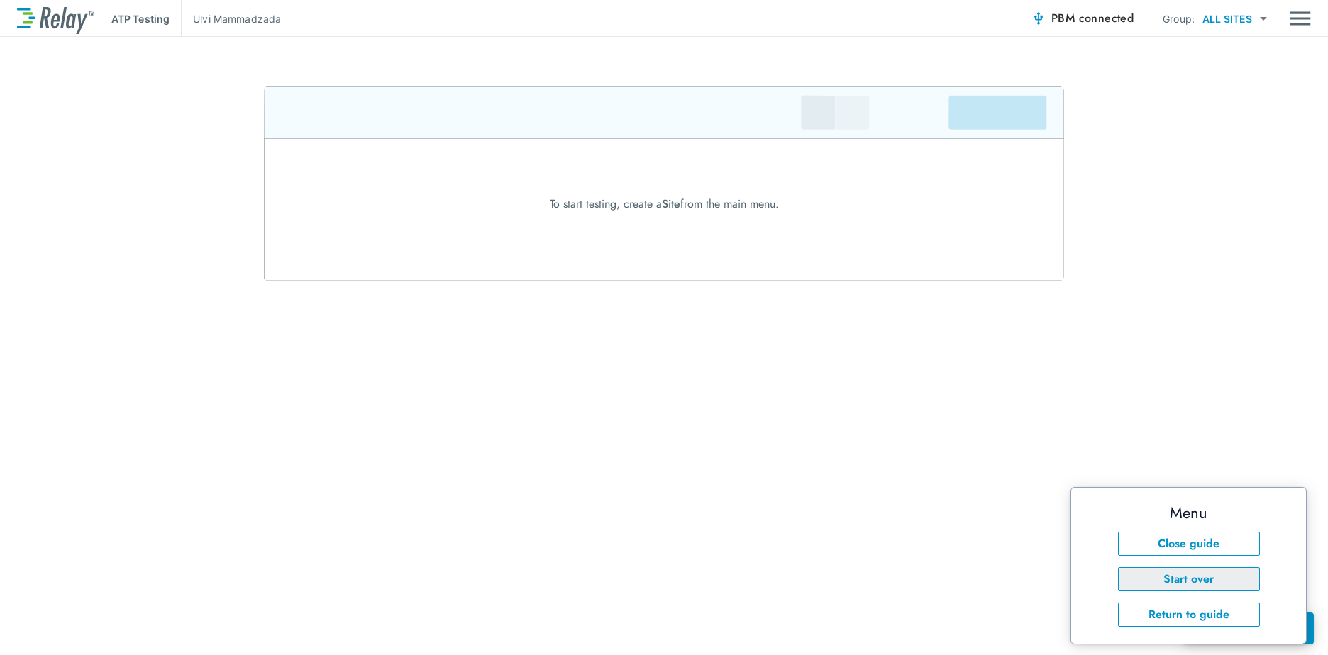
click at [1186, 580] on button "Start over" at bounding box center [1189, 579] width 142 height 24
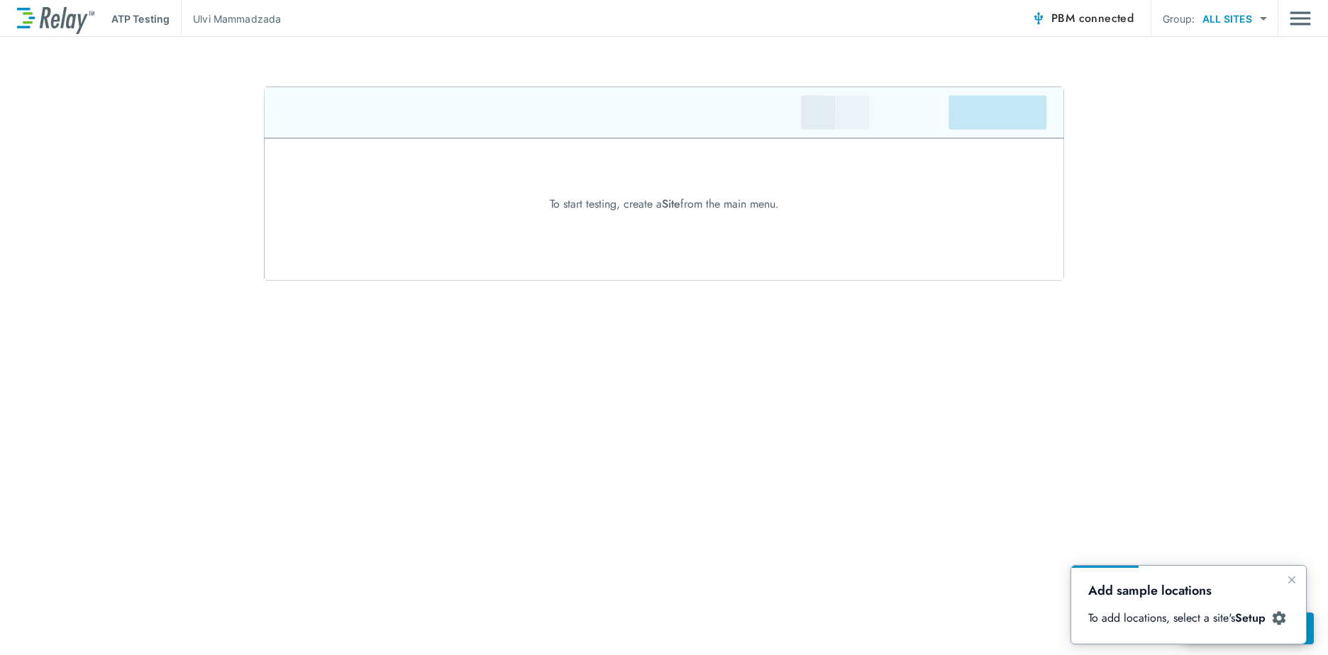
click at [1179, 614] on p "To add locations, select a site's Setup" at bounding box center [1181, 619] width 187 height 16
click at [1280, 618] on img at bounding box center [1279, 619] width 16 height 16
click at [1219, 21] on body "ATP Testing [PERSON_NAME] PBM connected Group: ALL SITES ********* ​ To start t…" at bounding box center [664, 327] width 1328 height 655
click at [1226, 50] on li "[PERSON_NAME] [PERSON_NAME]" at bounding box center [1299, 56] width 215 height 26
type input "**********"
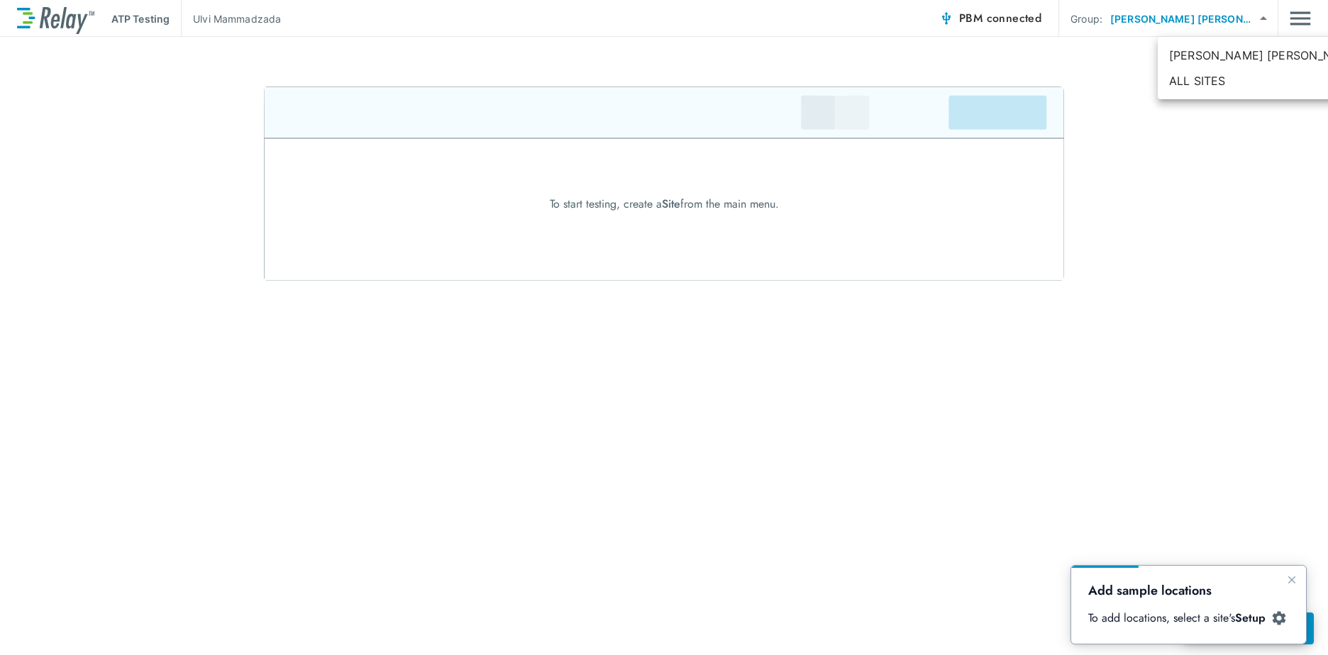
click at [1261, 20] on body "**********" at bounding box center [664, 327] width 1328 height 655
click at [1204, 58] on li "[PERSON_NAME] [PERSON_NAME]" at bounding box center [1265, 56] width 215 height 26
click at [135, 15] on p "ATP Testing" at bounding box center [140, 18] width 58 height 15
click at [218, 18] on p "[PERSON_NAME]" at bounding box center [237, 18] width 88 height 15
click at [1299, 19] on img "Main menu" at bounding box center [1300, 18] width 21 height 27
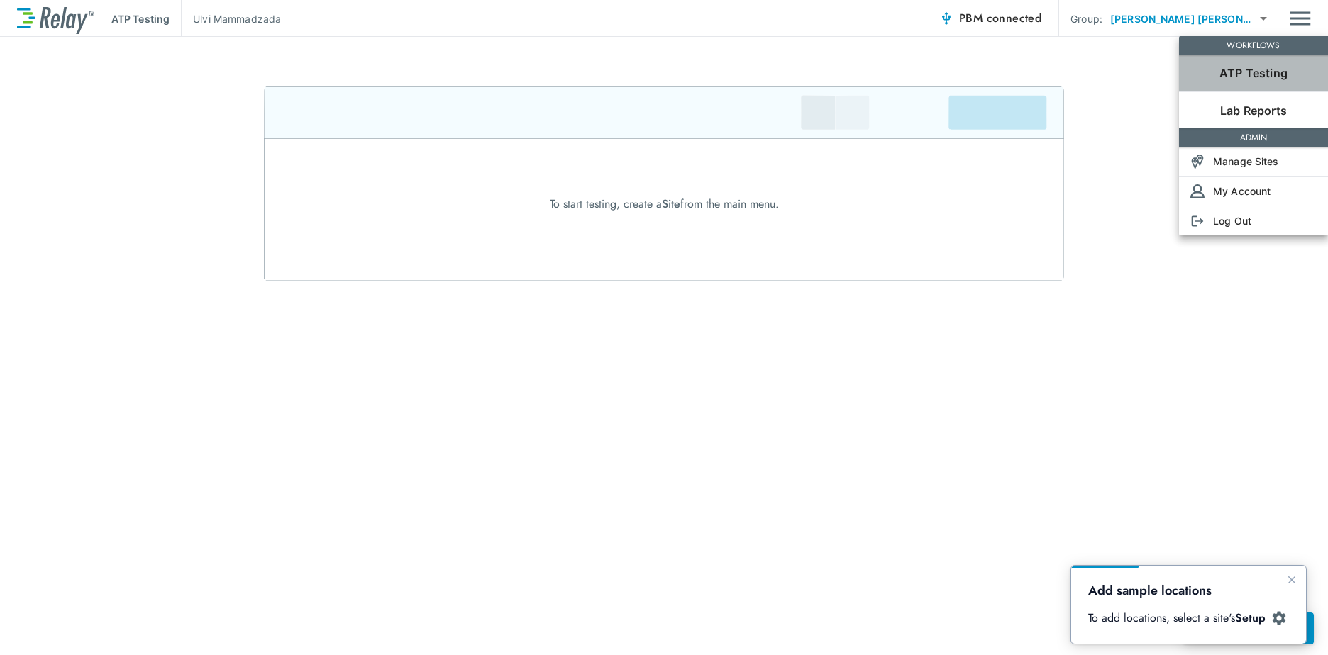
click at [1246, 75] on p "ATP Testing" at bounding box center [1253, 73] width 68 height 17
click at [1250, 109] on p "Lab Reports" at bounding box center [1253, 110] width 67 height 17
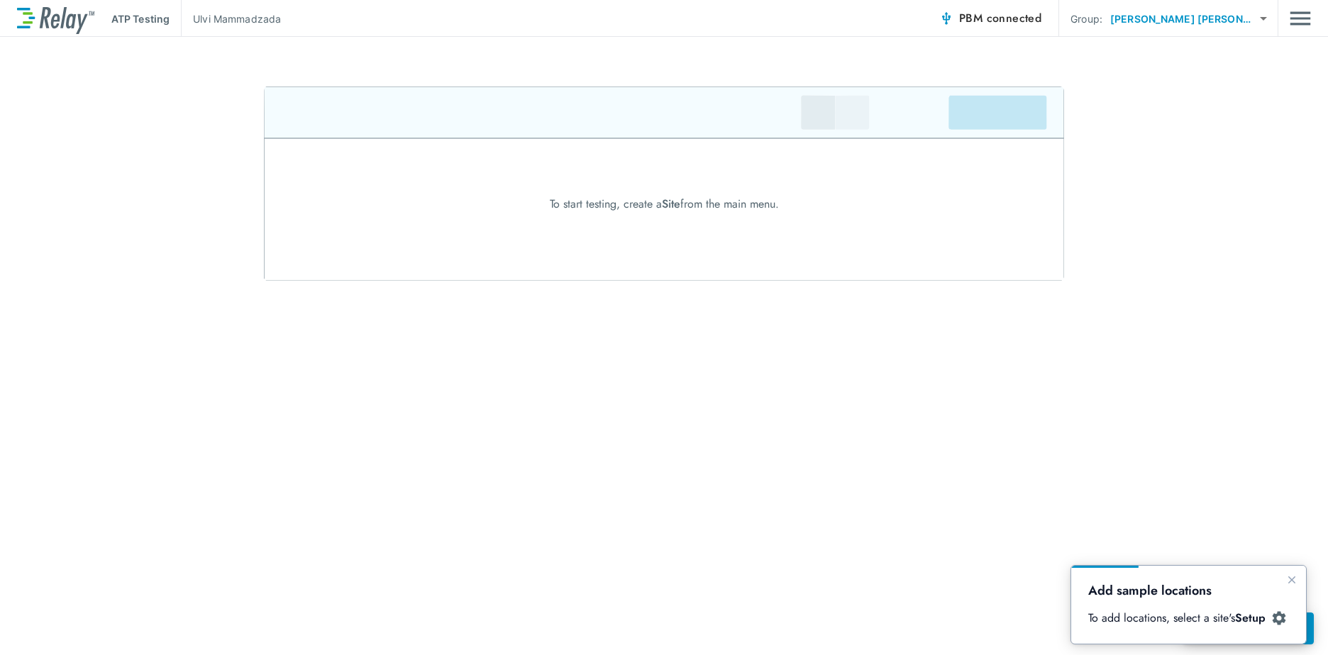
click at [1280, 616] on img at bounding box center [1279, 619] width 16 height 16
click at [1214, 608] on div "Add sample locations To add locations, select a site's Setup" at bounding box center [1188, 605] width 201 height 44
drag, startPoint x: 1214, startPoint y: 608, endPoint x: 1294, endPoint y: 658, distance: 94.3
click at [1294, 580] on icon "Close guide" at bounding box center [1291, 580] width 11 height 11
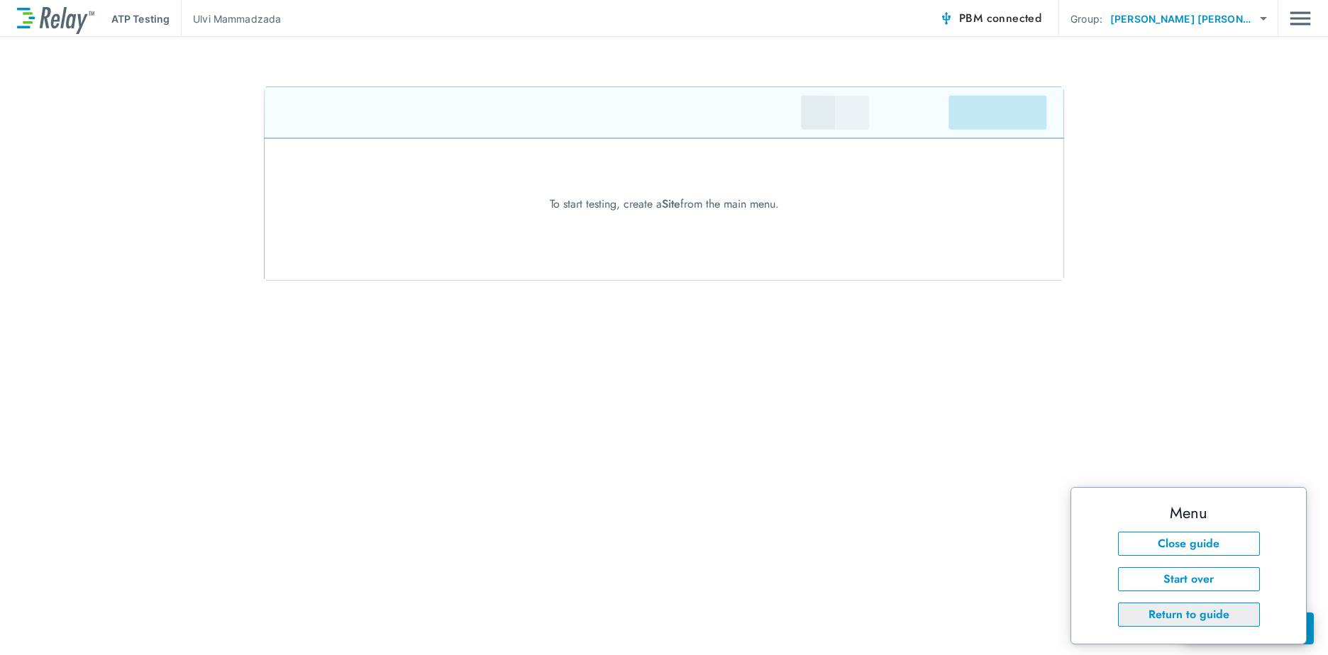
click at [1168, 618] on button "Return to guide" at bounding box center [1189, 615] width 142 height 24
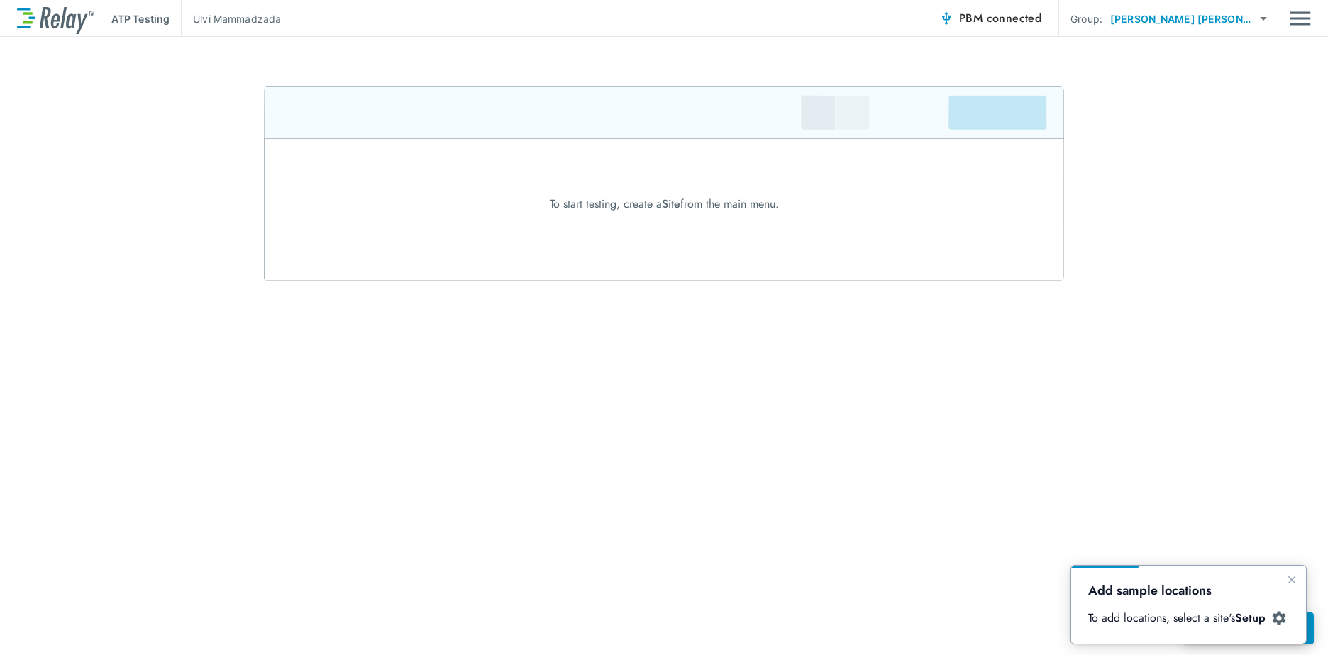
click at [1273, 614] on img at bounding box center [1279, 619] width 16 height 16
click at [1296, 580] on icon "Close guide" at bounding box center [1291, 580] width 11 height 11
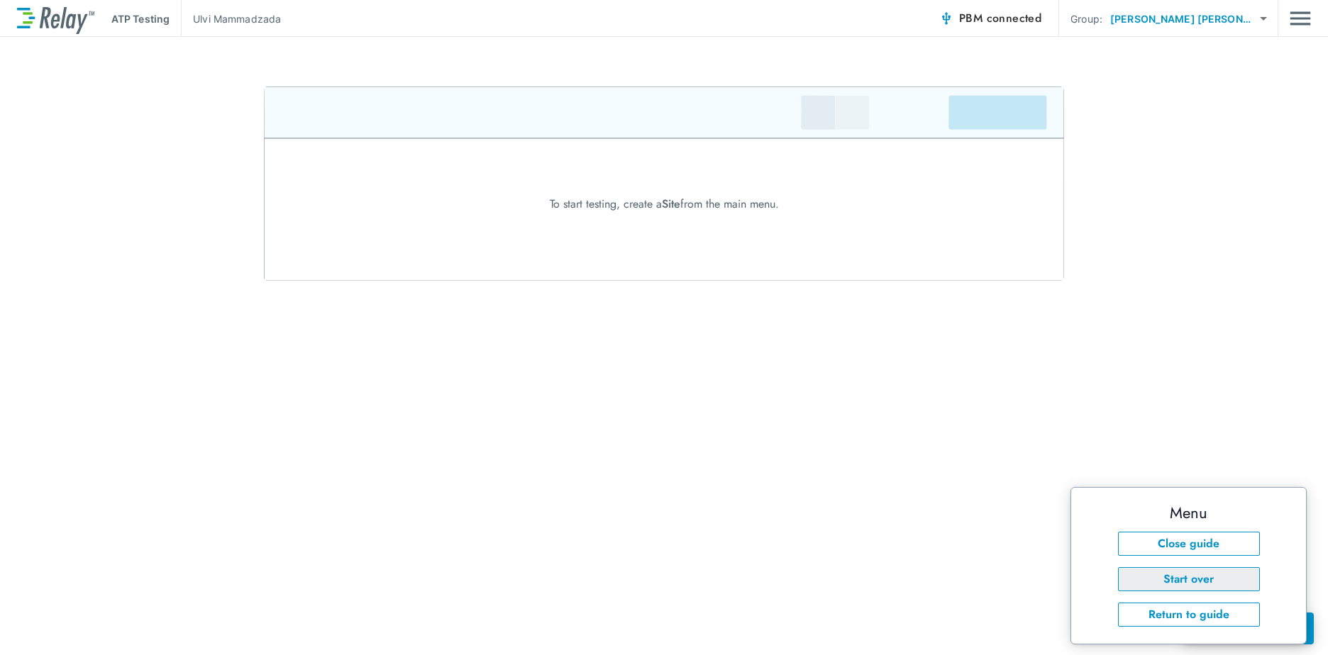
click at [1178, 581] on button "Start over" at bounding box center [1189, 579] width 142 height 24
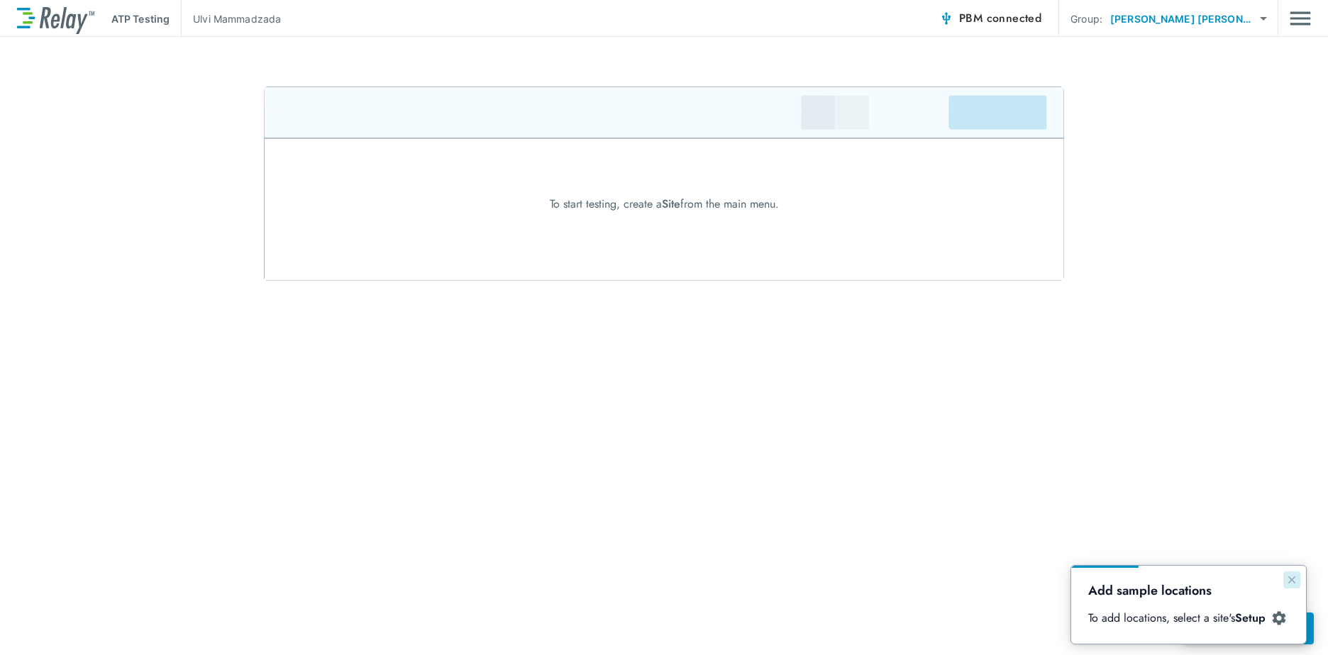
click at [1288, 582] on icon "Close guide" at bounding box center [1291, 580] width 11 height 11
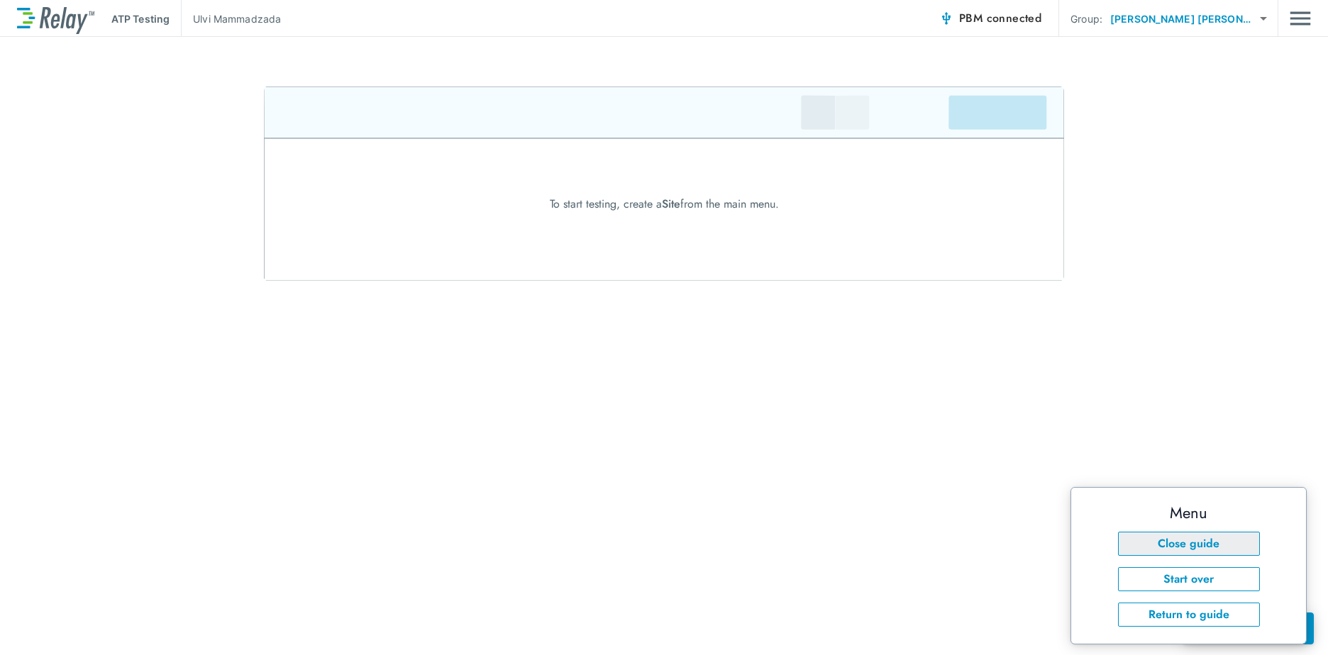
click at [1192, 550] on button "Close guide" at bounding box center [1189, 544] width 142 height 24
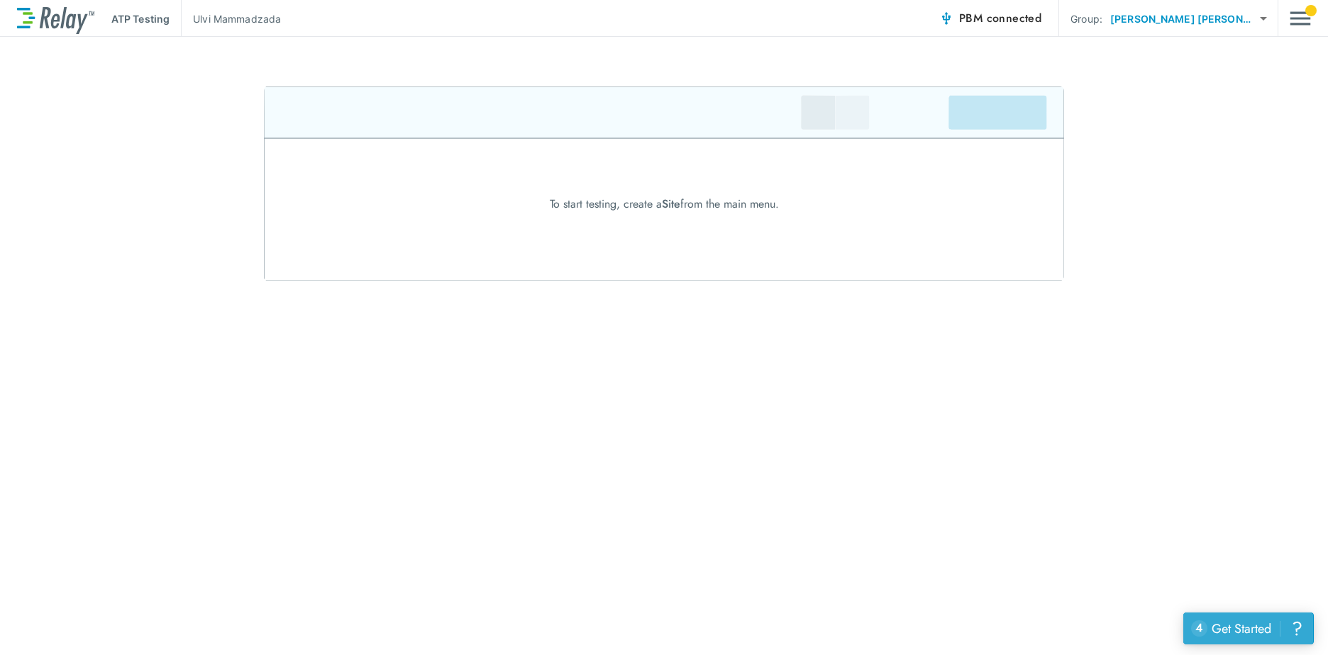
click at [1238, 631] on div "Get Started" at bounding box center [1242, 629] width 60 height 18
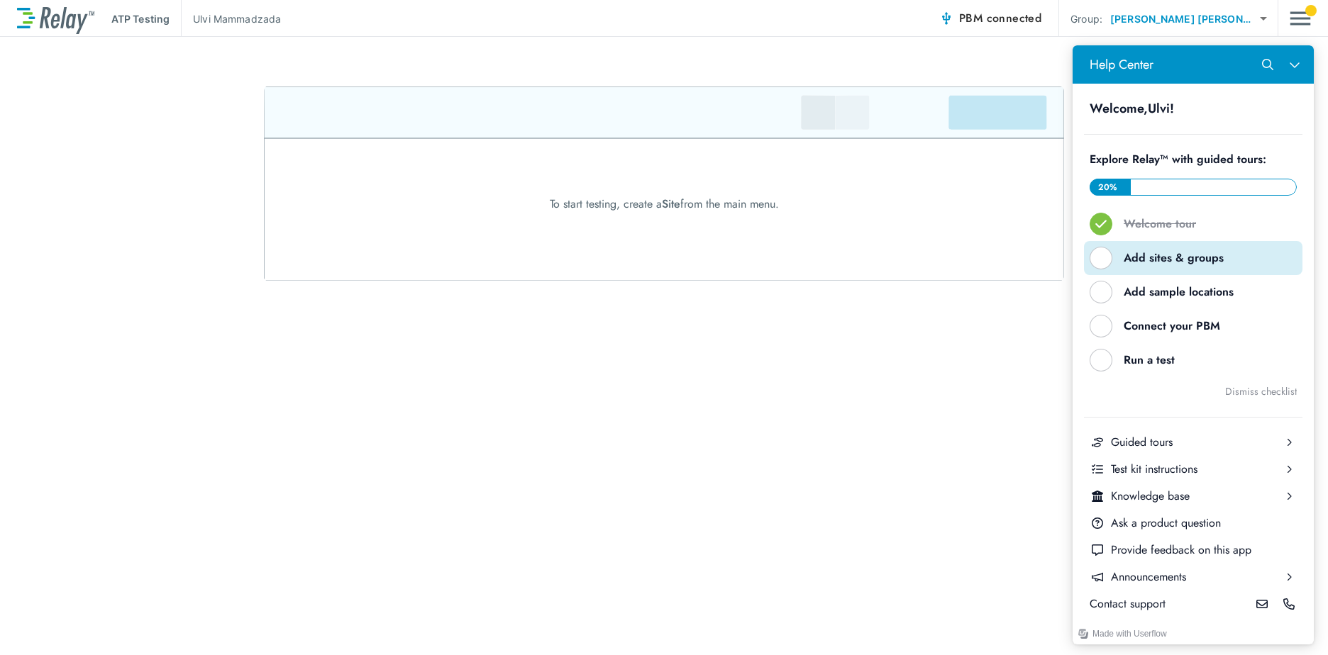
click at [1099, 254] on div "Help Center" at bounding box center [1101, 258] width 23 height 23
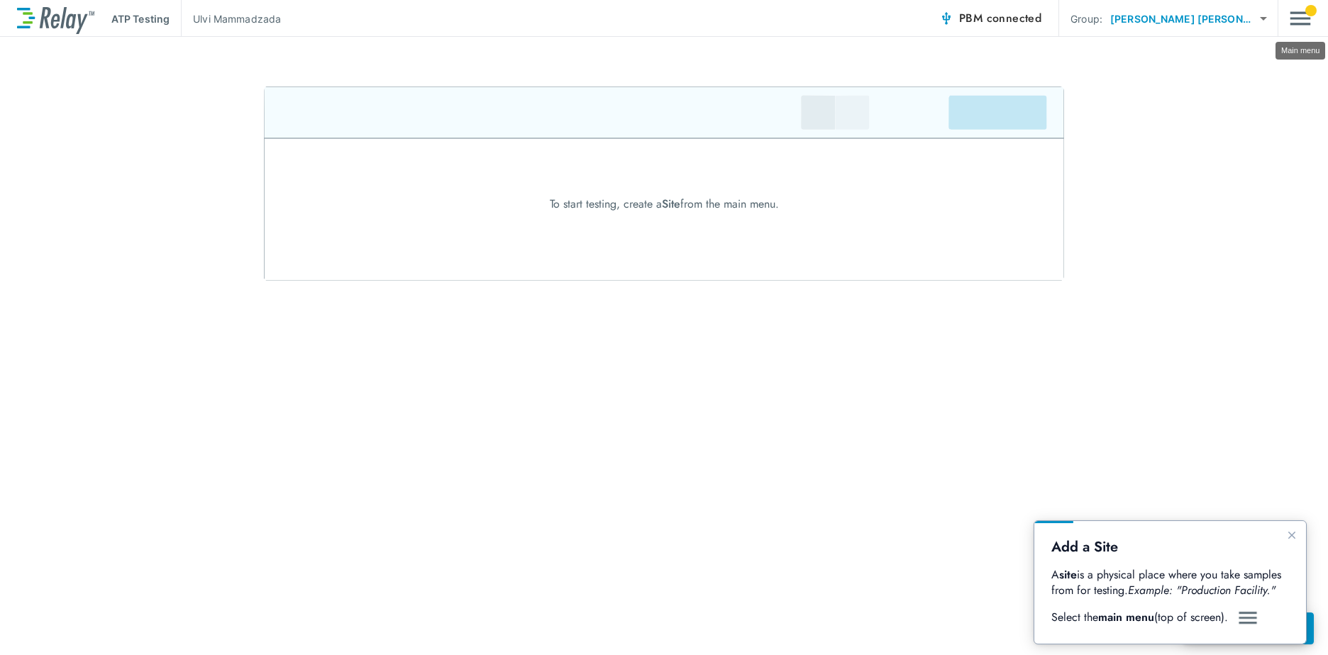
click at [1301, 18] on img "Main menu" at bounding box center [1300, 18] width 21 height 27
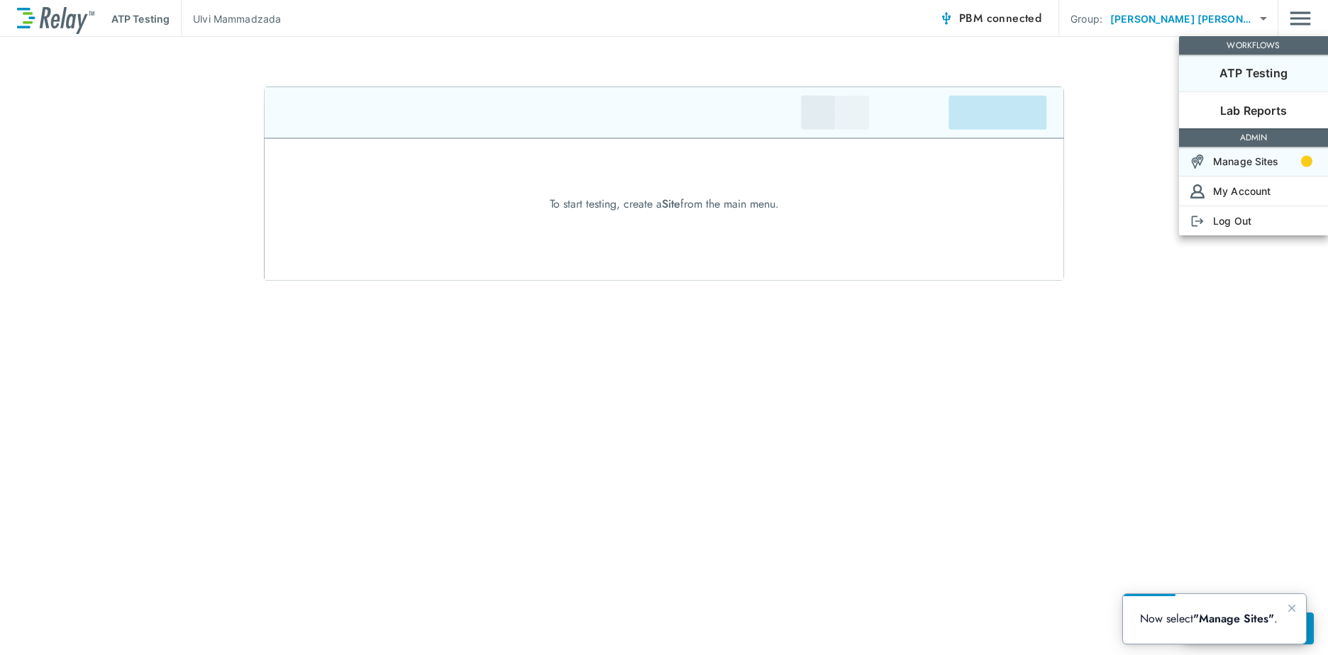
click at [1256, 161] on p "Manage Sites" at bounding box center [1246, 161] width 66 height 15
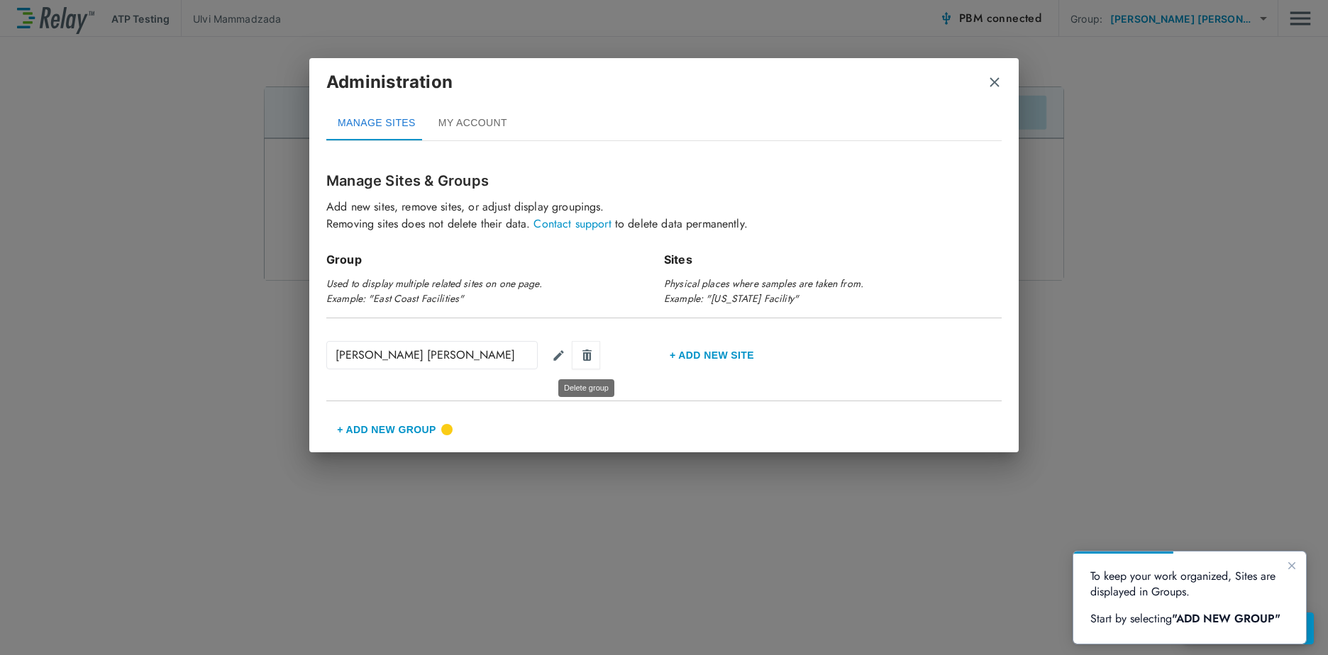
click at [584, 355] on img "Delete group" at bounding box center [586, 355] width 13 height 14
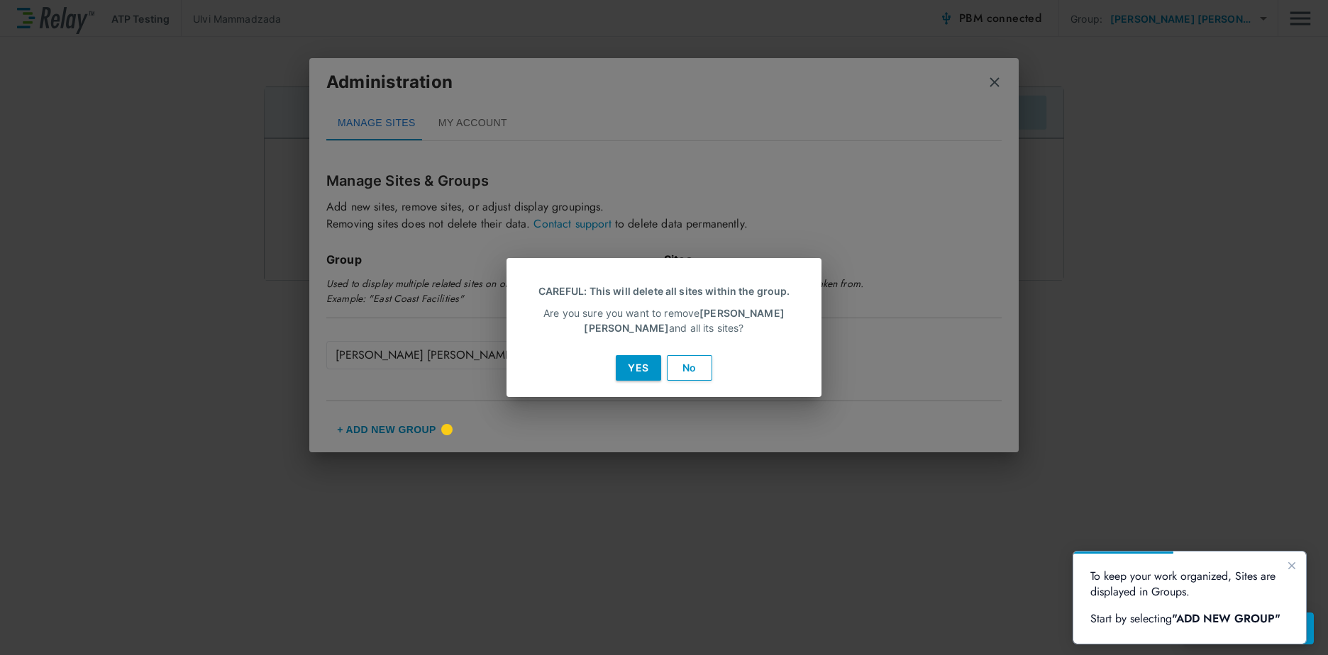
click at [693, 367] on button "No" at bounding box center [689, 368] width 45 height 26
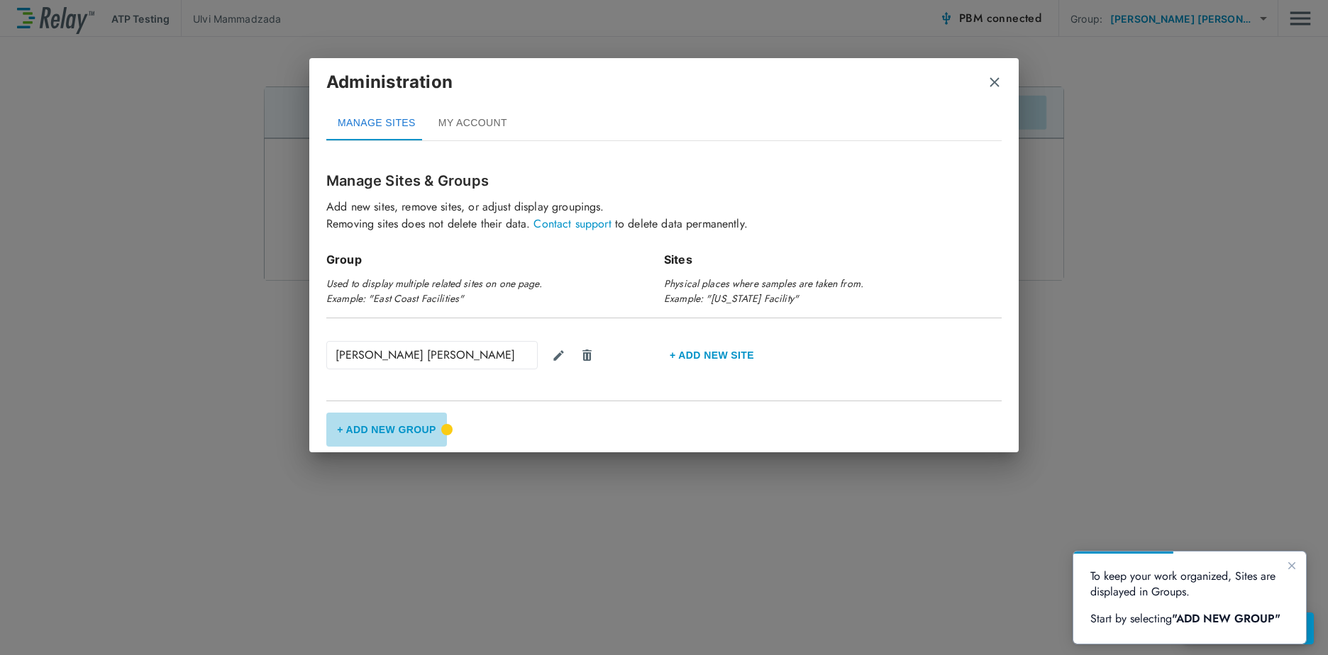
click at [442, 425] on button "+ Add New Group" at bounding box center [386, 430] width 121 height 34
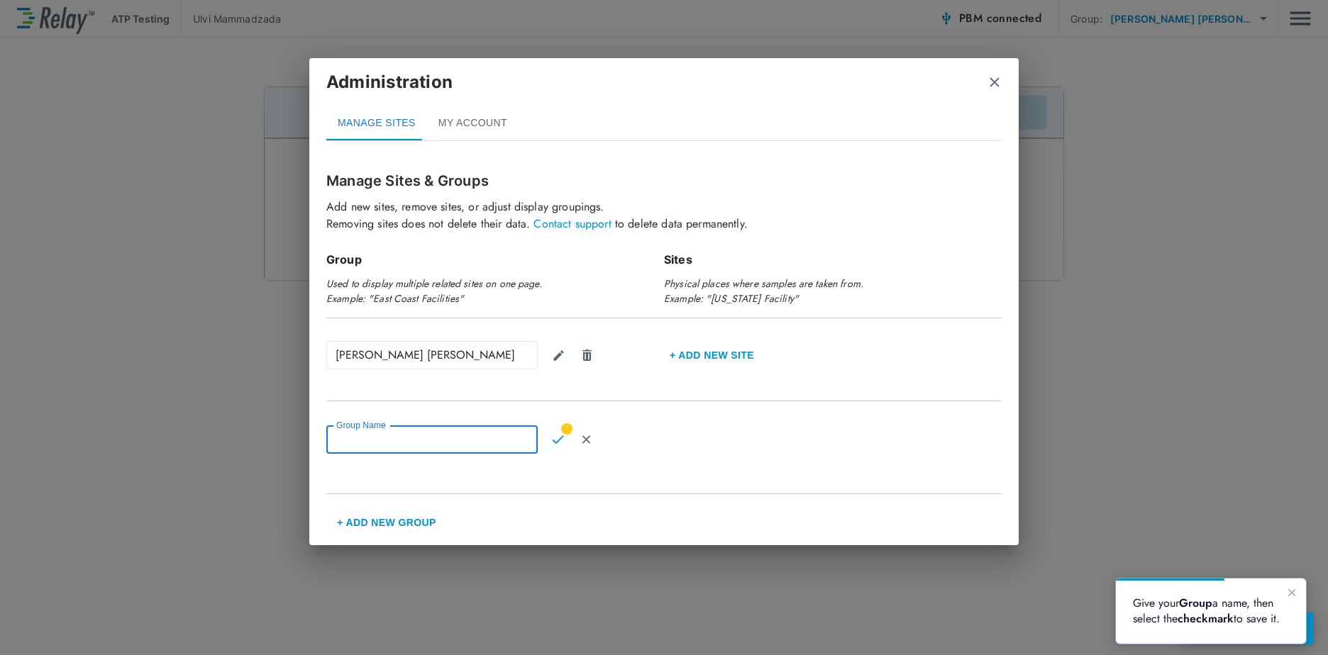
click at [397, 433] on input "Group Name" at bounding box center [431, 440] width 211 height 28
click at [560, 433] on button "Confirm" at bounding box center [557, 440] width 28 height 28
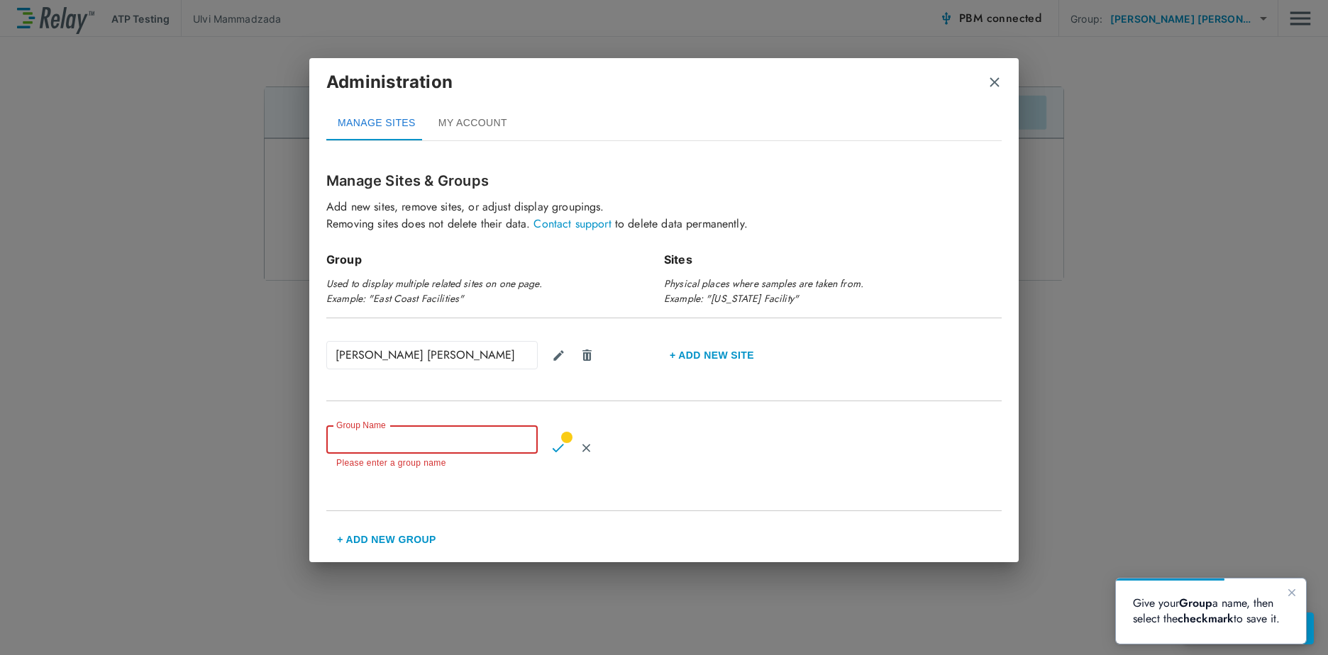
click at [401, 443] on input "Group Name" at bounding box center [431, 440] width 211 height 28
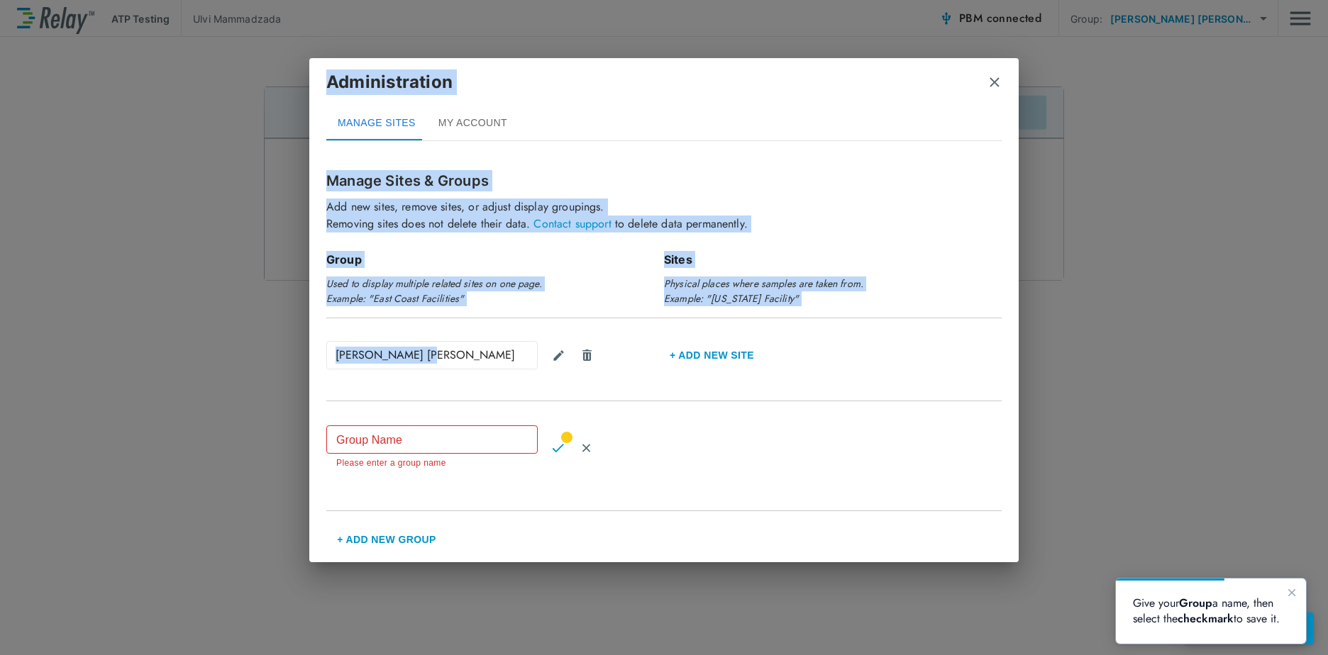
drag, startPoint x: 435, startPoint y: 350, endPoint x: 291, endPoint y: 345, distance: 144.1
click at [291, 345] on div "Administration MANAGE SITES MY ACCOUNT Manage Sites & Groups Add new sites, rem…" at bounding box center [664, 327] width 1328 height 655
click at [448, 358] on div "[PERSON_NAME] [PERSON_NAME]" at bounding box center [431, 355] width 211 height 28
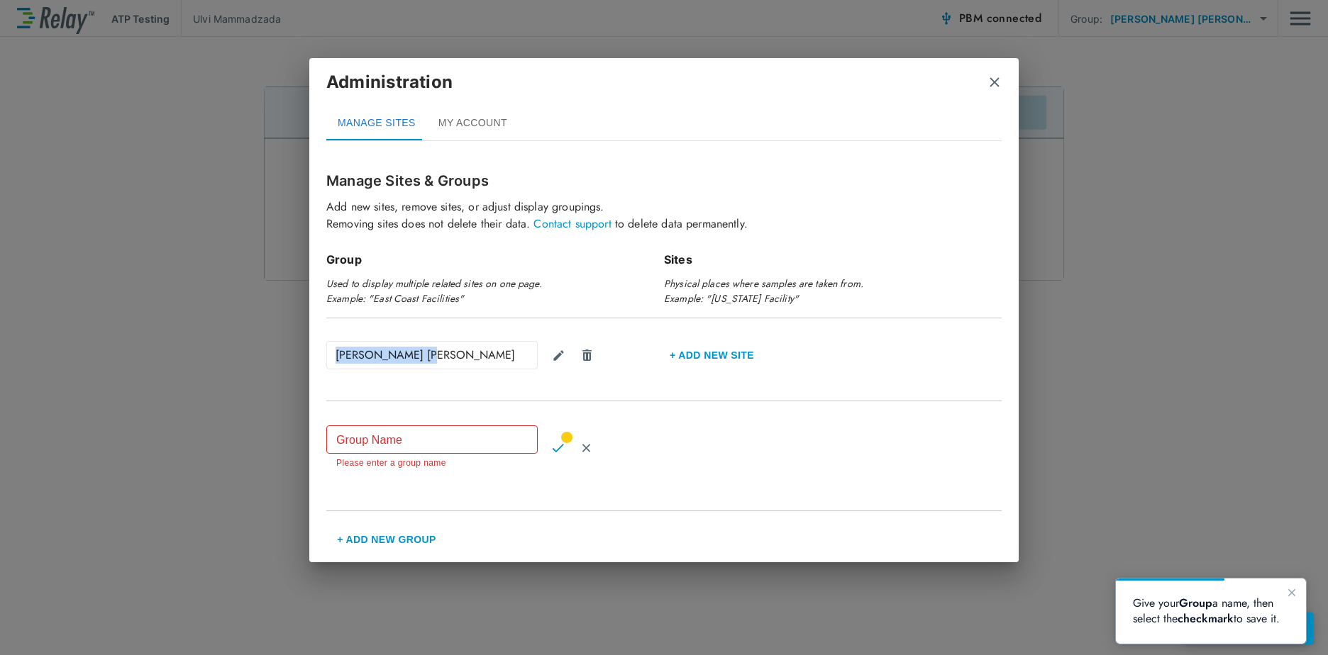
drag, startPoint x: 436, startPoint y: 353, endPoint x: 319, endPoint y: 346, distance: 117.3
click at [319, 346] on div "Manage Sites & Groups Add new sites, remove sites, or adjust display groupings.…" at bounding box center [663, 355] width 709 height 404
copy div "[PERSON_NAME] [PERSON_NAME]"
click at [387, 437] on input "Group Name" at bounding box center [431, 440] width 211 height 28
paste input "**********"
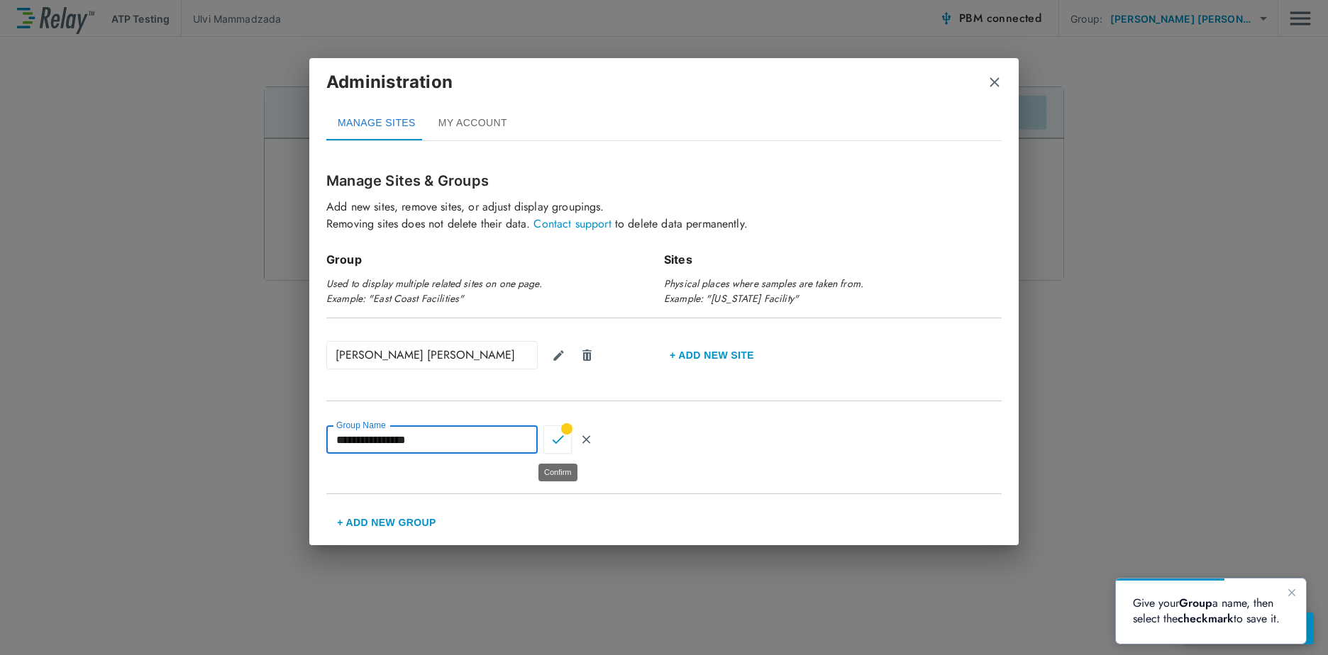
type input "**********"
click at [556, 439] on img "Confirm" at bounding box center [558, 439] width 12 height 13
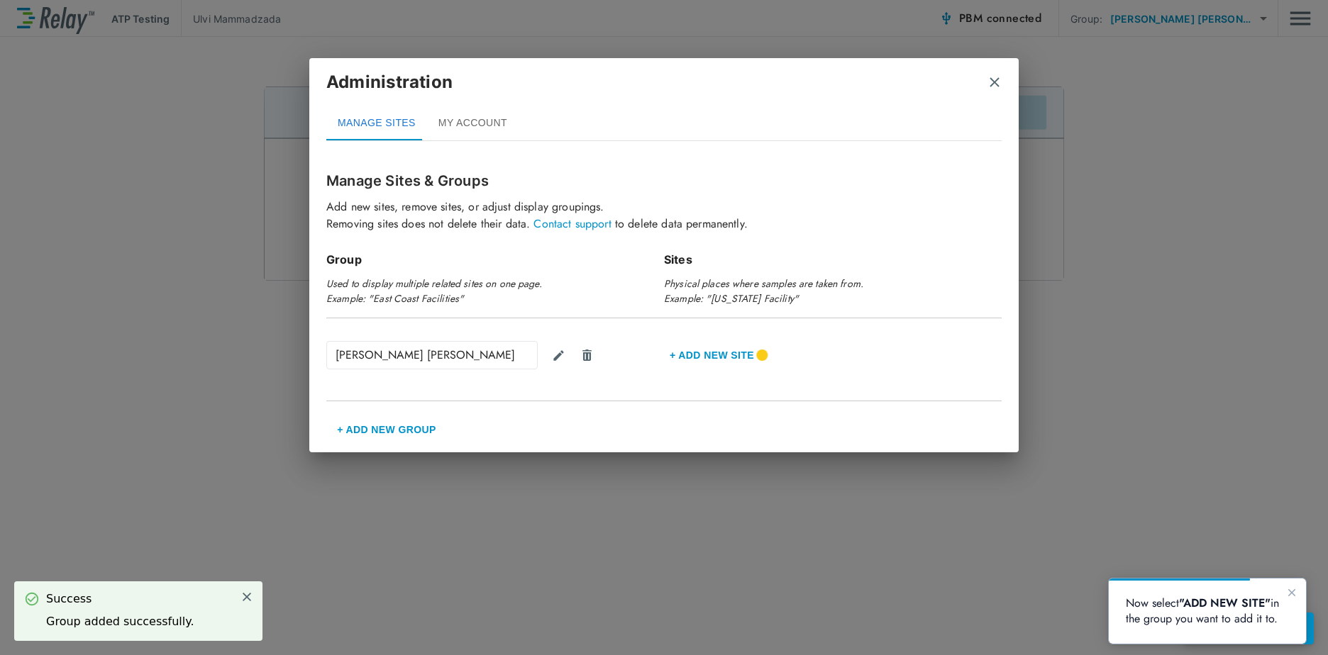
click at [731, 348] on button "+ Add new Site" at bounding box center [712, 355] width 96 height 34
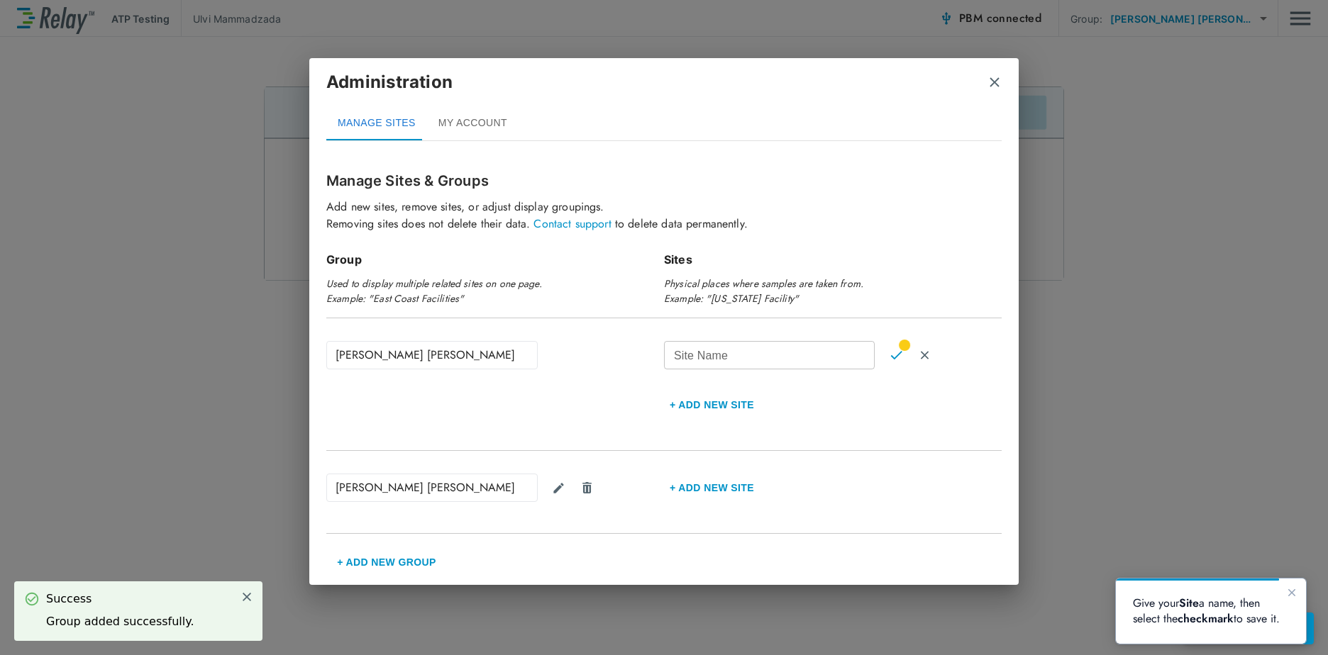
click at [750, 354] on input "Site Name" at bounding box center [769, 355] width 211 height 28
paste input "**********"
type input "**********"
click at [896, 359] on img "Confirm" at bounding box center [896, 355] width 12 height 13
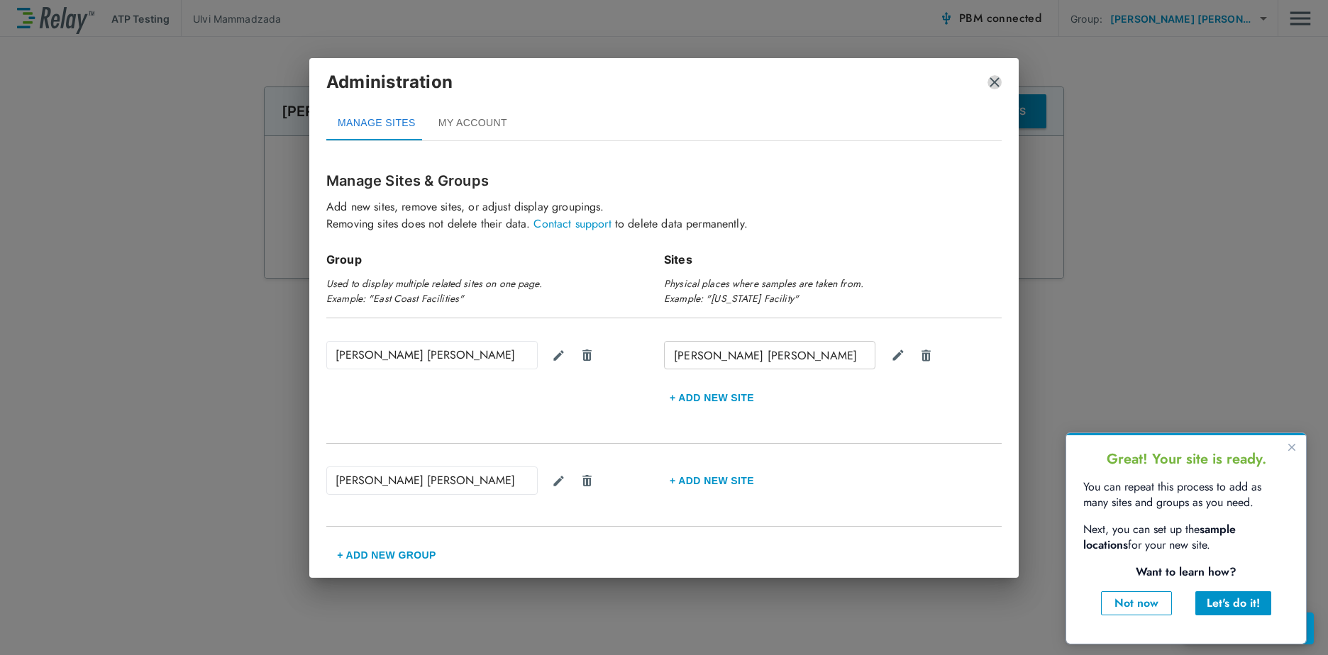
click at [996, 77] on img "close" at bounding box center [994, 82] width 14 height 14
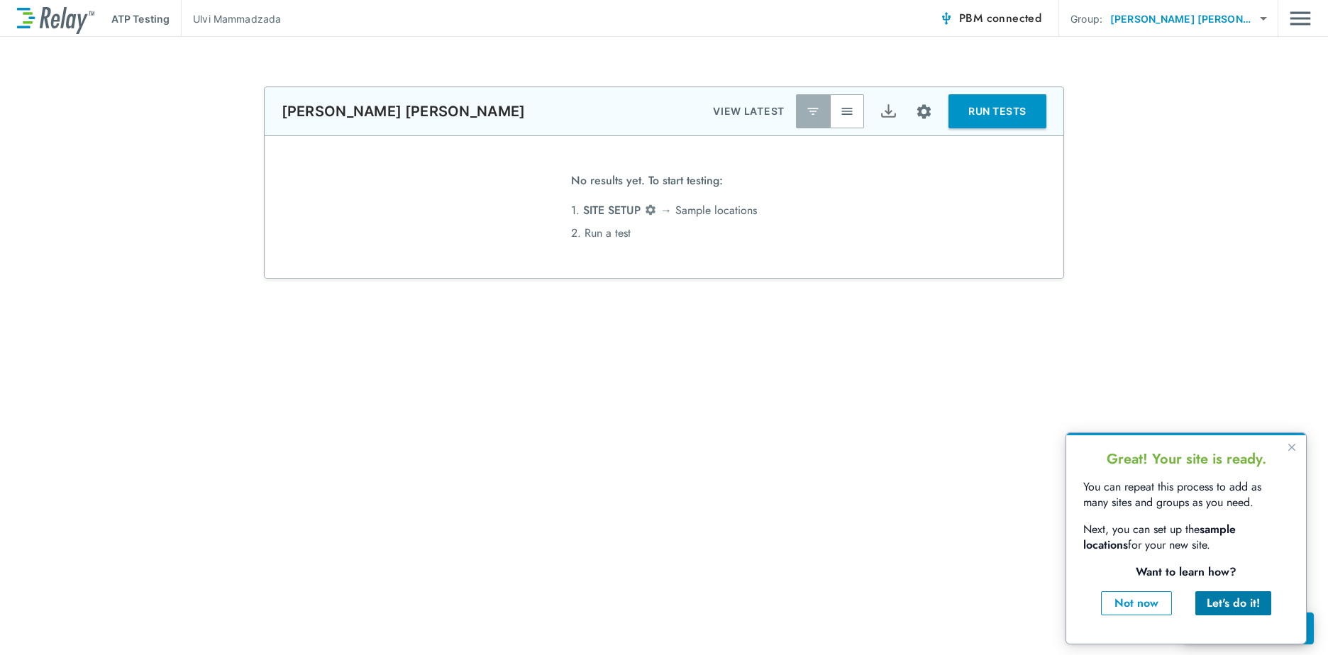
click at [1238, 604] on div "Let's do it!" at bounding box center [1233, 603] width 53 height 17
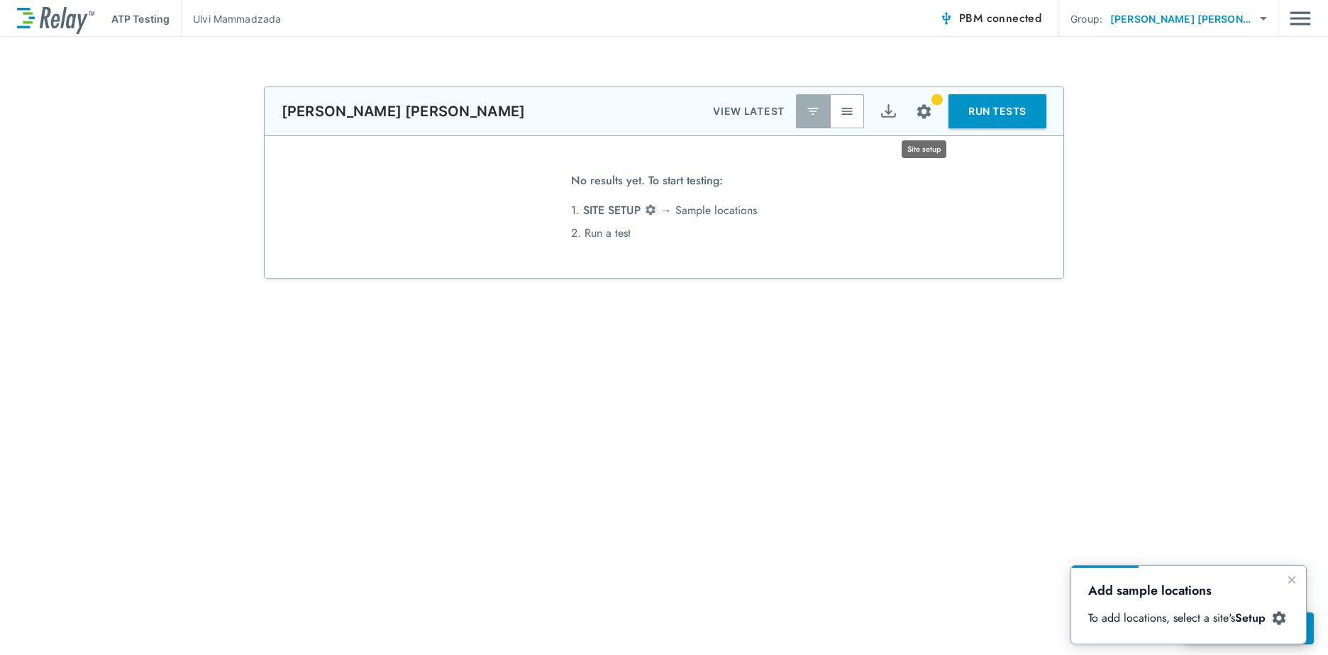
click at [929, 113] on img "Site setup" at bounding box center [924, 112] width 18 height 18
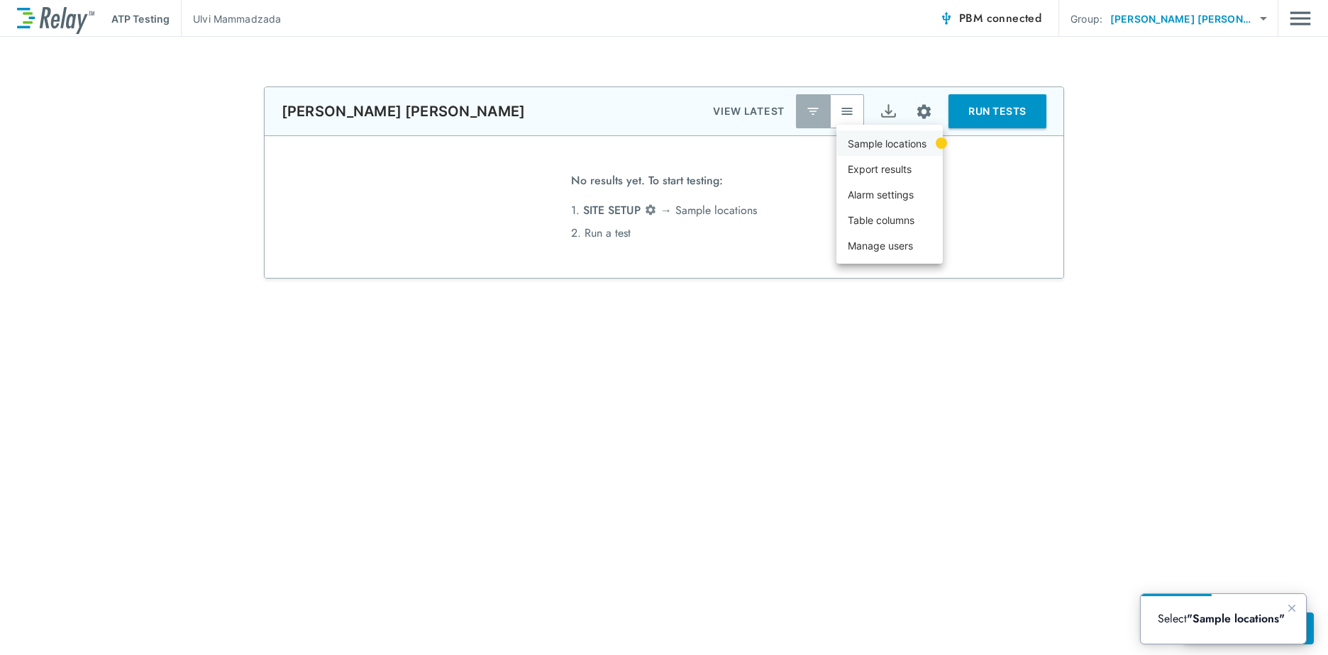
click at [890, 147] on p "Sample locations" at bounding box center [887, 143] width 79 height 15
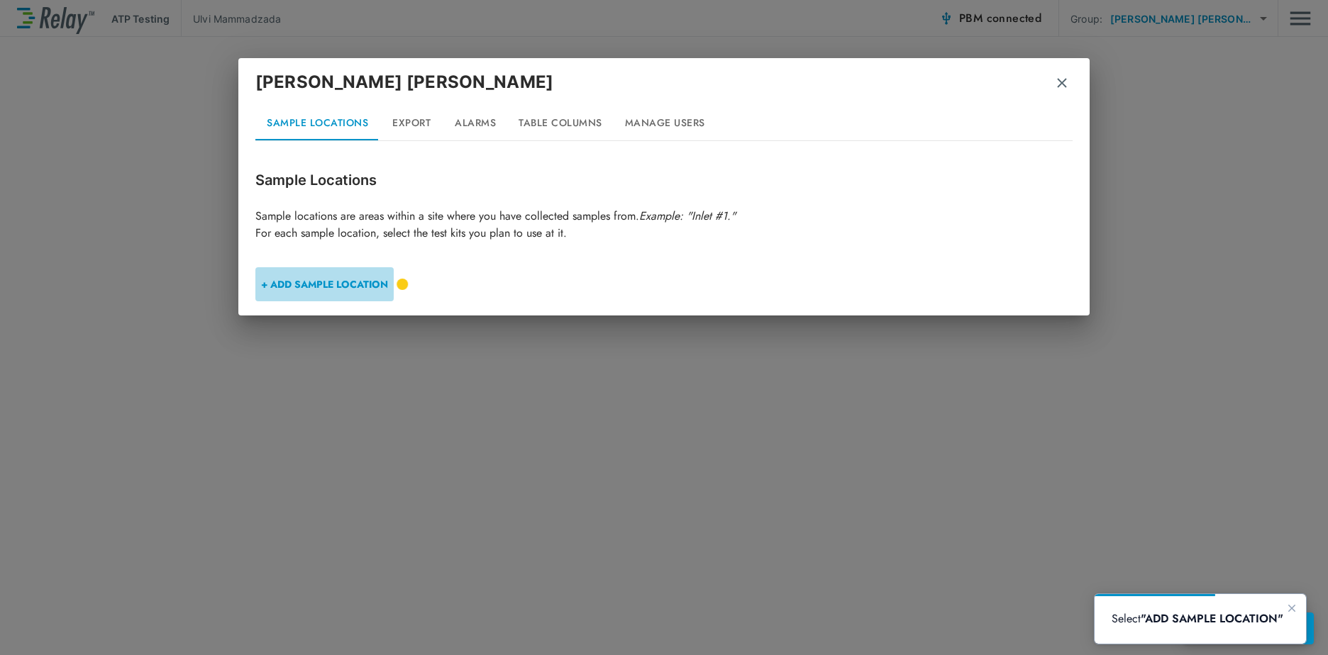
click at [349, 287] on button "+ ADD SAMPLE LOCATION" at bounding box center [324, 284] width 138 height 34
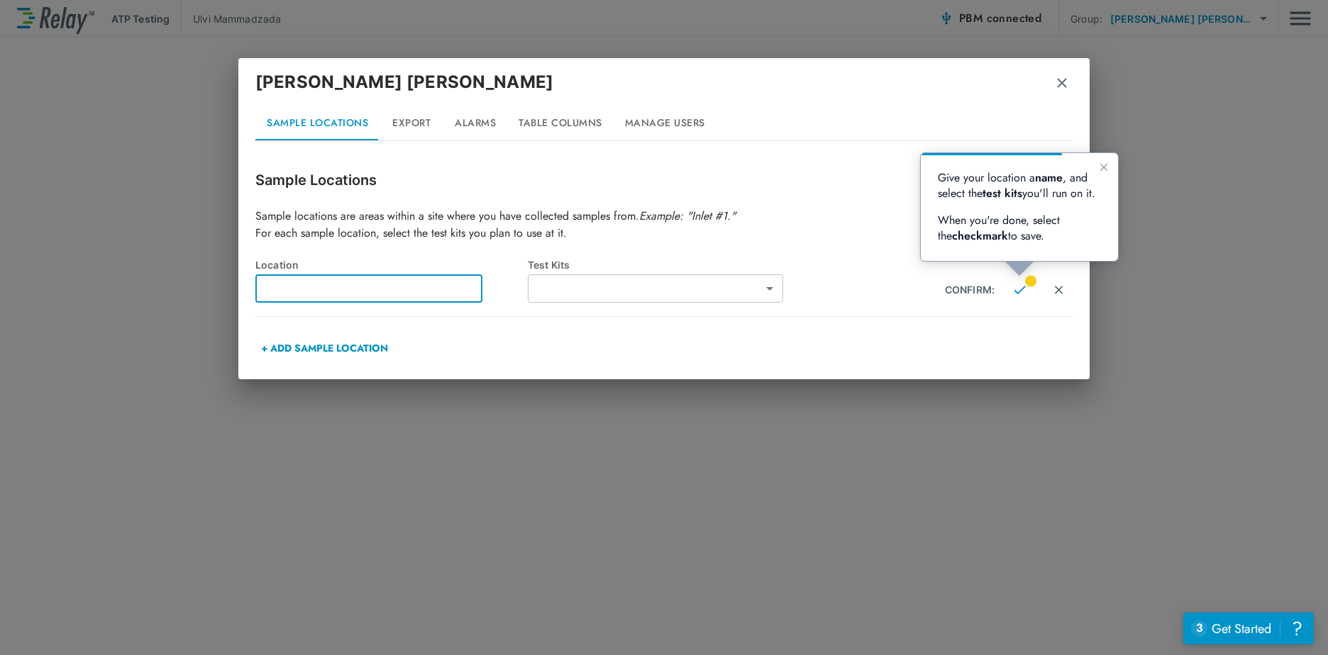
click at [326, 292] on input "text" at bounding box center [368, 289] width 227 height 28
click at [1020, 286] on img "Confirm" at bounding box center [1020, 290] width 12 height 13
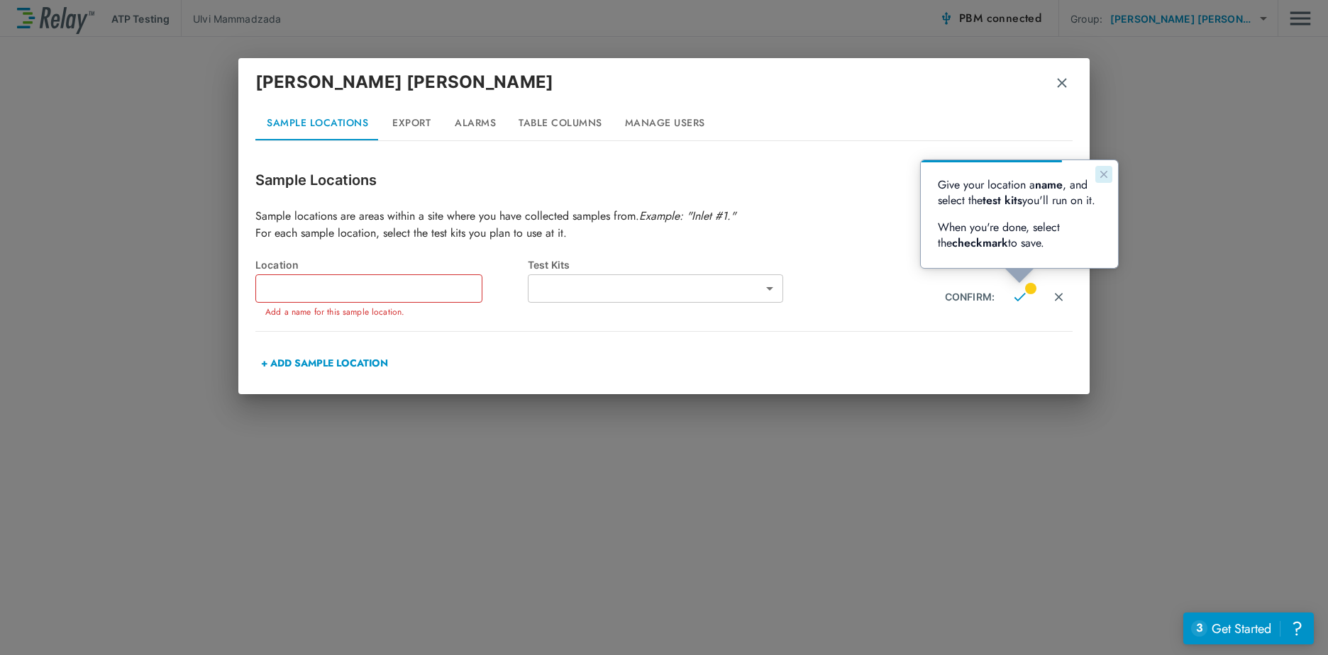
click at [1102, 175] on icon "Close guide" at bounding box center [1103, 174] width 11 height 11
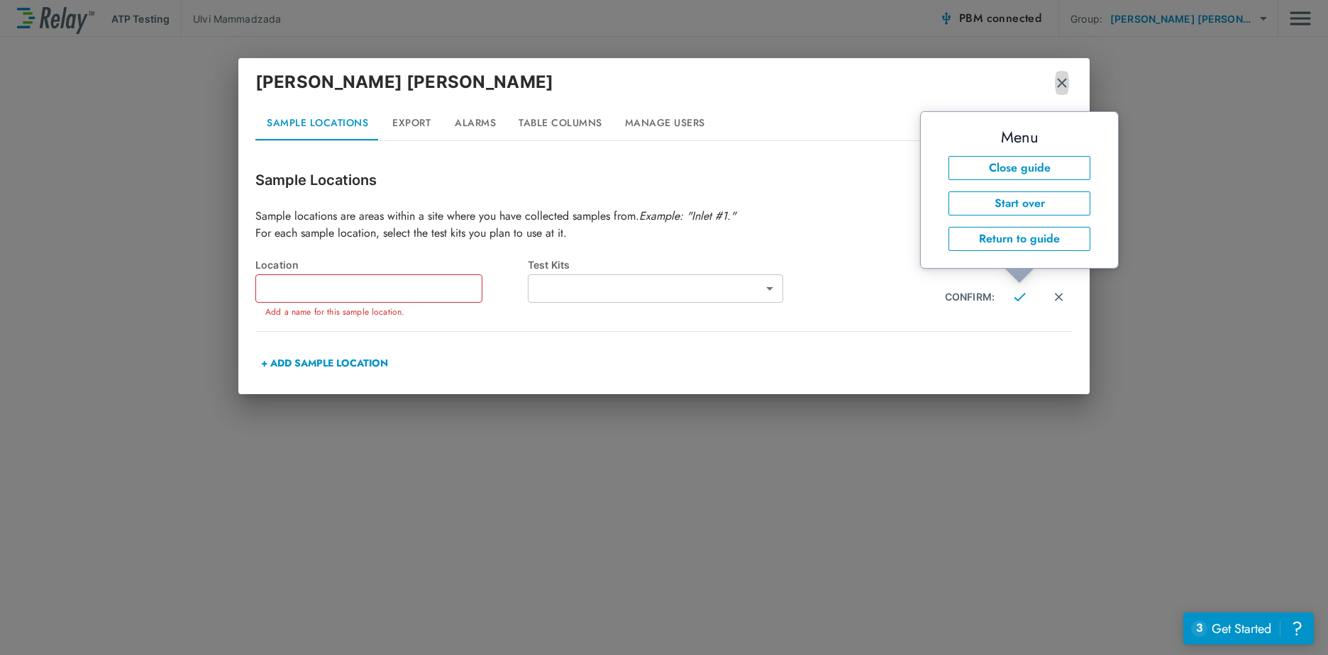
click at [1063, 85] on img "button" at bounding box center [1062, 83] width 14 height 14
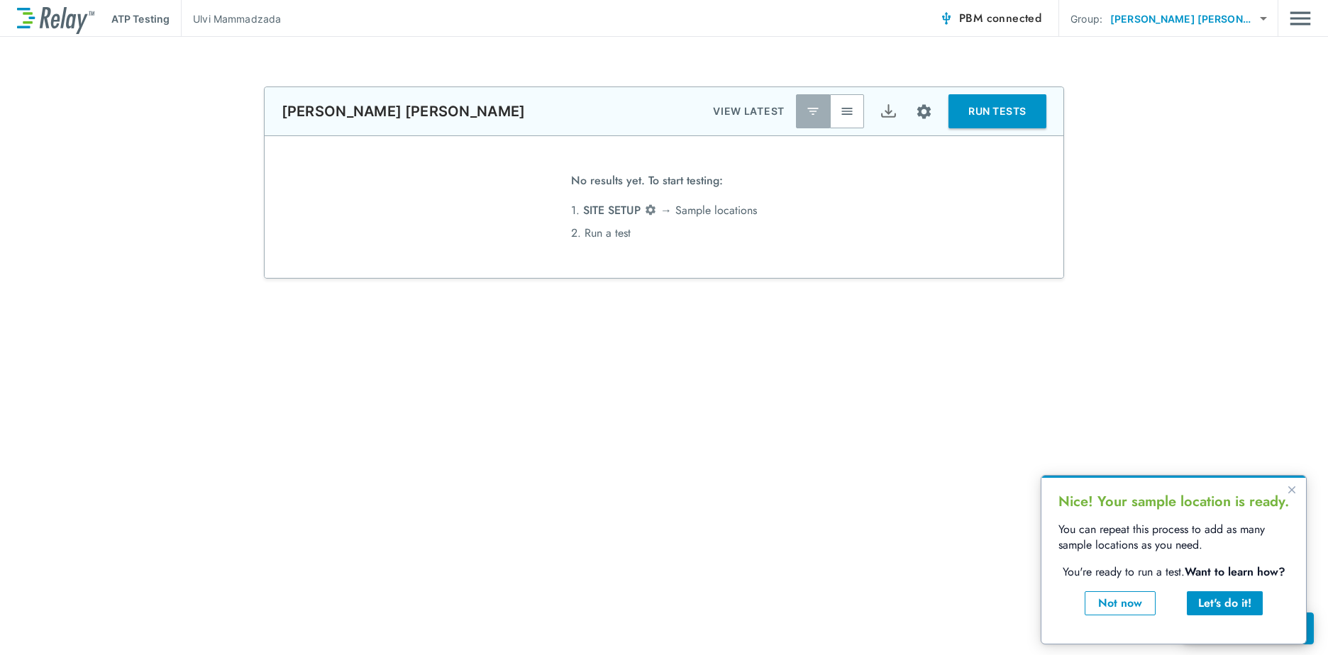
click at [992, 112] on button "RUN TESTS" at bounding box center [997, 111] width 98 height 34
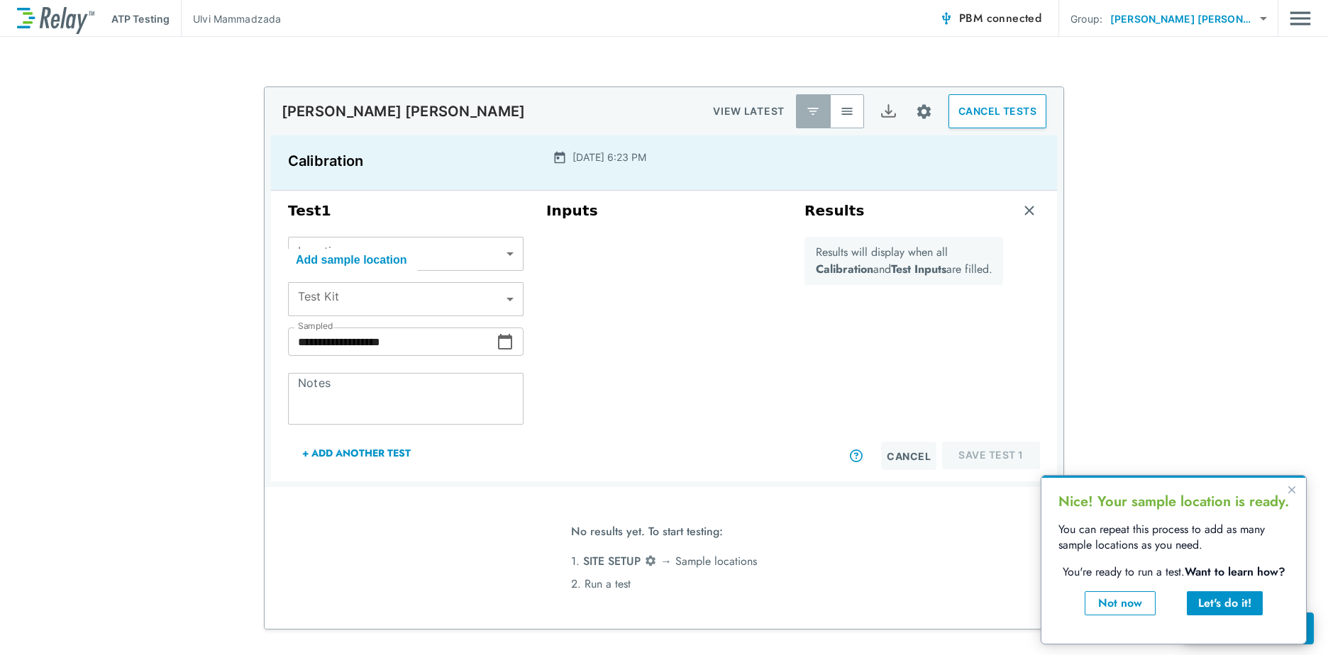
click at [1261, 21] on body "**********" at bounding box center [664, 327] width 1328 height 655
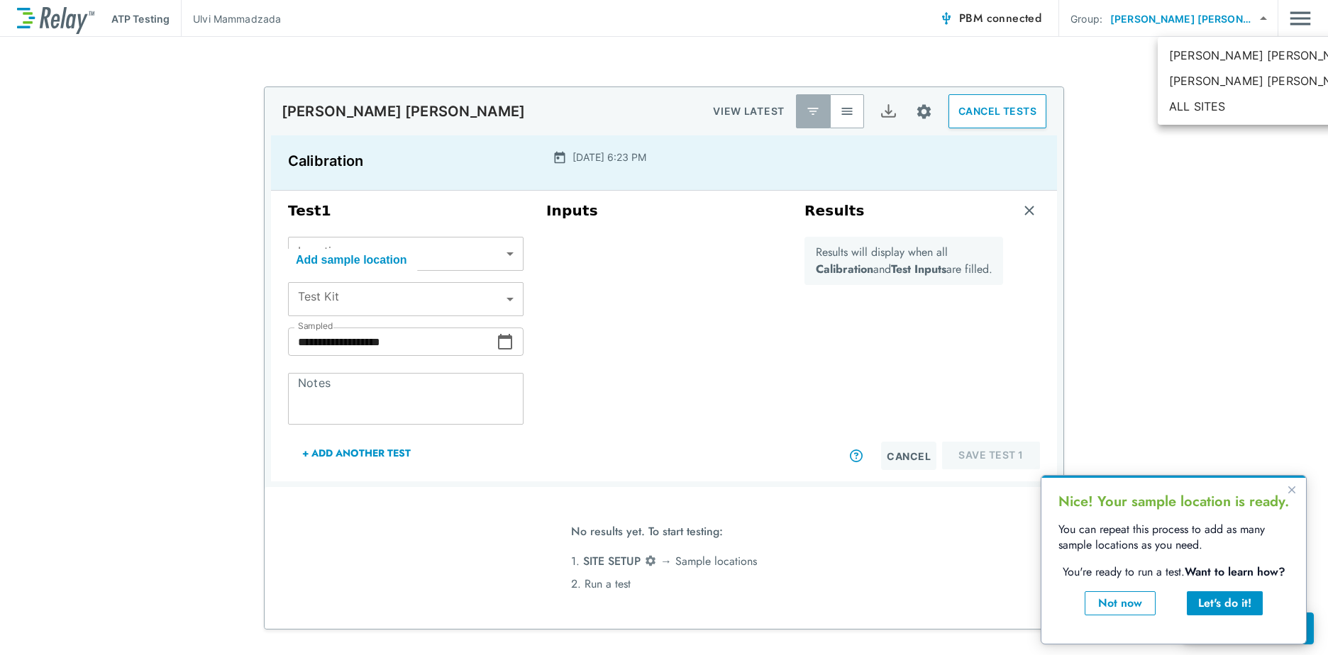
click at [1261, 21] on div at bounding box center [664, 327] width 1328 height 655
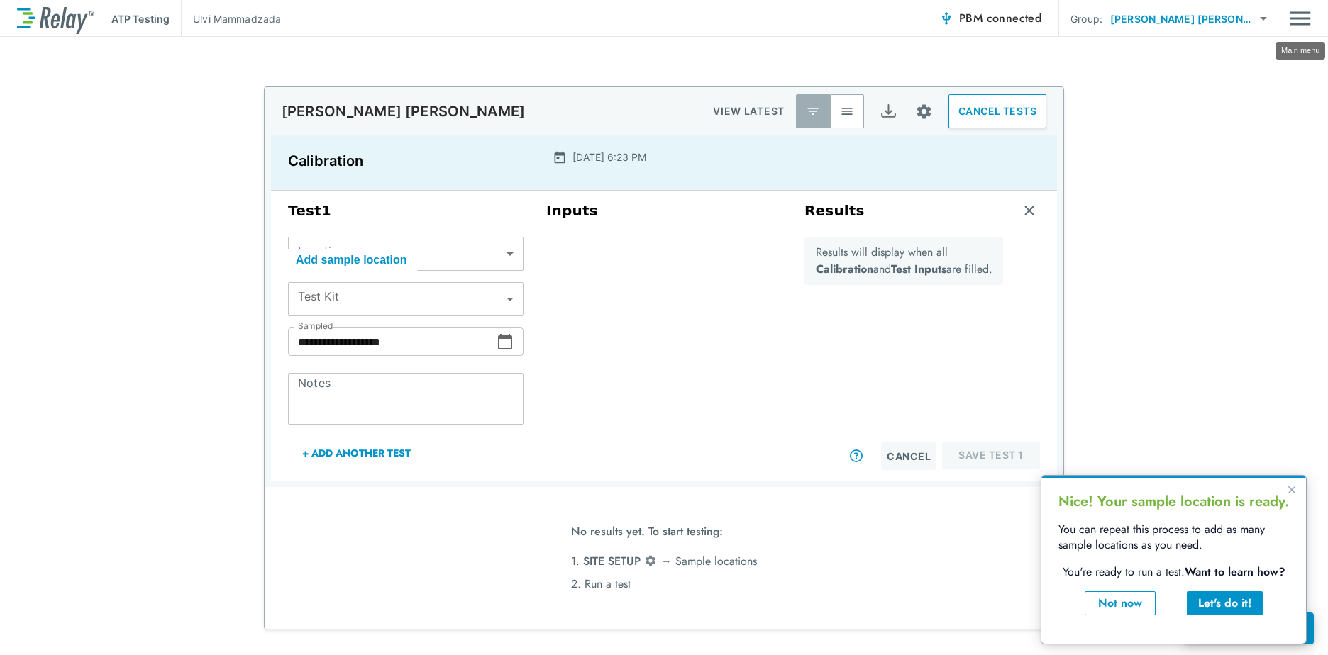
click at [1294, 18] on img "Main menu" at bounding box center [1300, 18] width 21 height 27
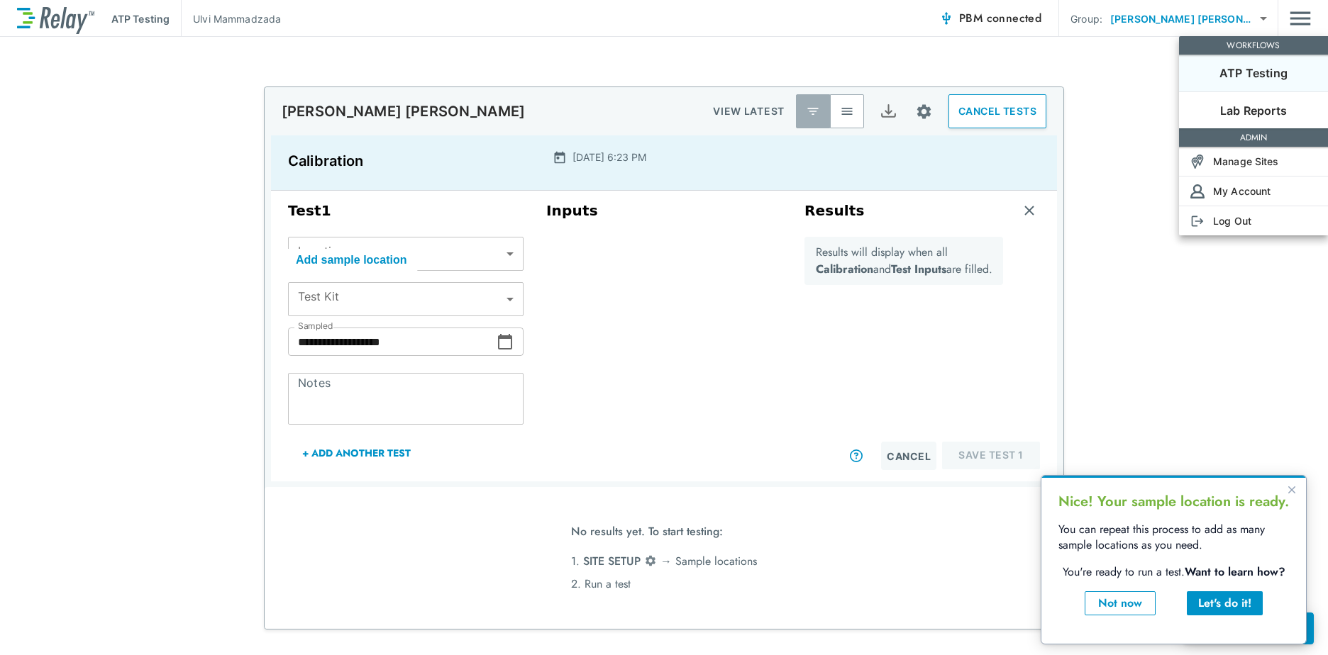
click at [1294, 18] on div at bounding box center [664, 327] width 1328 height 655
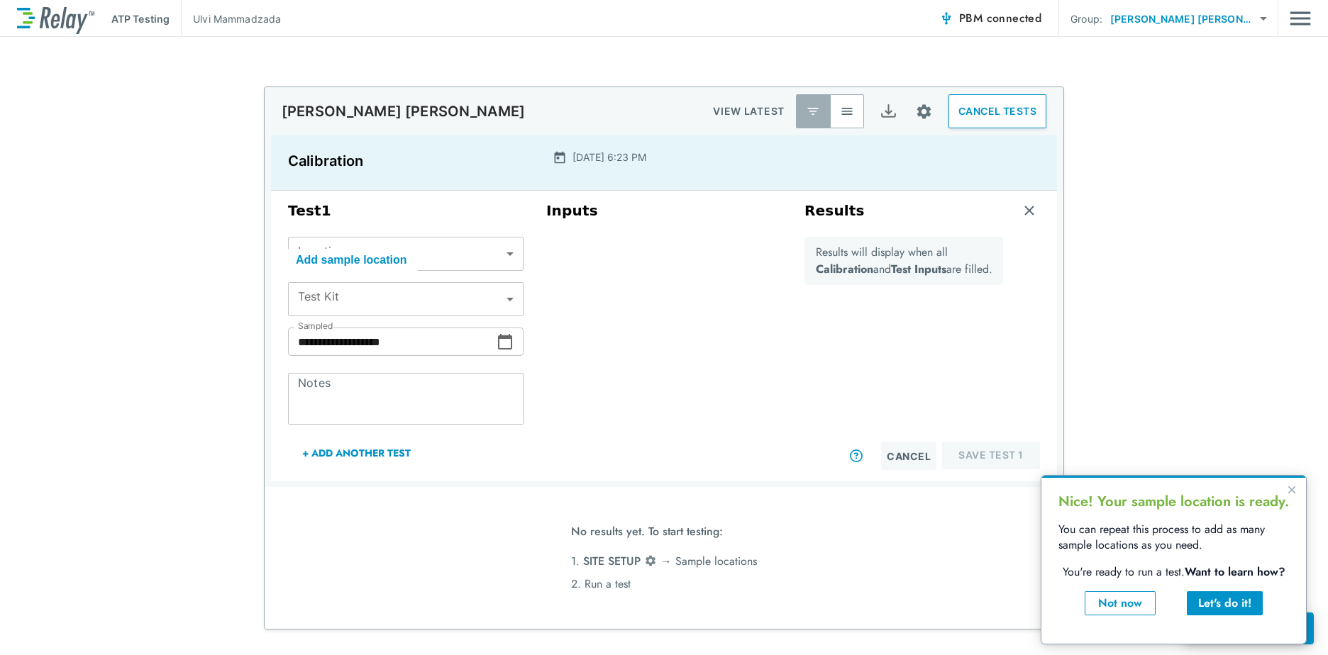
click at [140, 15] on p "ATP Testing" at bounding box center [140, 18] width 58 height 15
click at [272, 26] on p "[PERSON_NAME]" at bounding box center [237, 18] width 88 height 15
click at [63, 18] on img at bounding box center [55, 19] width 77 height 31
click at [1226, 607] on div "Let's do it!" at bounding box center [1224, 603] width 53 height 17
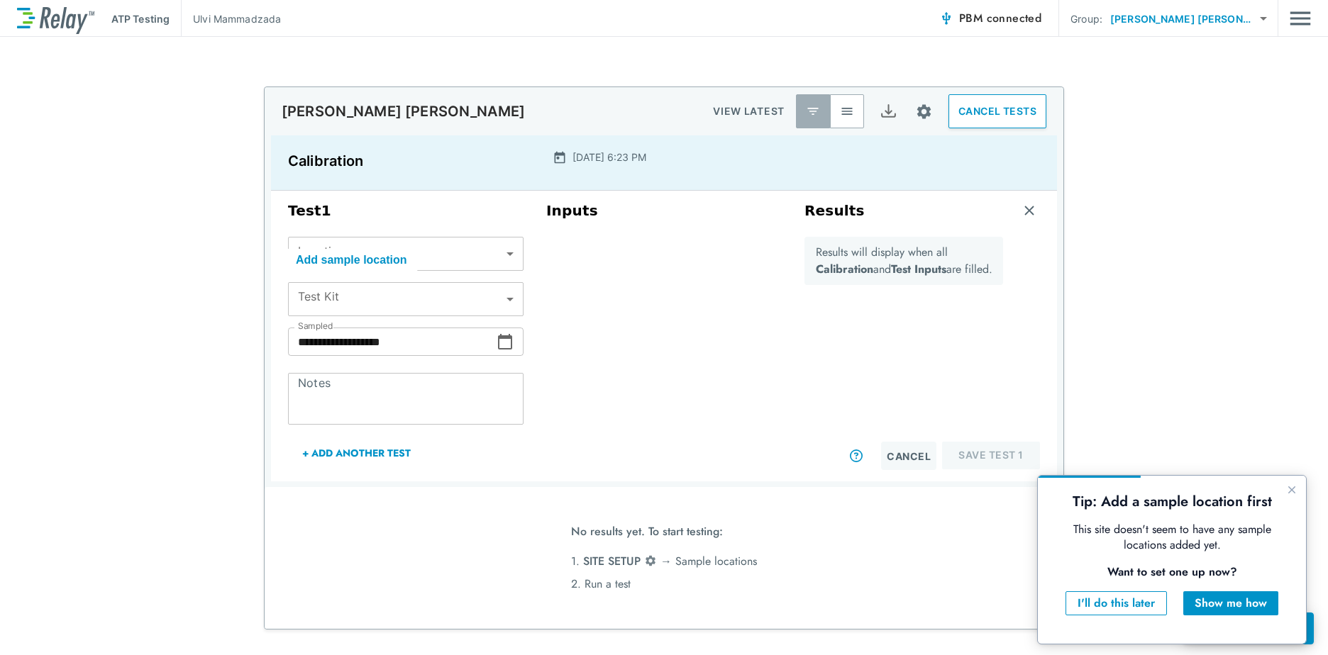
click at [840, 113] on img "button" at bounding box center [847, 111] width 14 height 14
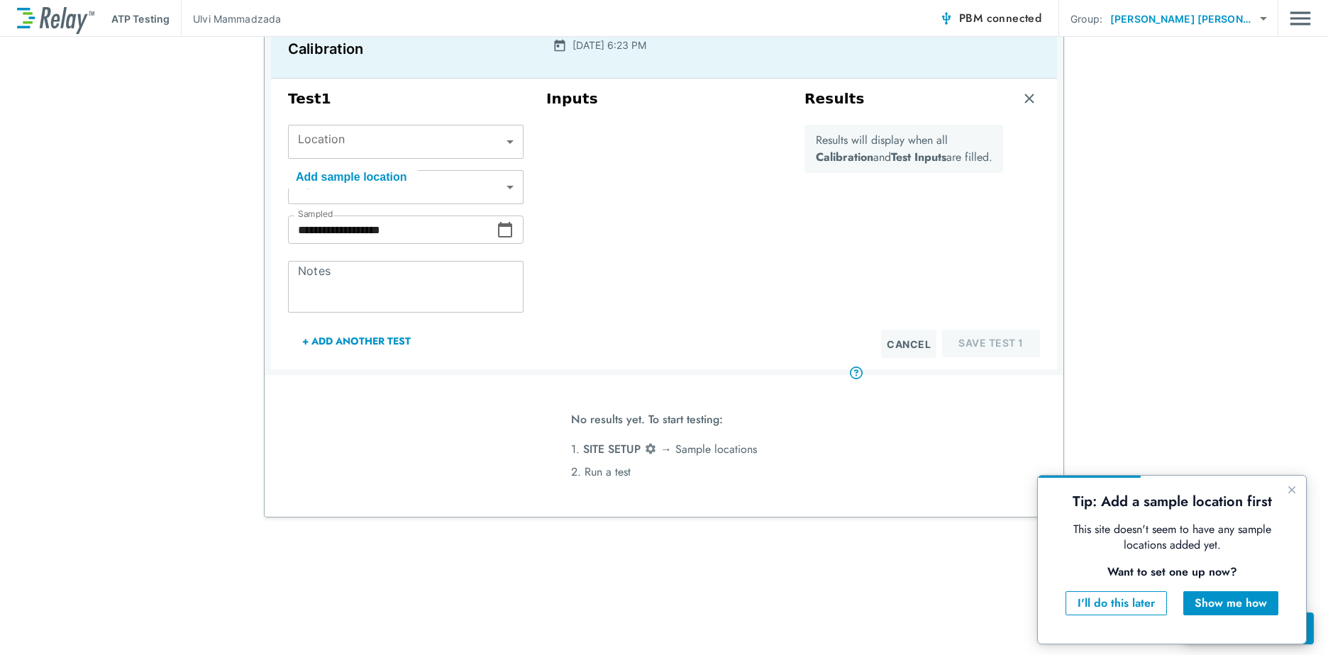
scroll to position [116, 0]
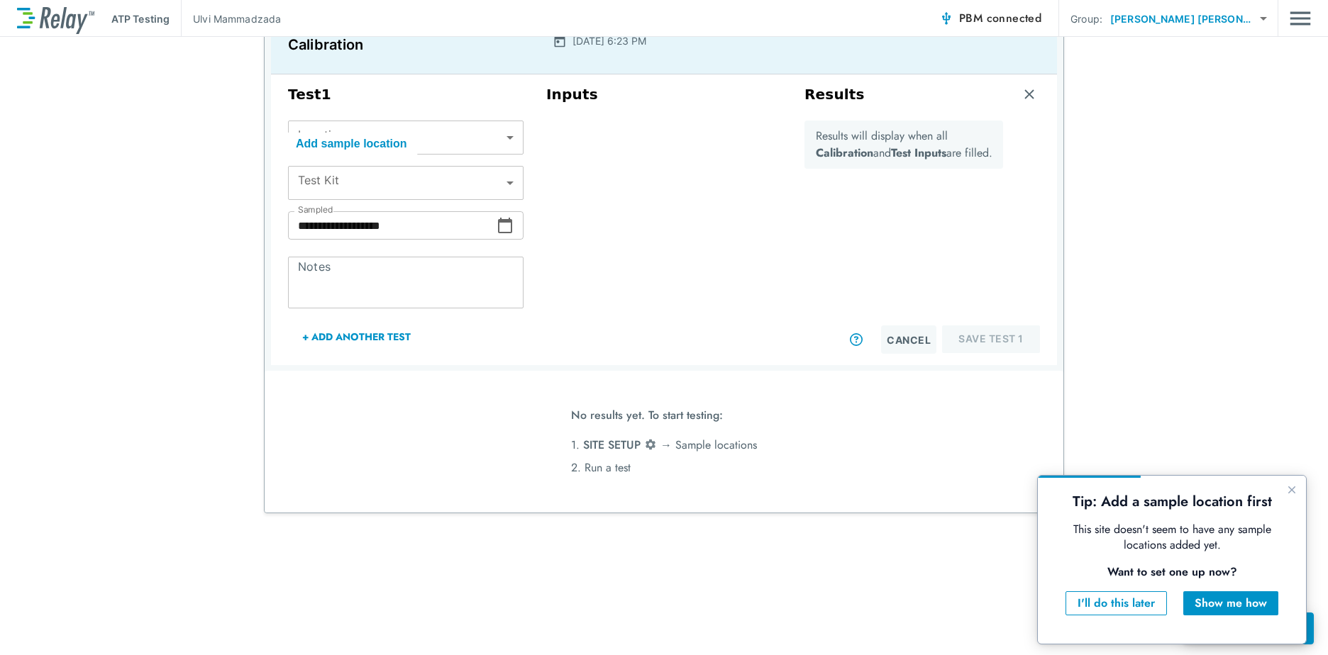
click at [984, 341] on div "Cancel Save Test 1" at bounding box center [922, 340] width 236 height 28
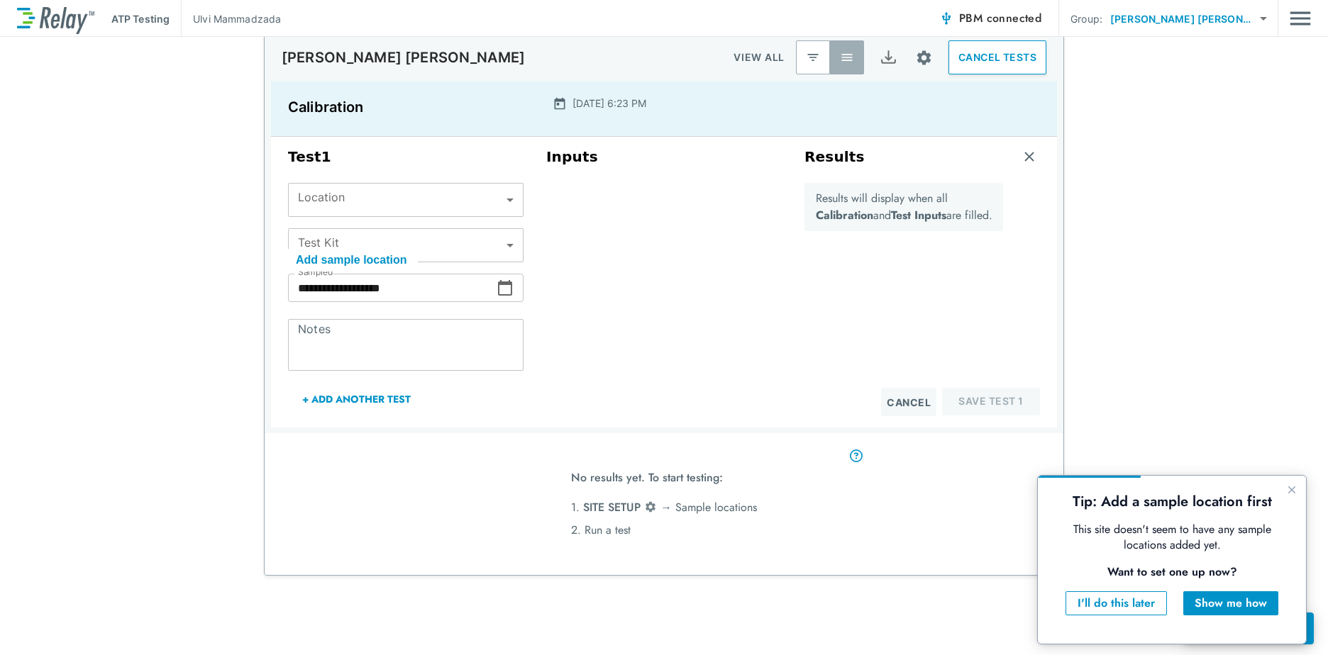
scroll to position [0, 0]
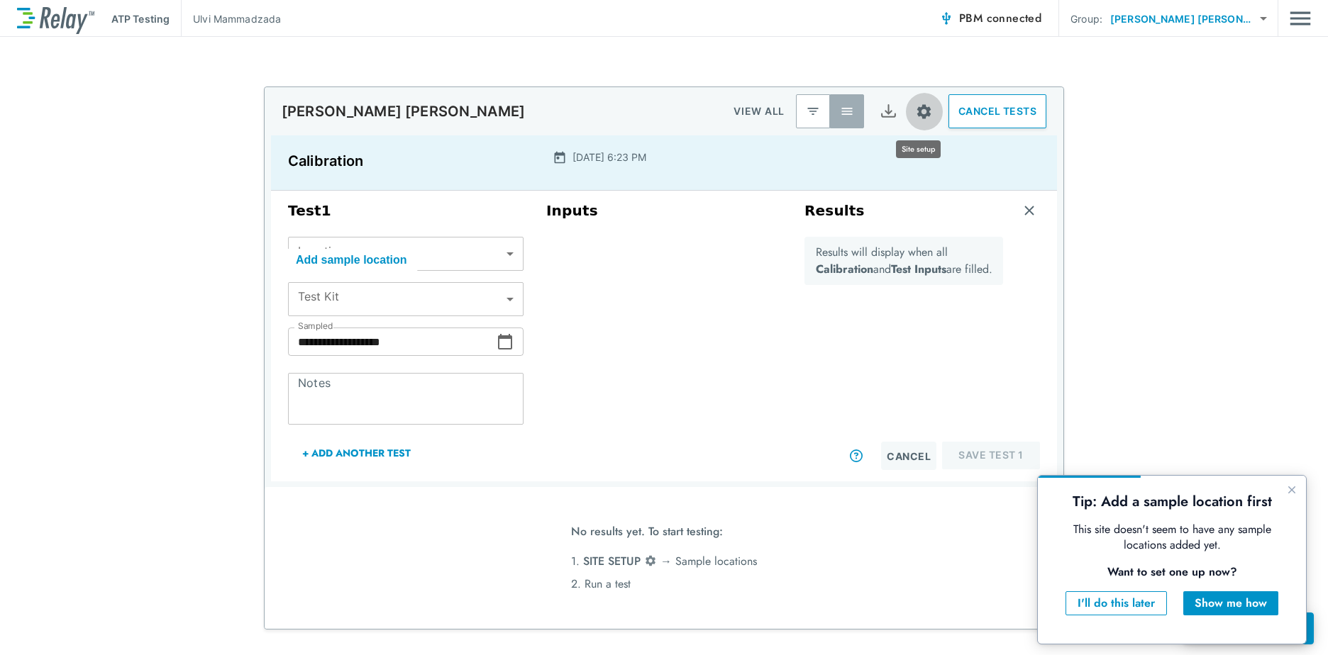
click at [917, 109] on img "Site setup" at bounding box center [924, 112] width 18 height 18
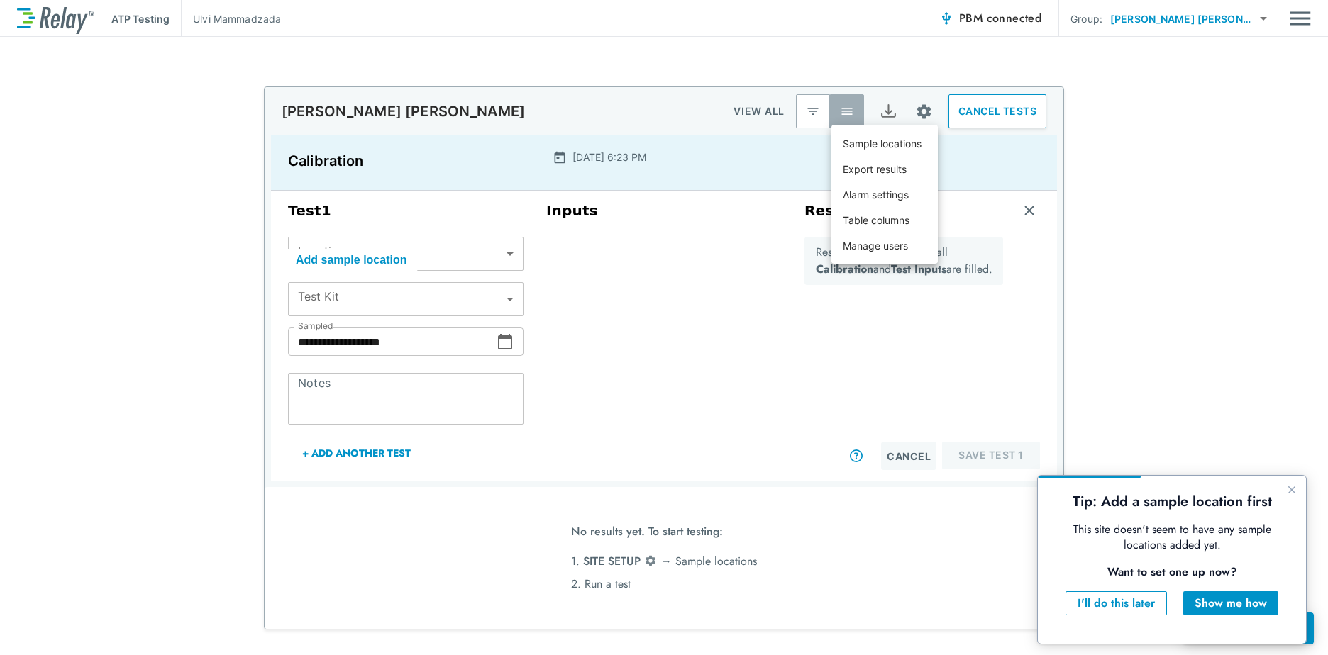
click at [800, 324] on div at bounding box center [664, 327] width 1328 height 655
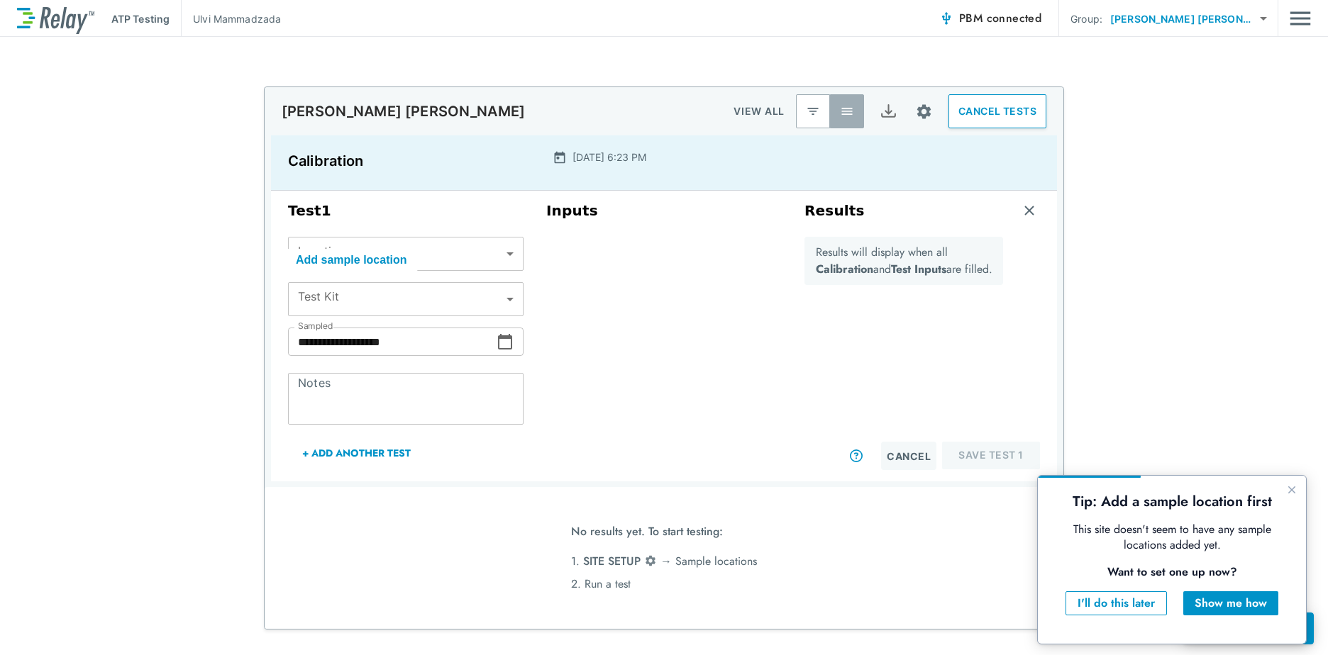
click at [1212, 18] on body "**********" at bounding box center [664, 327] width 1328 height 655
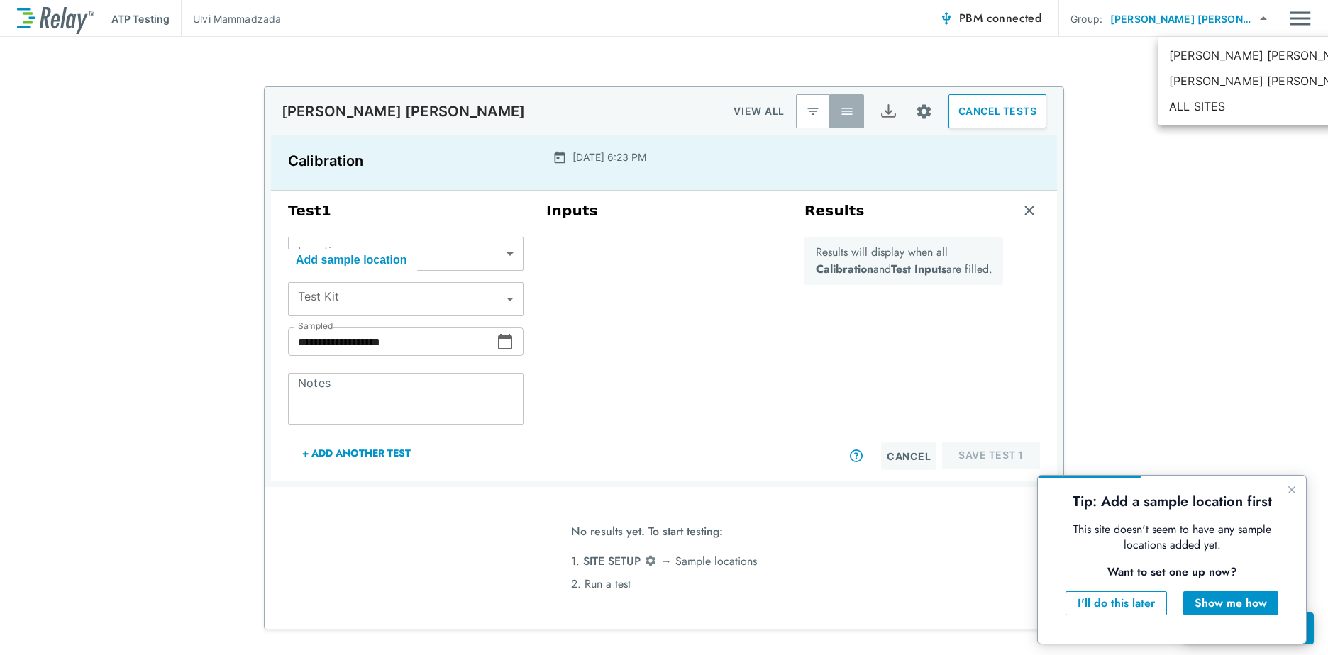
click at [502, 254] on div at bounding box center [664, 327] width 1328 height 655
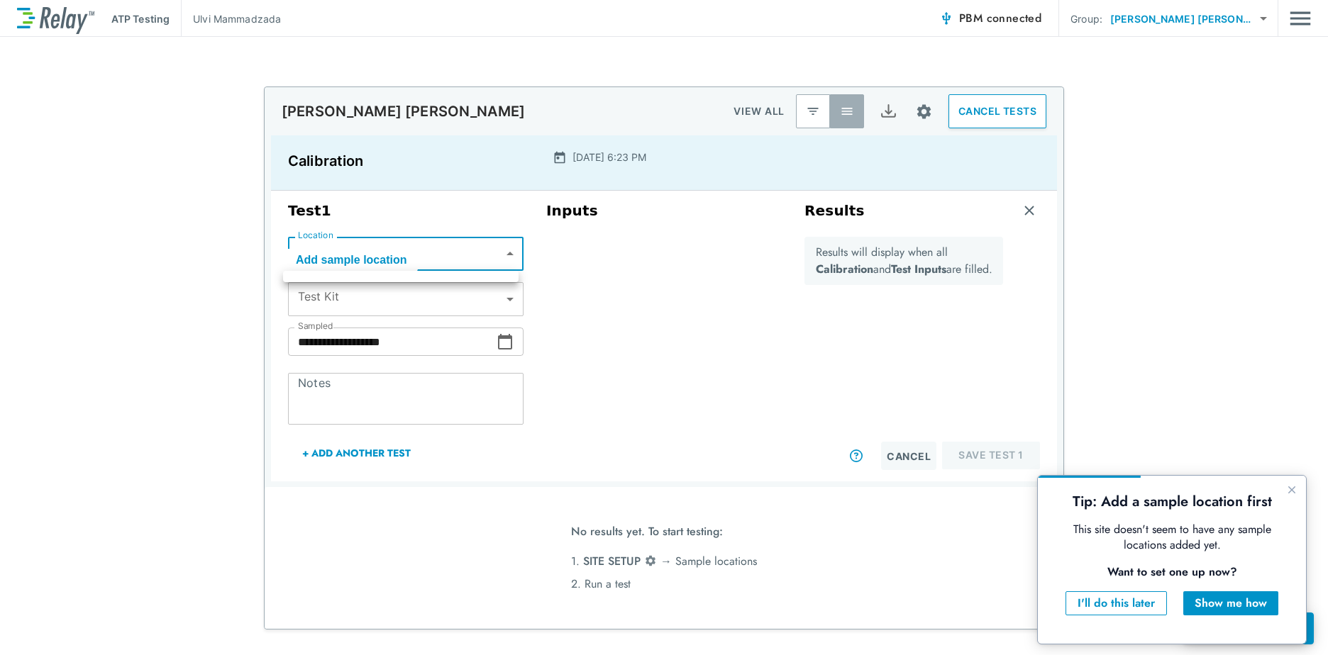
click at [506, 250] on body "**********" at bounding box center [664, 327] width 1328 height 655
click at [506, 250] on div at bounding box center [664, 327] width 1328 height 655
click at [506, 251] on body "**********" at bounding box center [664, 327] width 1328 height 655
click at [503, 258] on div at bounding box center [664, 327] width 1328 height 655
click at [662, 231] on div "Inputs" at bounding box center [664, 335] width 258 height 279
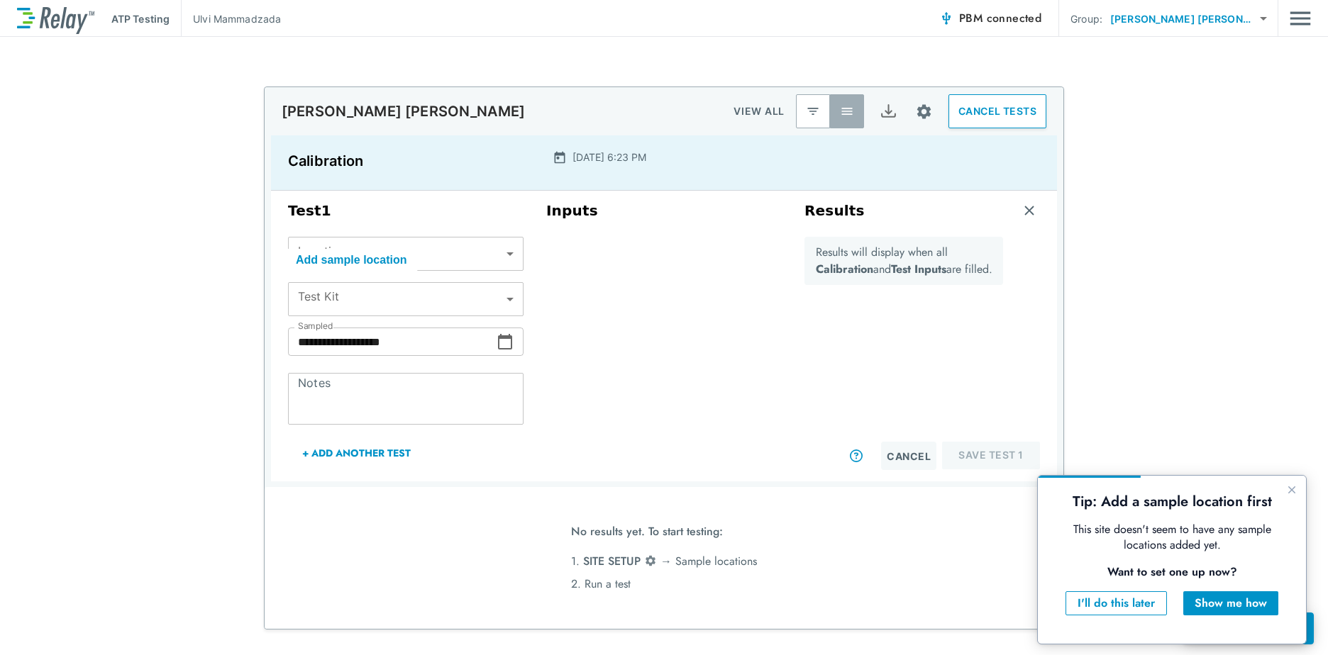
scroll to position [116, 0]
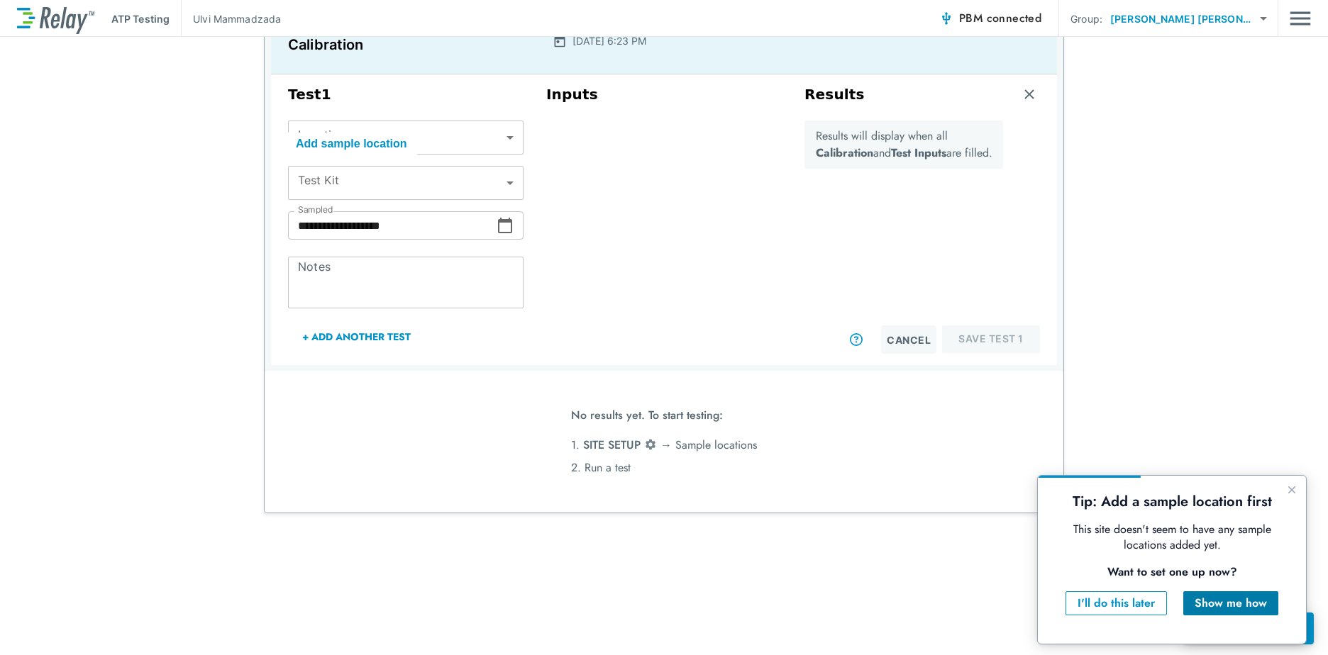
click at [1248, 601] on div "Show me how" at bounding box center [1231, 603] width 72 height 17
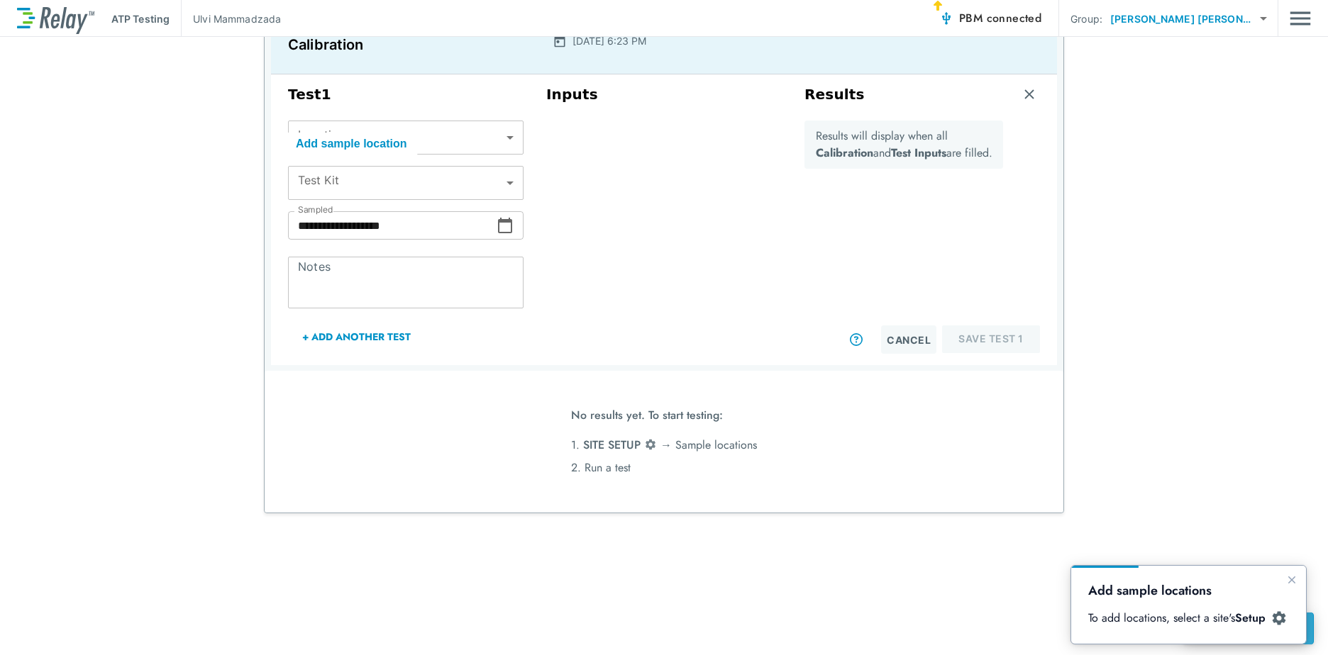
click at [1251, 630] on div "Add sample locations To add locations, select a site's Setup" at bounding box center [1188, 605] width 235 height 78
click at [932, 8] on div "**********" at bounding box center [664, 18] width 1294 height 37
click at [936, 18] on div "**********" at bounding box center [664, 18] width 1294 height 37
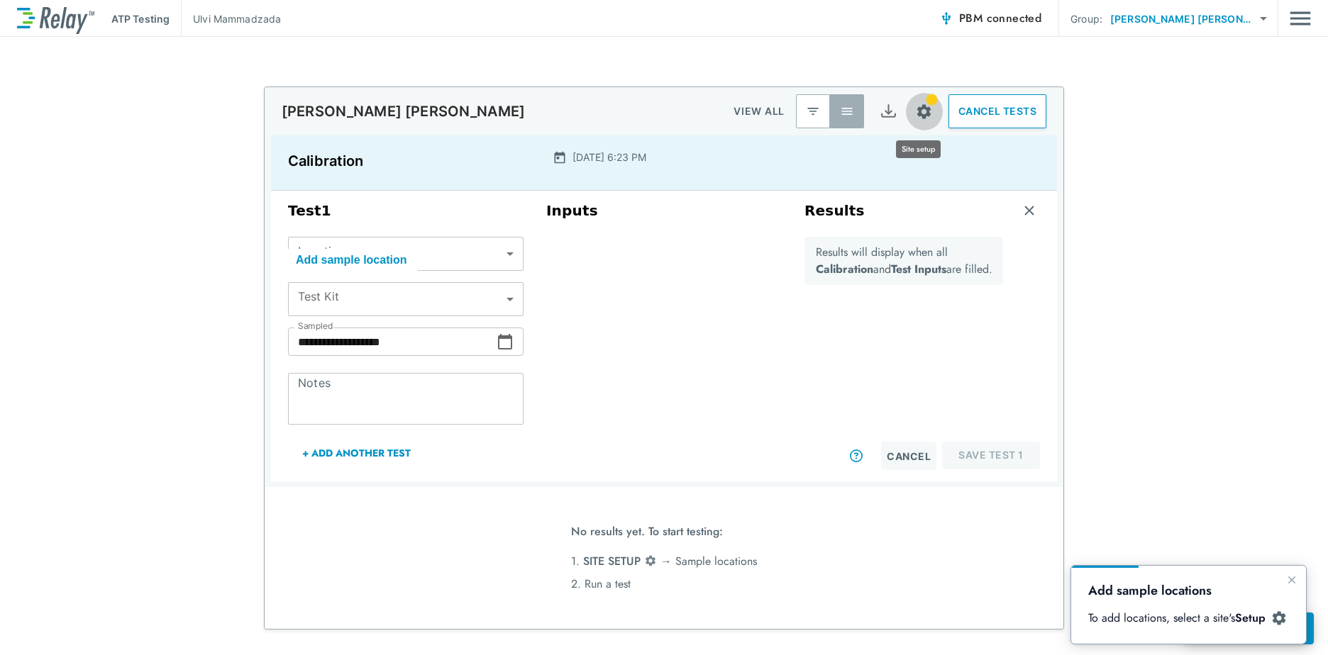
click at [921, 112] on img "Site setup" at bounding box center [924, 112] width 18 height 18
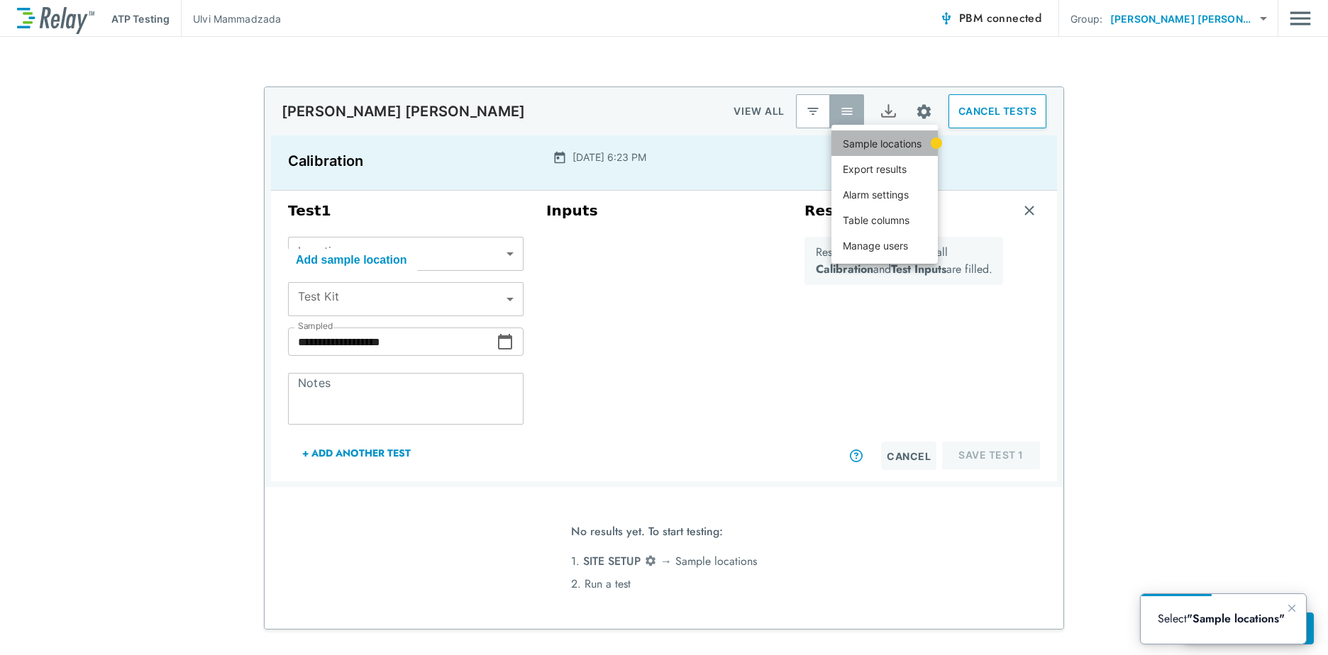
click at [894, 143] on p "Sample locations" at bounding box center [882, 143] width 79 height 15
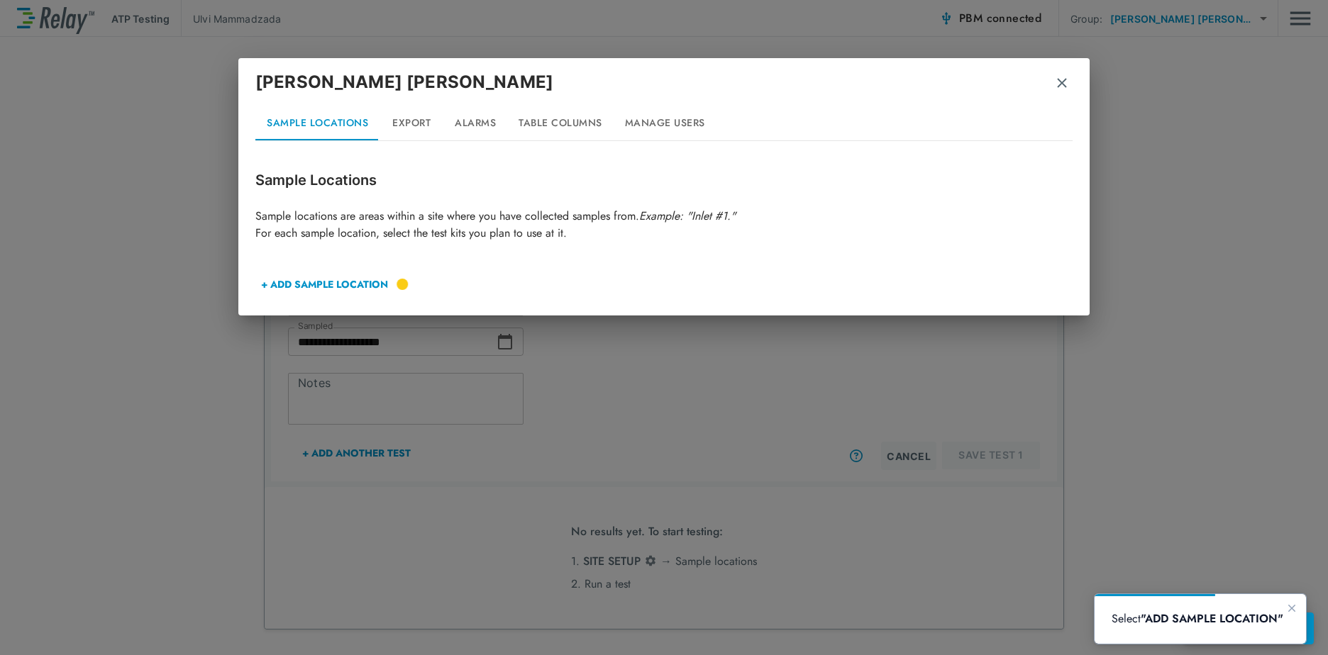
click at [365, 282] on button "+ ADD SAMPLE LOCATION" at bounding box center [324, 284] width 138 height 34
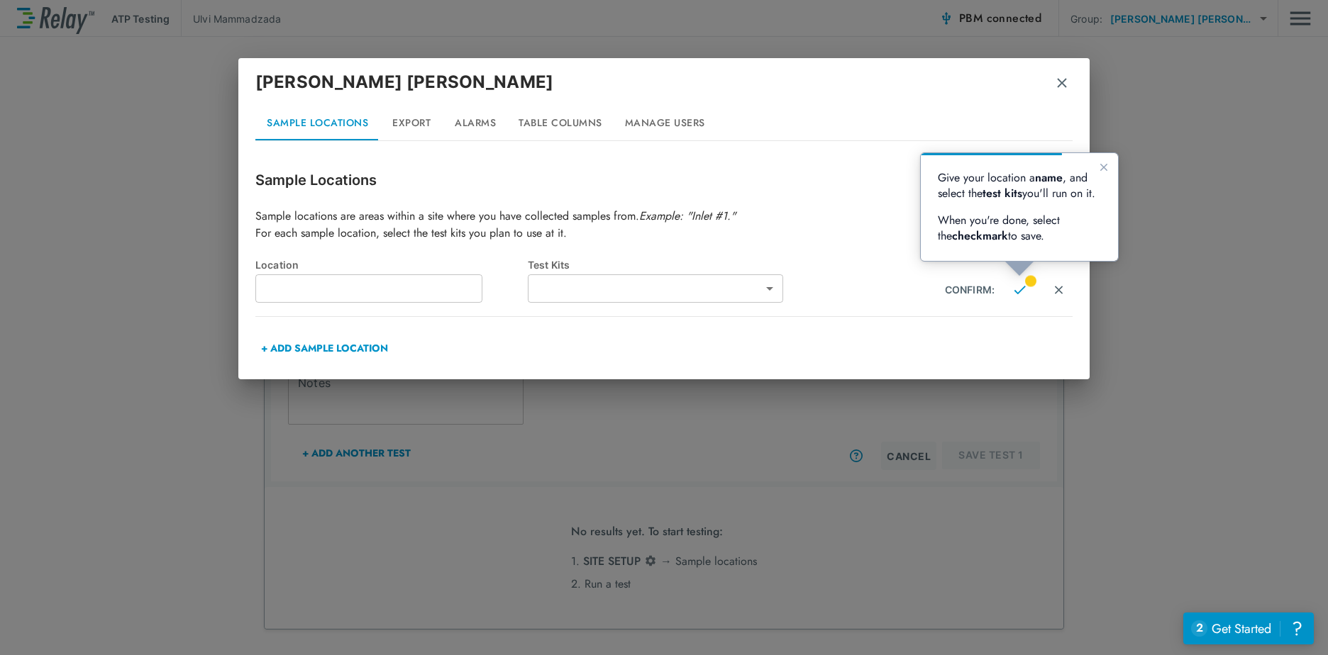
click at [1065, 81] on img "button" at bounding box center [1062, 83] width 14 height 14
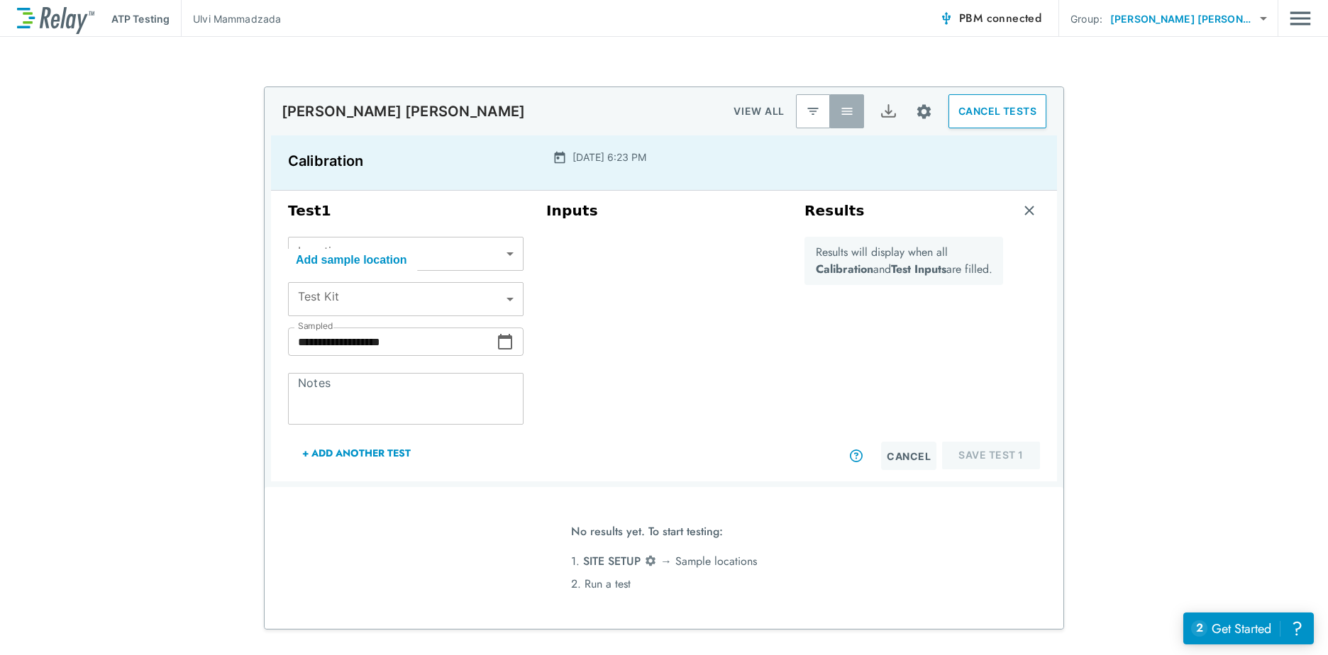
click at [1042, 21] on span "connected" at bounding box center [1014, 18] width 55 height 16
